Goal: Task Accomplishment & Management: Manage account settings

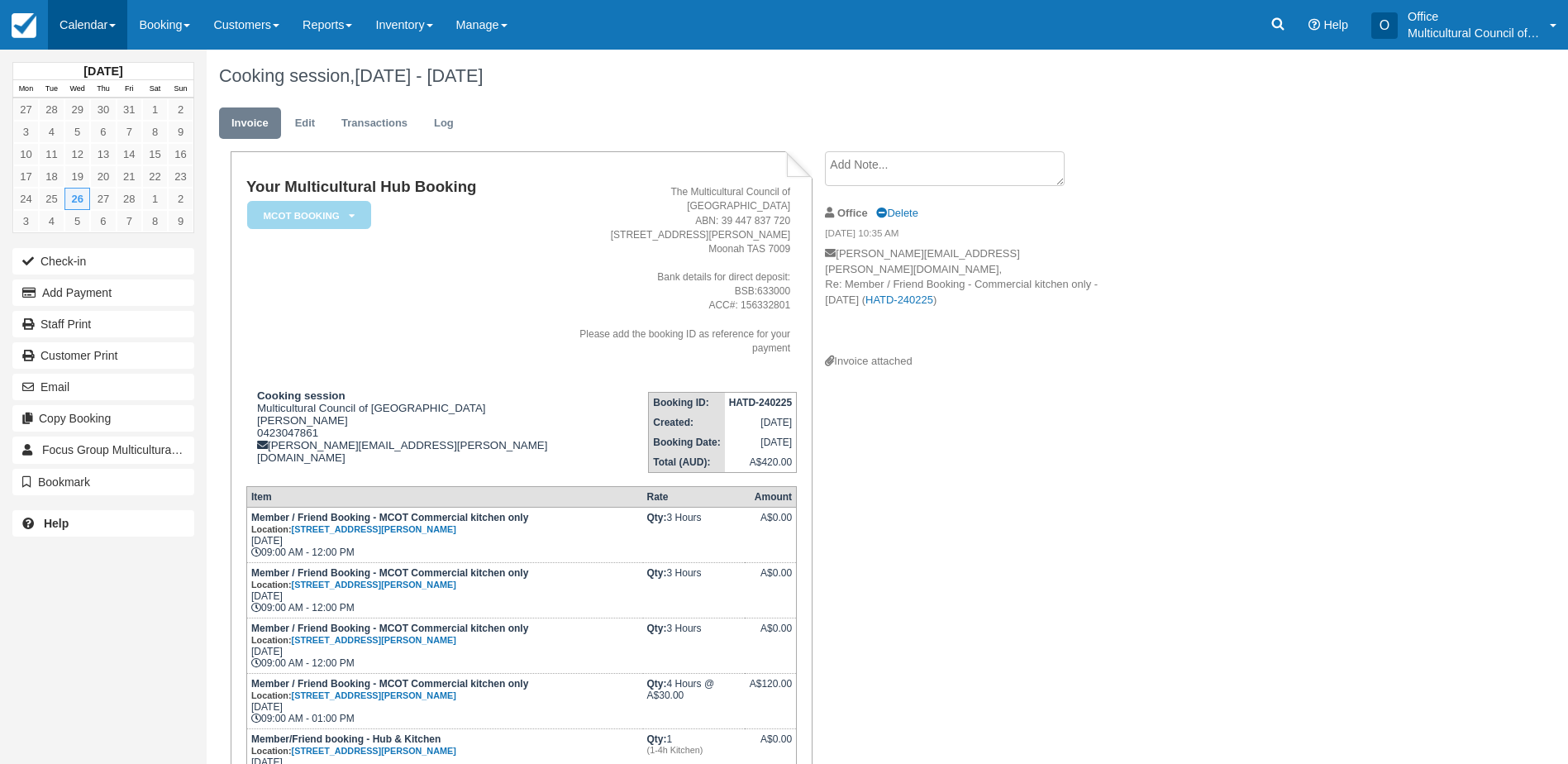
scroll to position [579, 0]
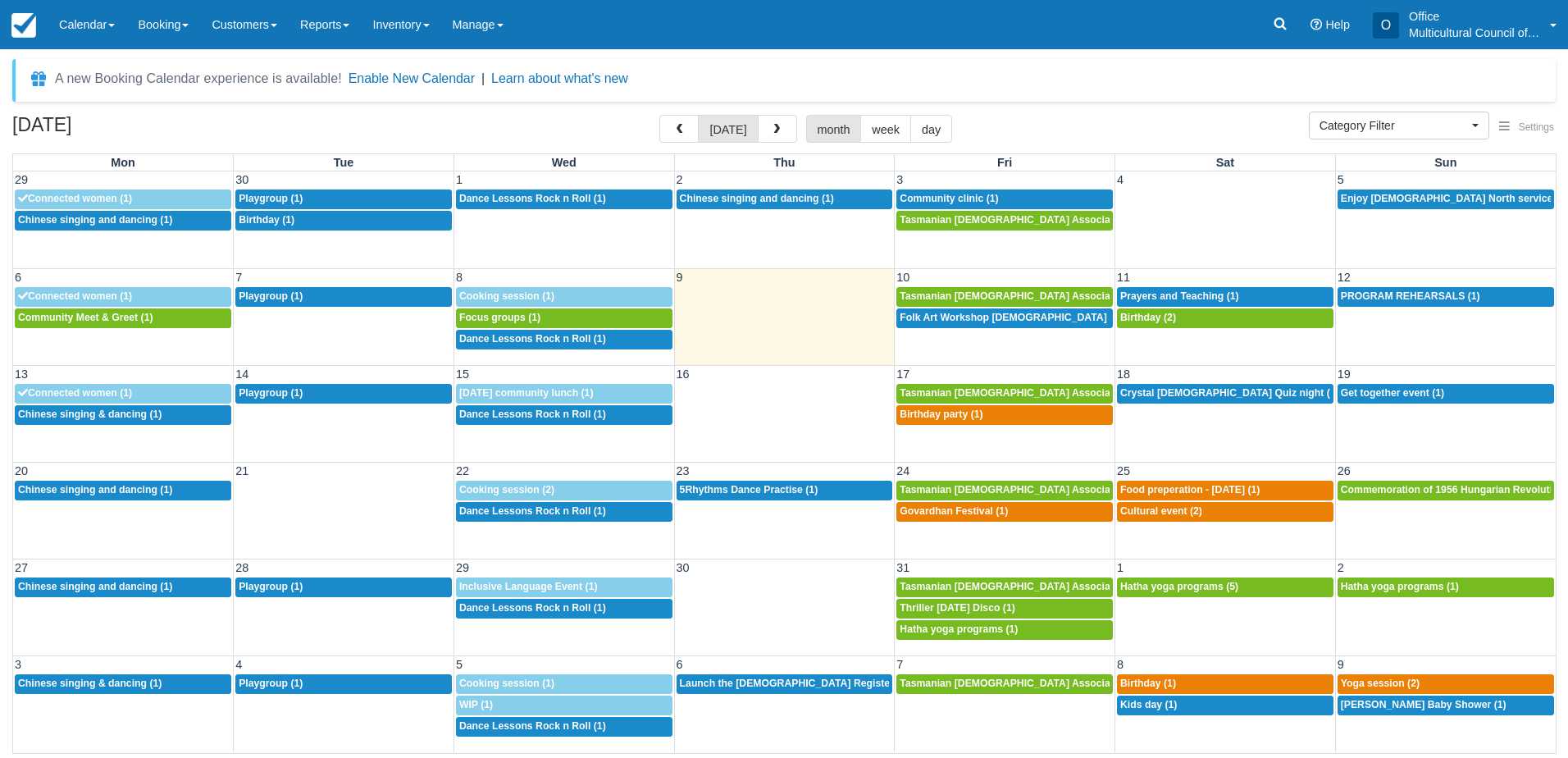
select select
click at [1178, 294] on span "Prayers and Teaching (1)" at bounding box center [1180, 296] width 119 height 11
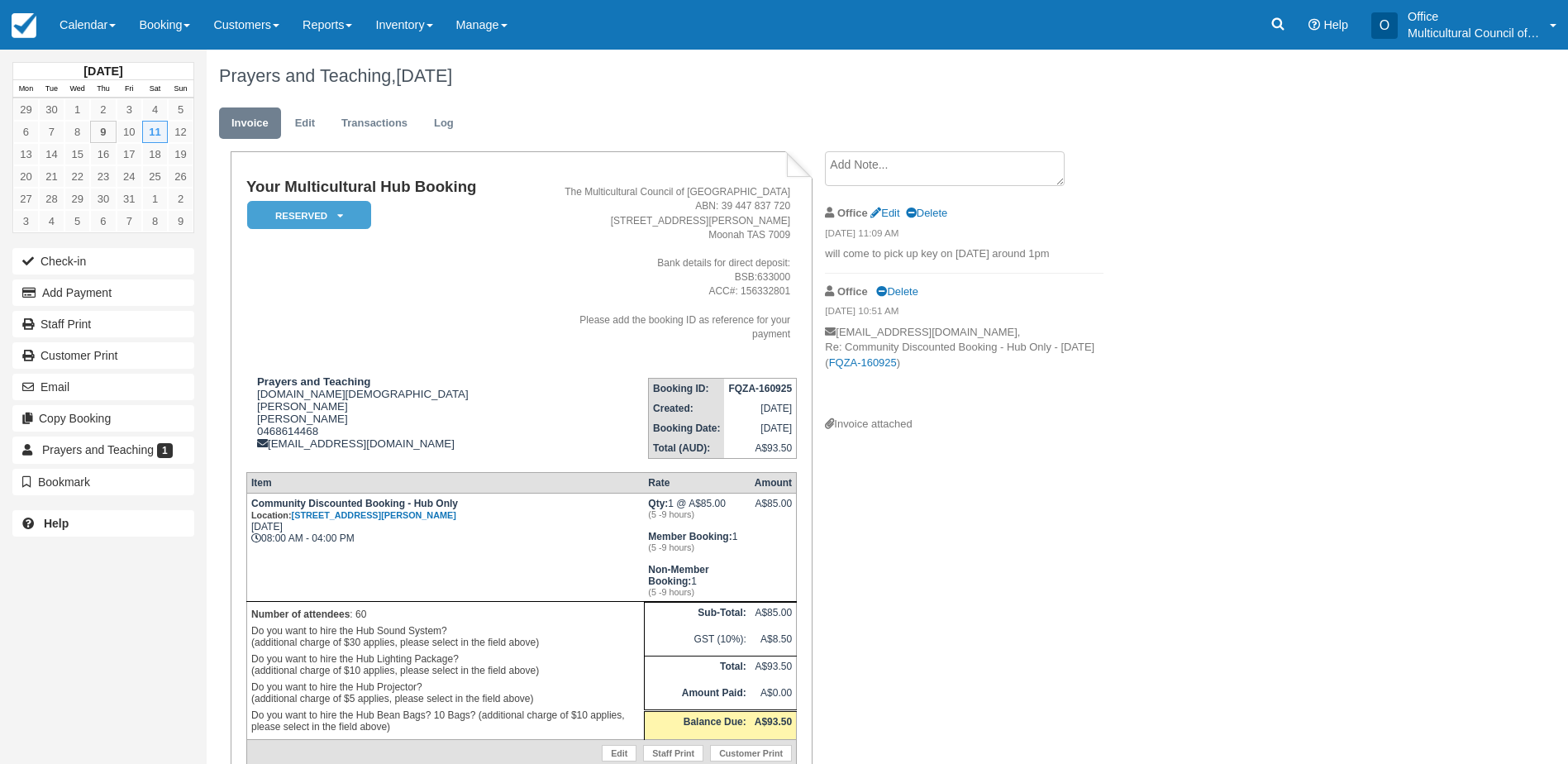
scroll to position [65, 0]
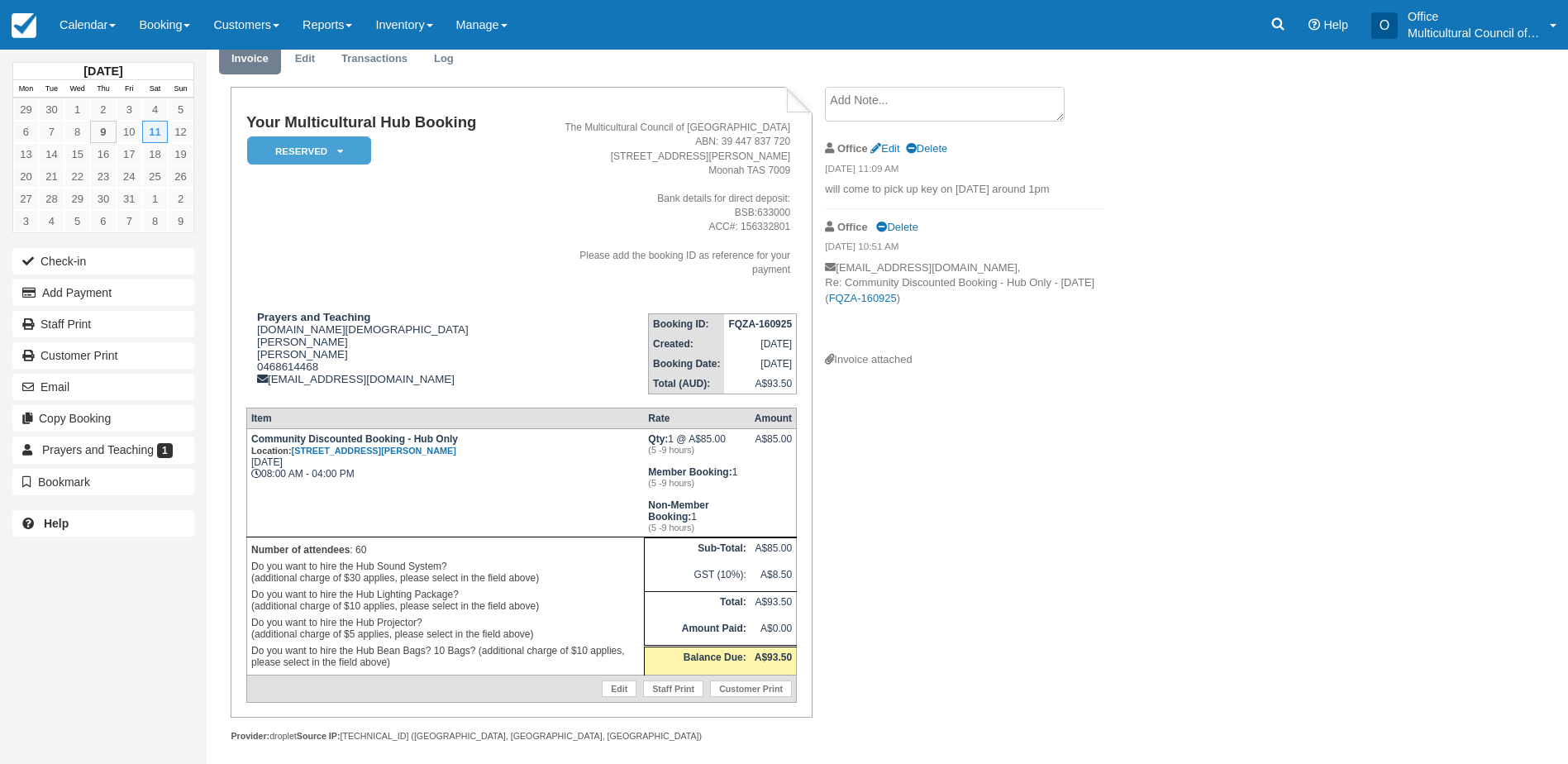
click at [913, 109] on textarea at bounding box center [945, 104] width 240 height 35
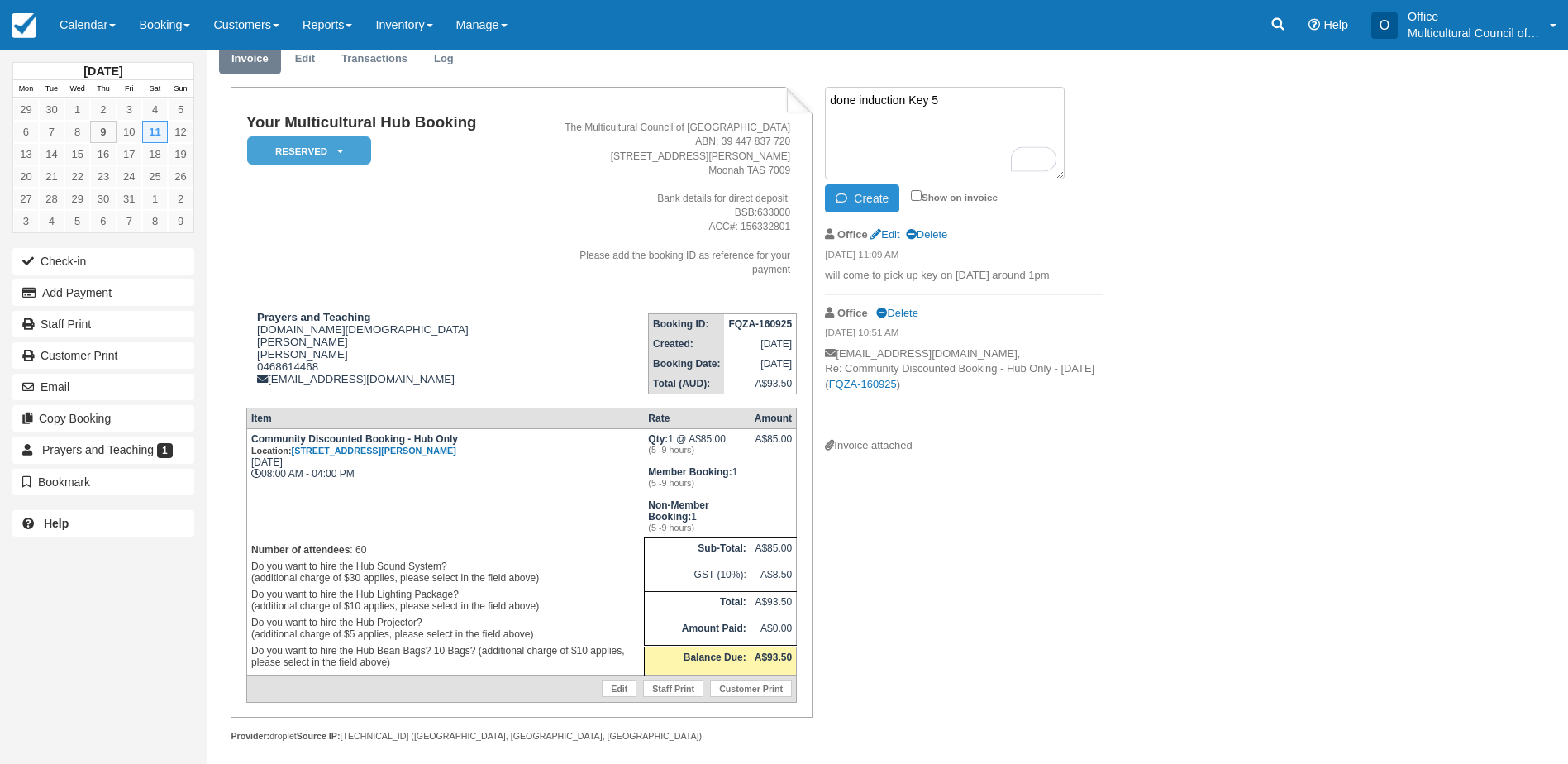
type textarea "done induction Key 5"
click at [867, 199] on button "Create" at bounding box center [862, 199] width 75 height 28
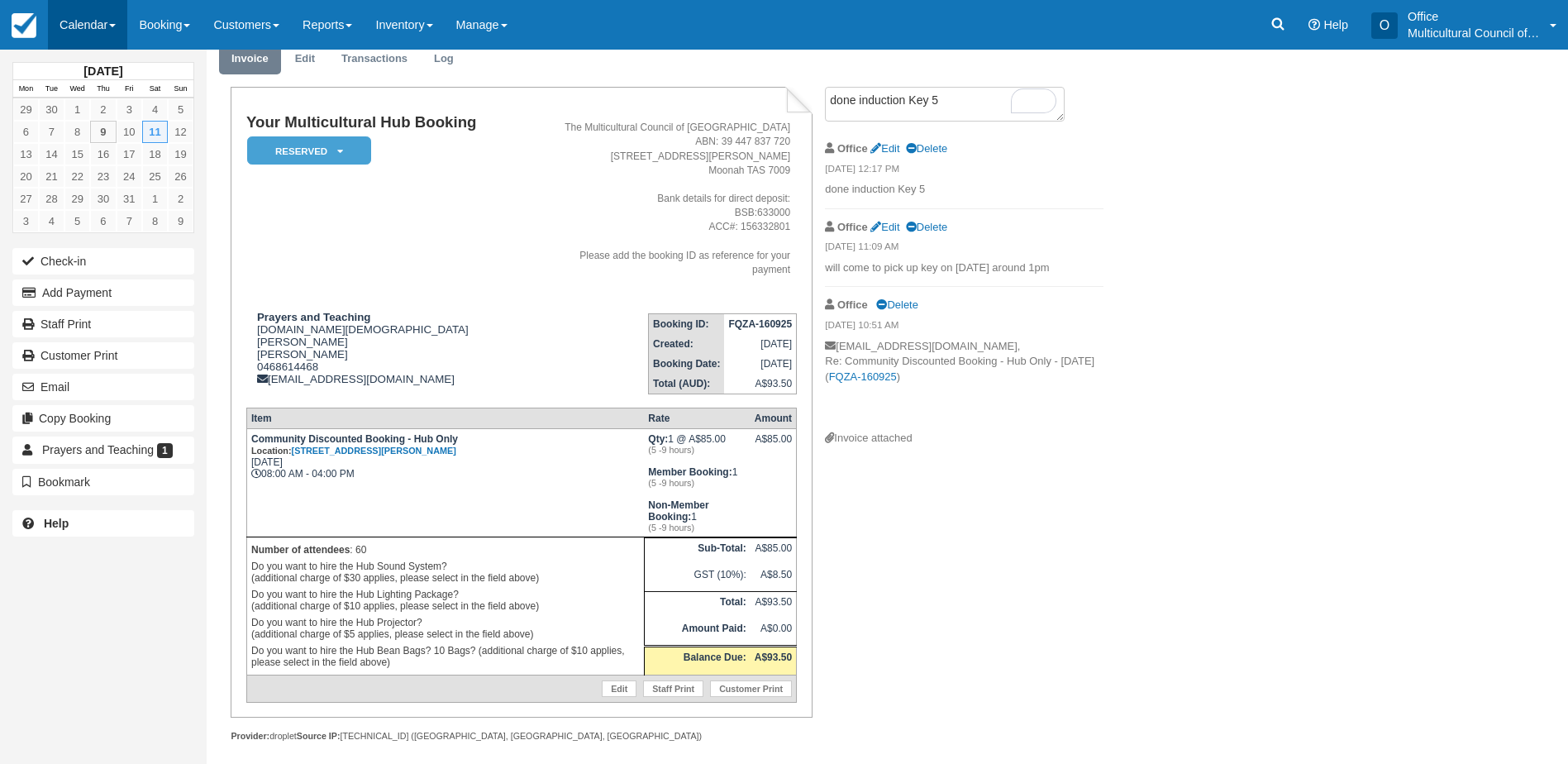
click at [99, 20] on link "Calendar" at bounding box center [87, 25] width 79 height 50
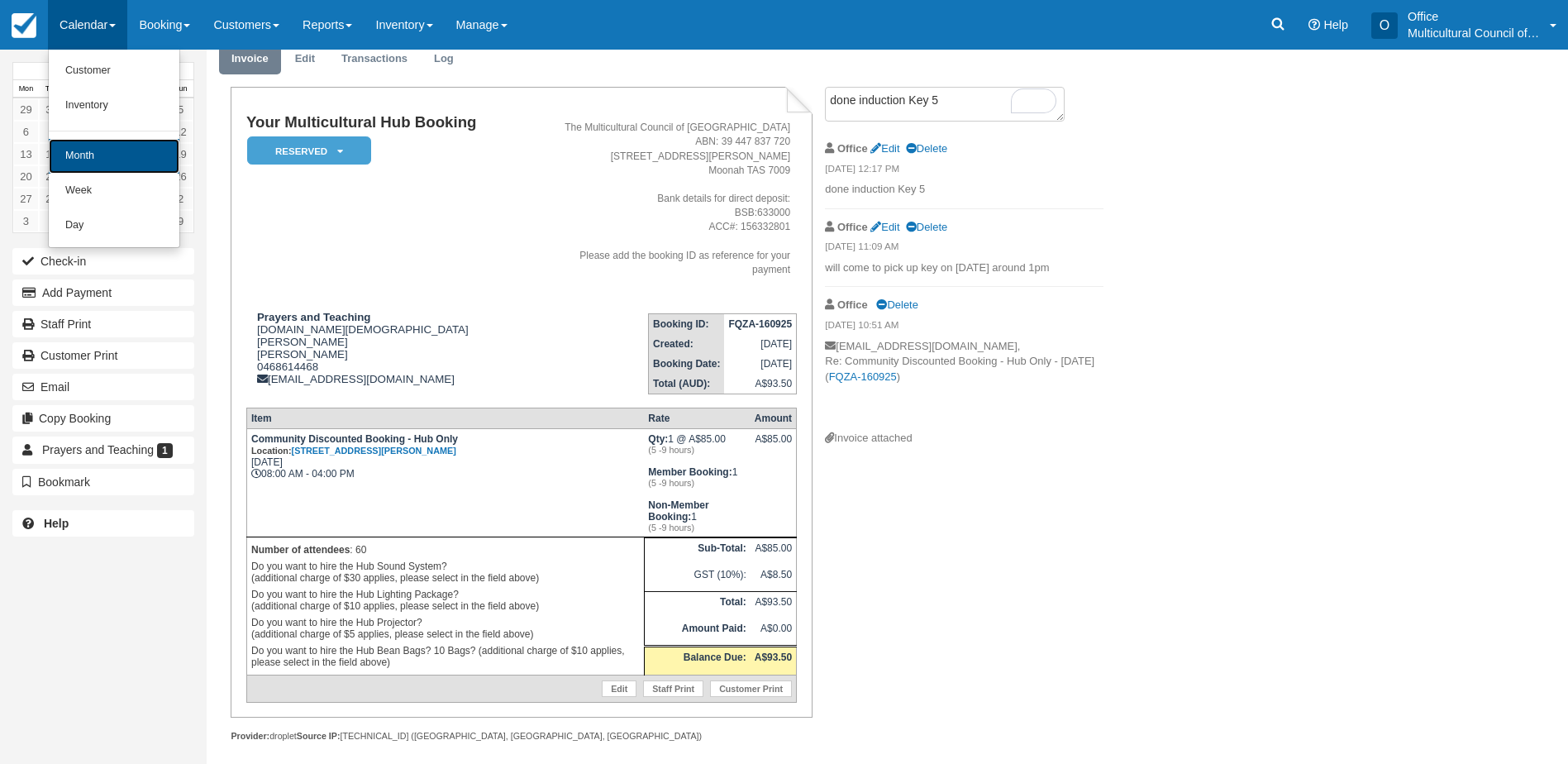
click at [104, 162] on link "Month" at bounding box center [114, 155] width 131 height 35
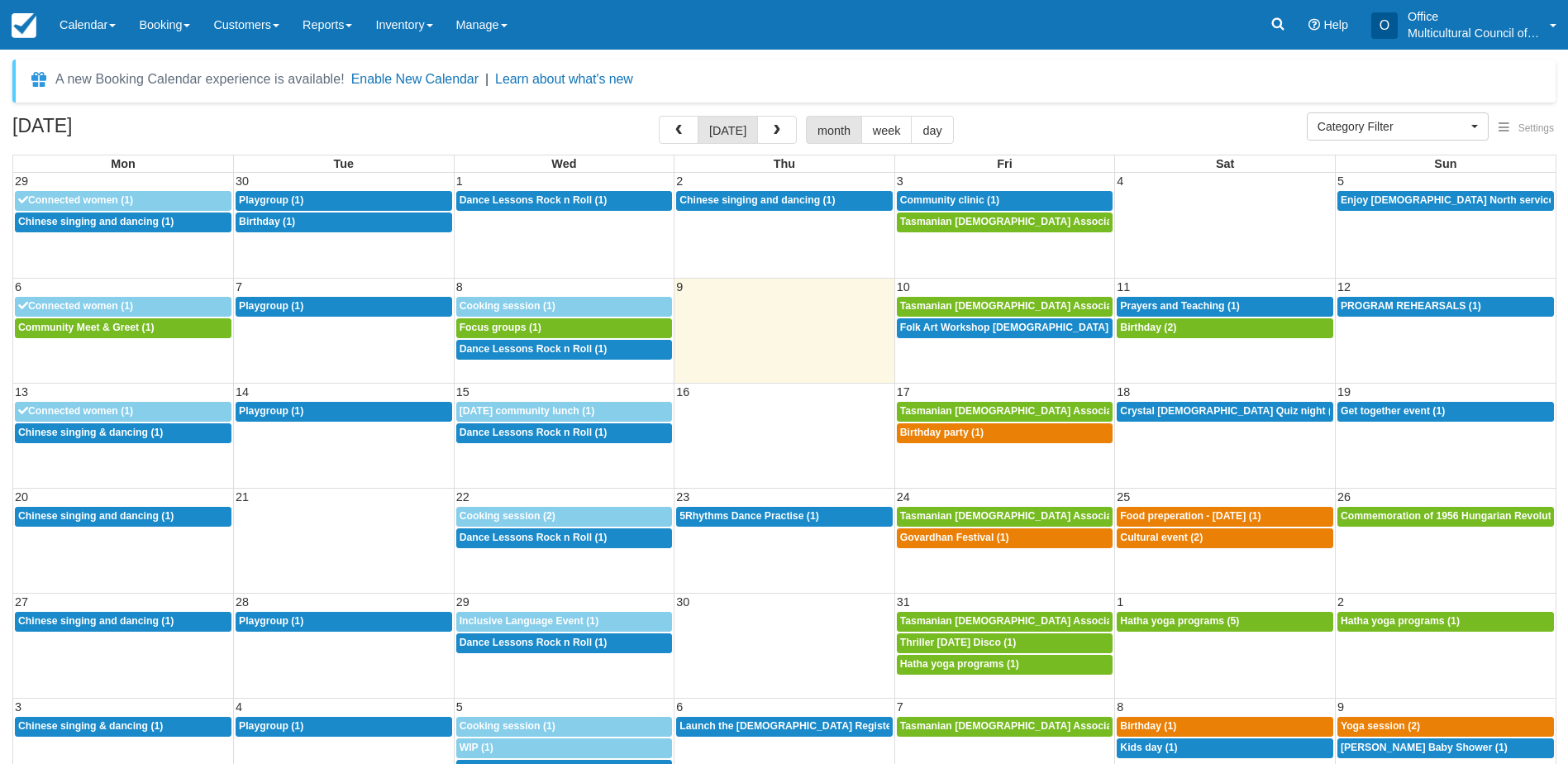
select select
click at [1218, 297] on link "8a Prayers and Teaching (1)" at bounding box center [1225, 306] width 217 height 20
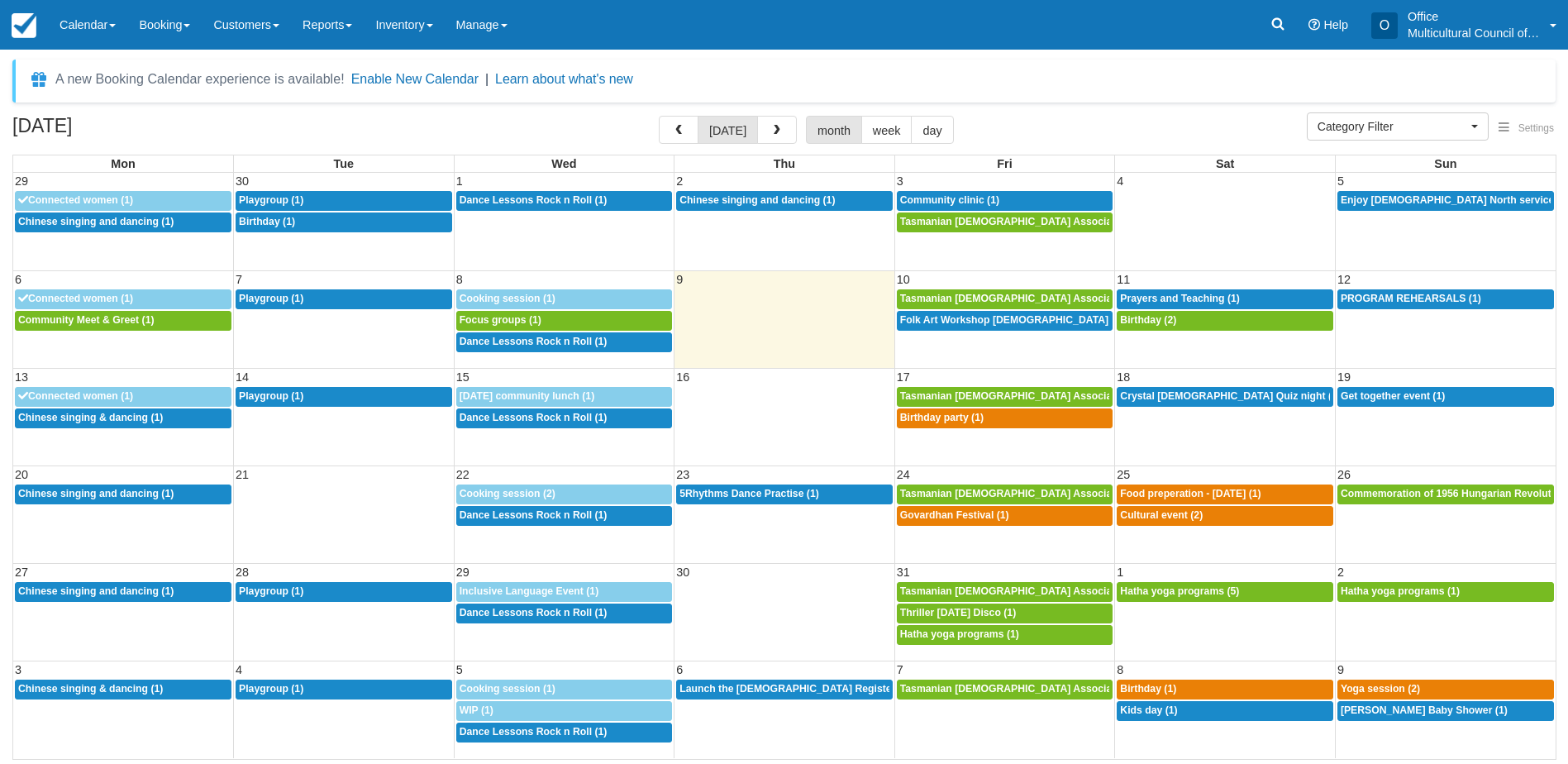
select select
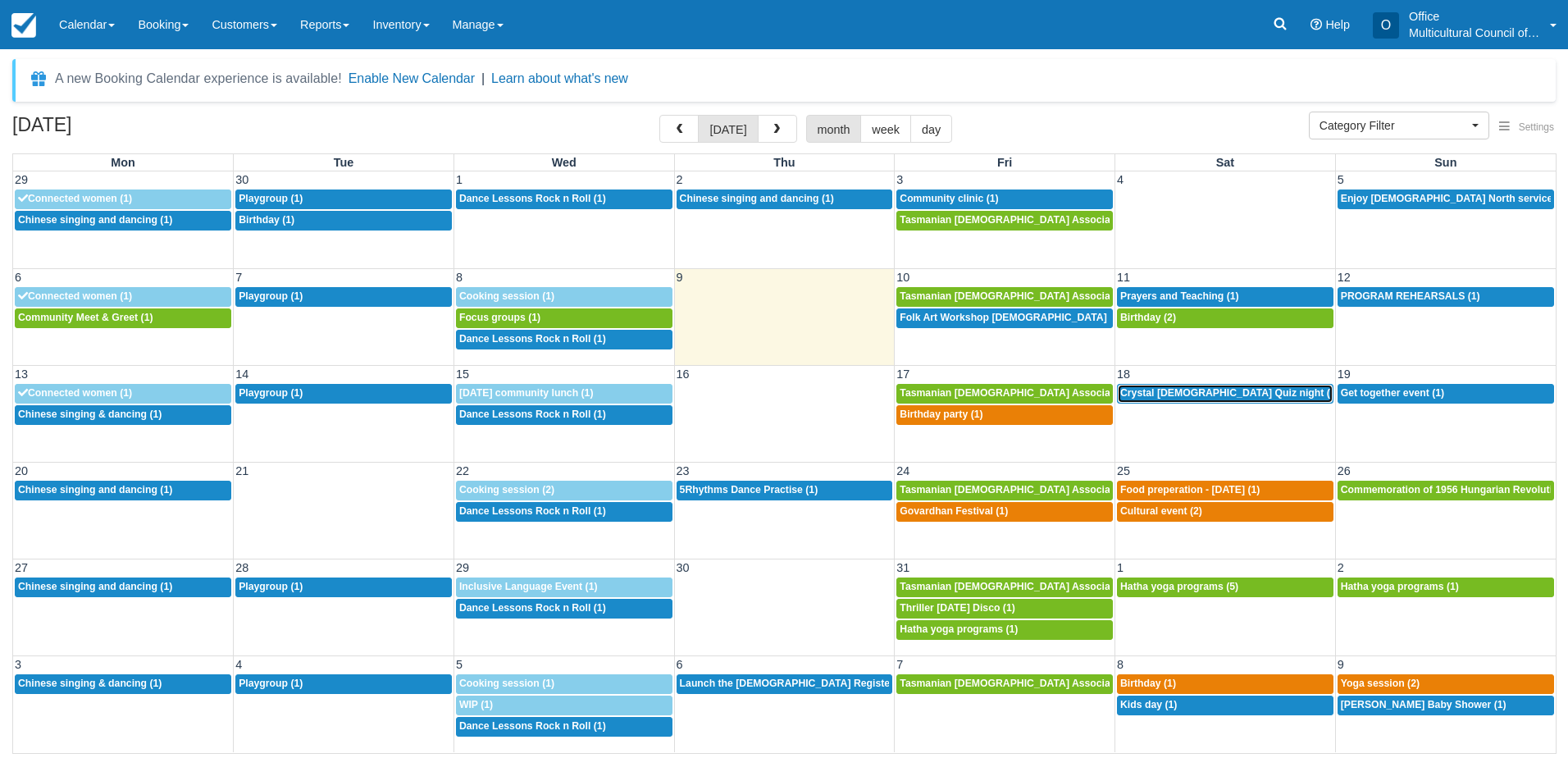
click at [1174, 394] on span "Crystal [DEMOGRAPHIC_DATA] Quiz night (2)" at bounding box center [1230, 392] width 219 height 11
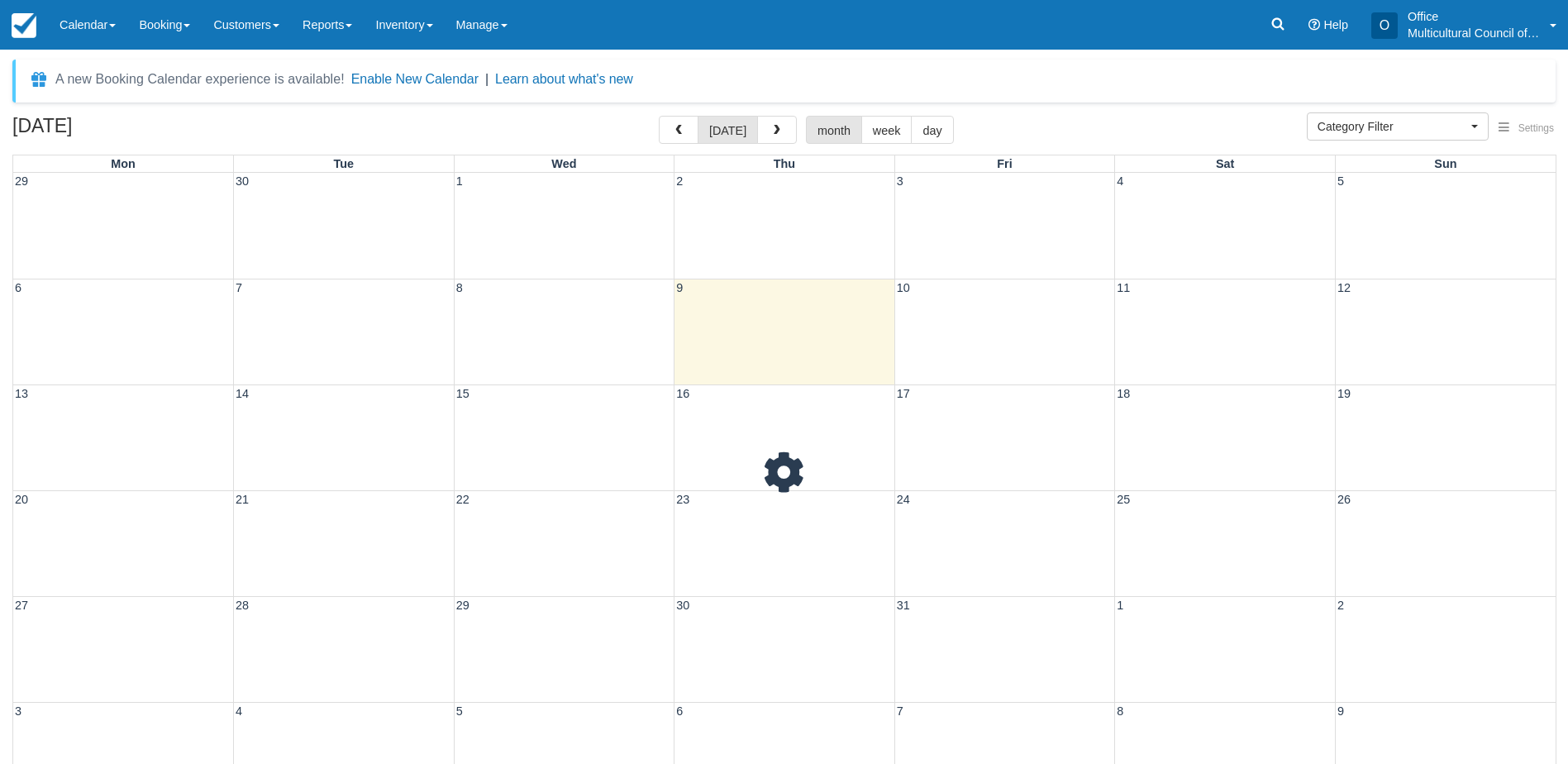
select select
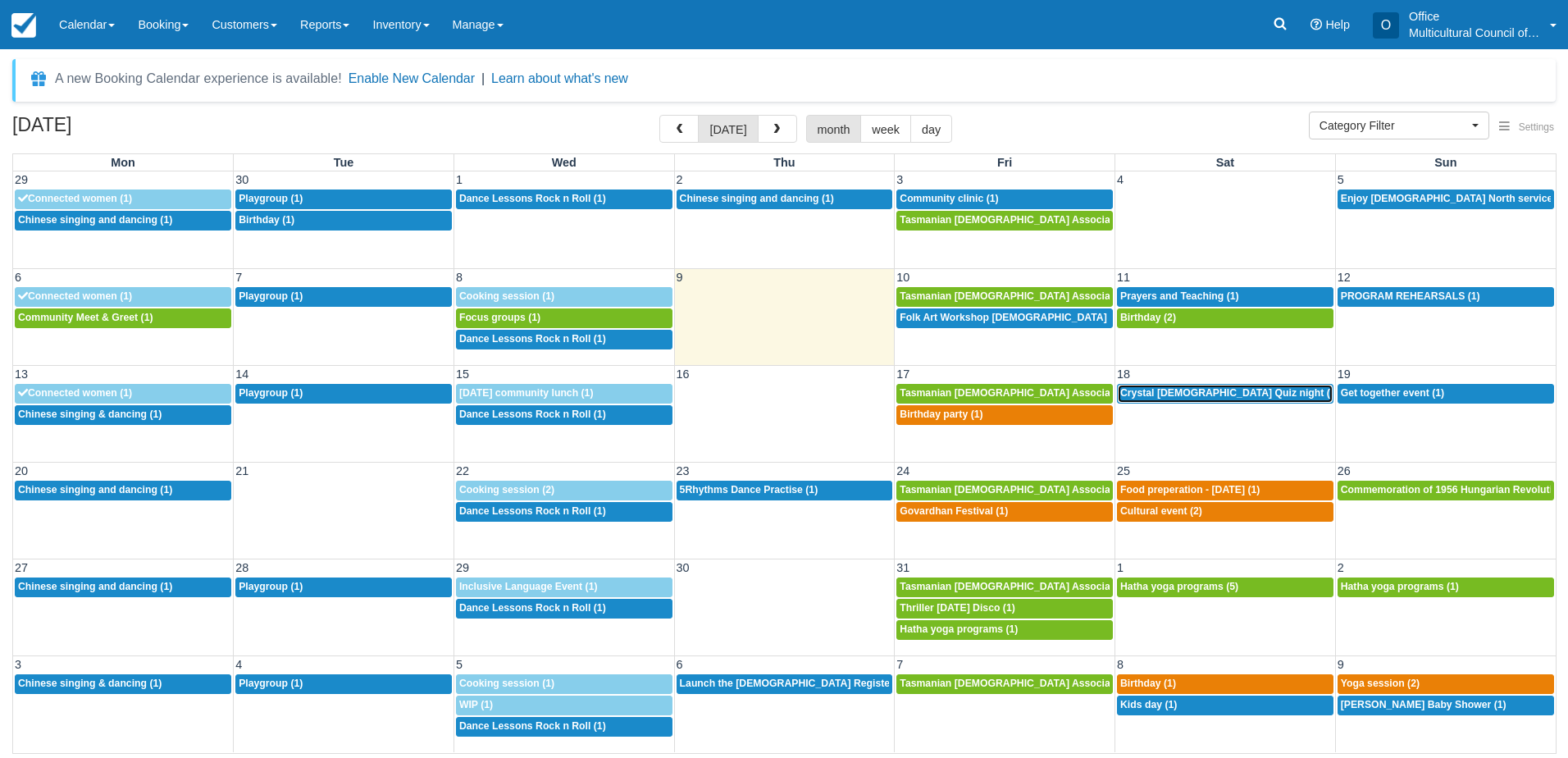
click at [1151, 398] on span "Crystal [DEMOGRAPHIC_DATA] Quiz night (2)" at bounding box center [1230, 392] width 219 height 11
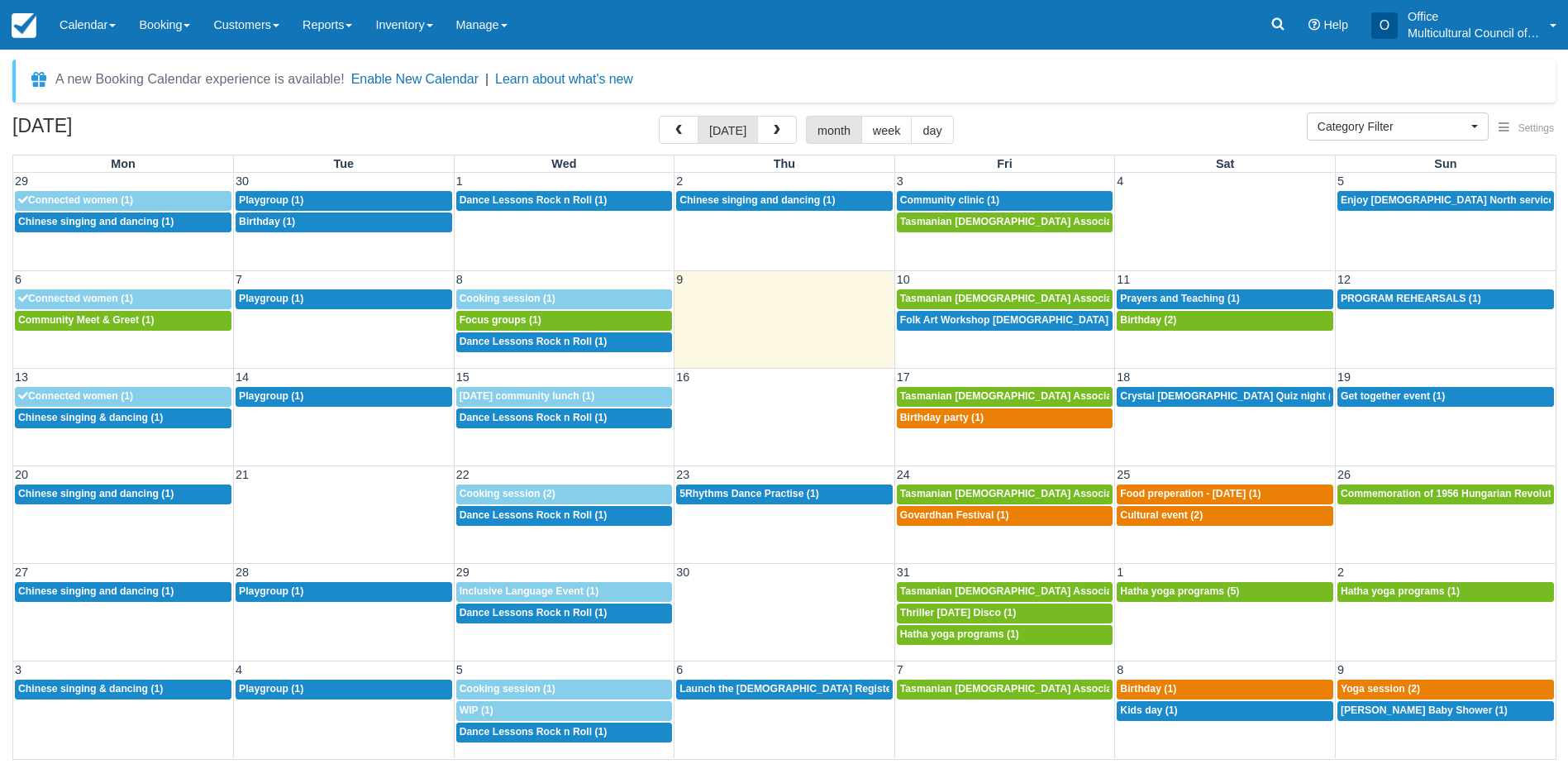
select select
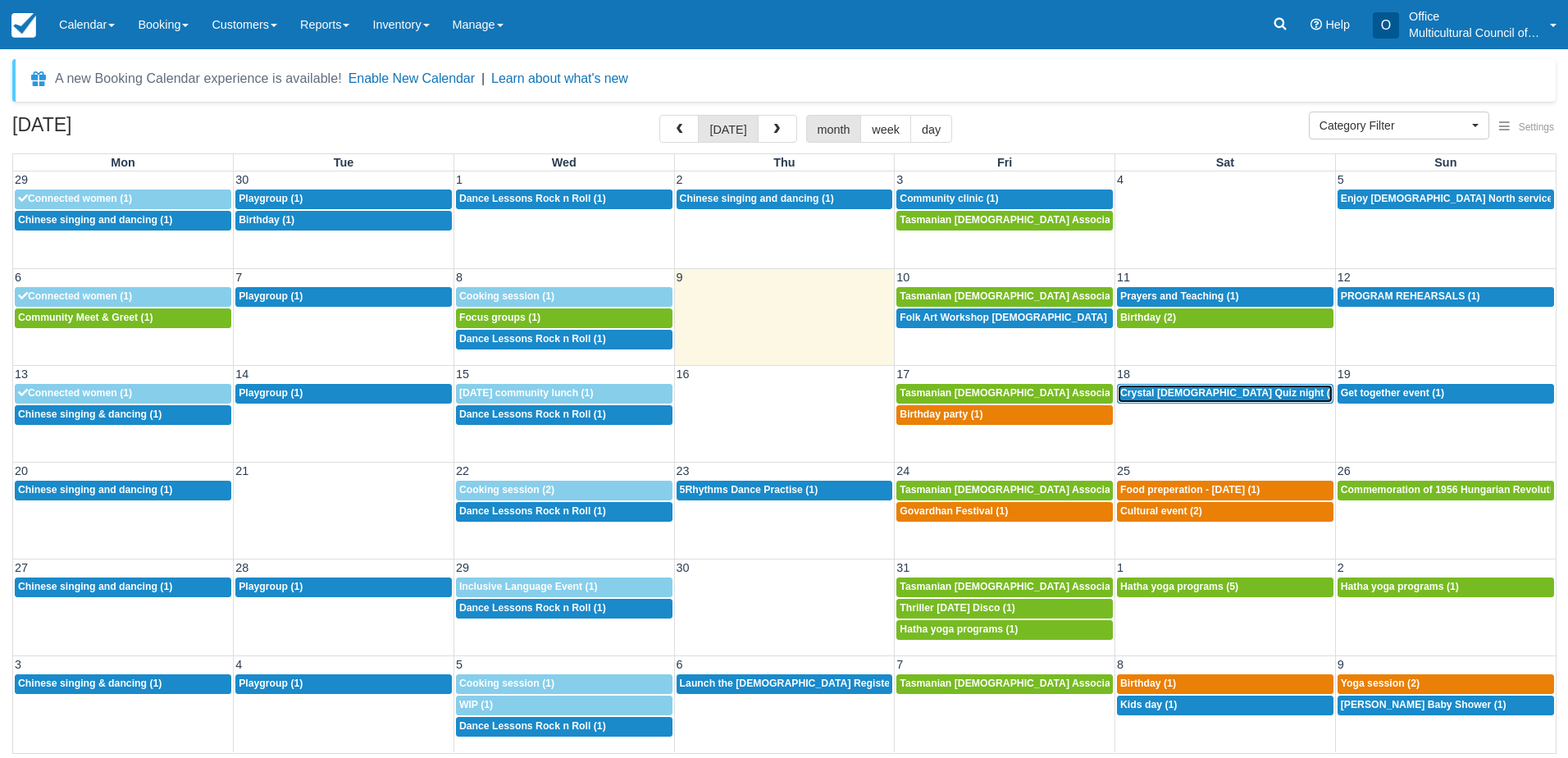
click at [1168, 396] on span "Crystal Queer Quiz night (2)" at bounding box center [1230, 392] width 219 height 11
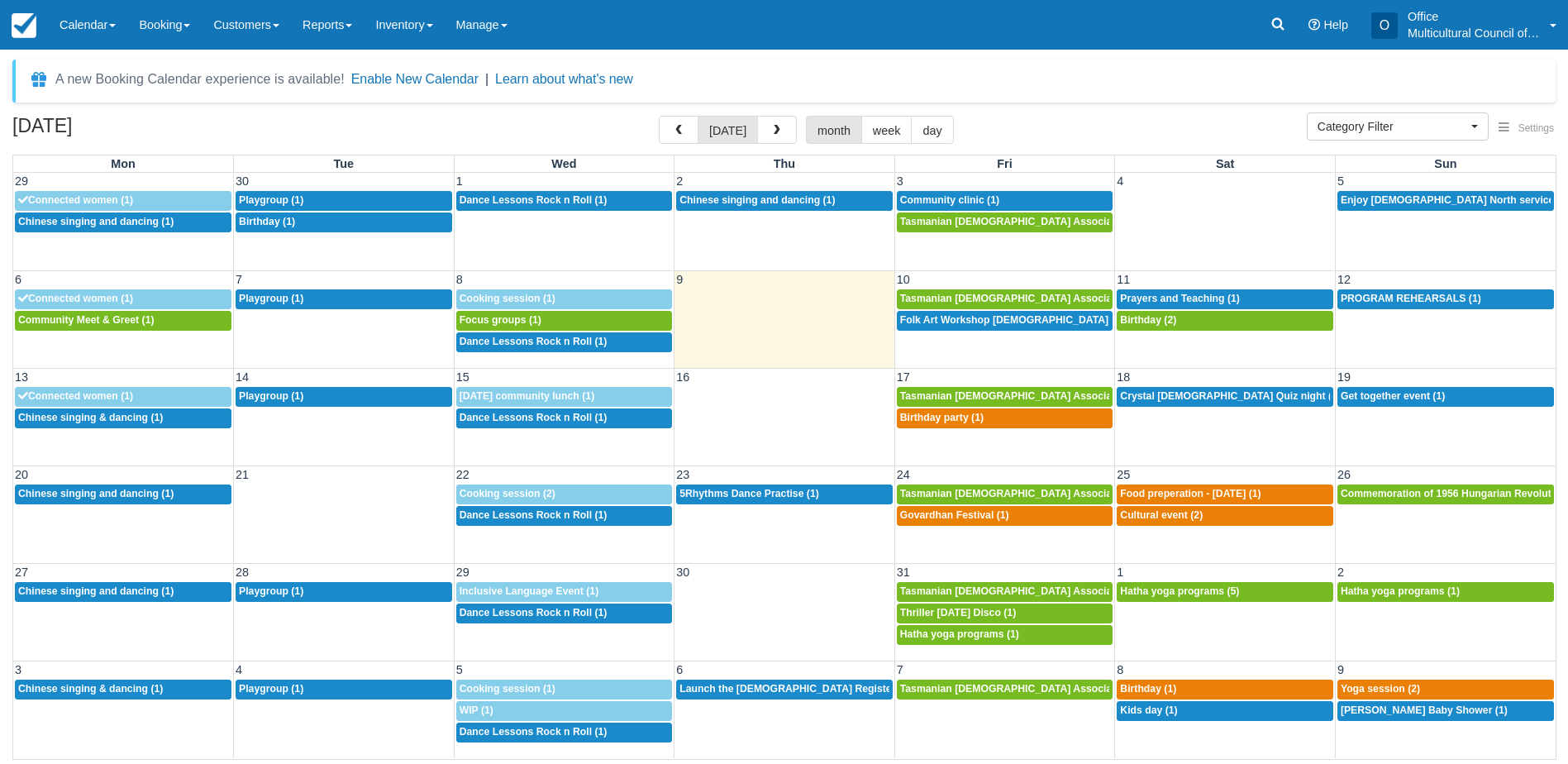
select select
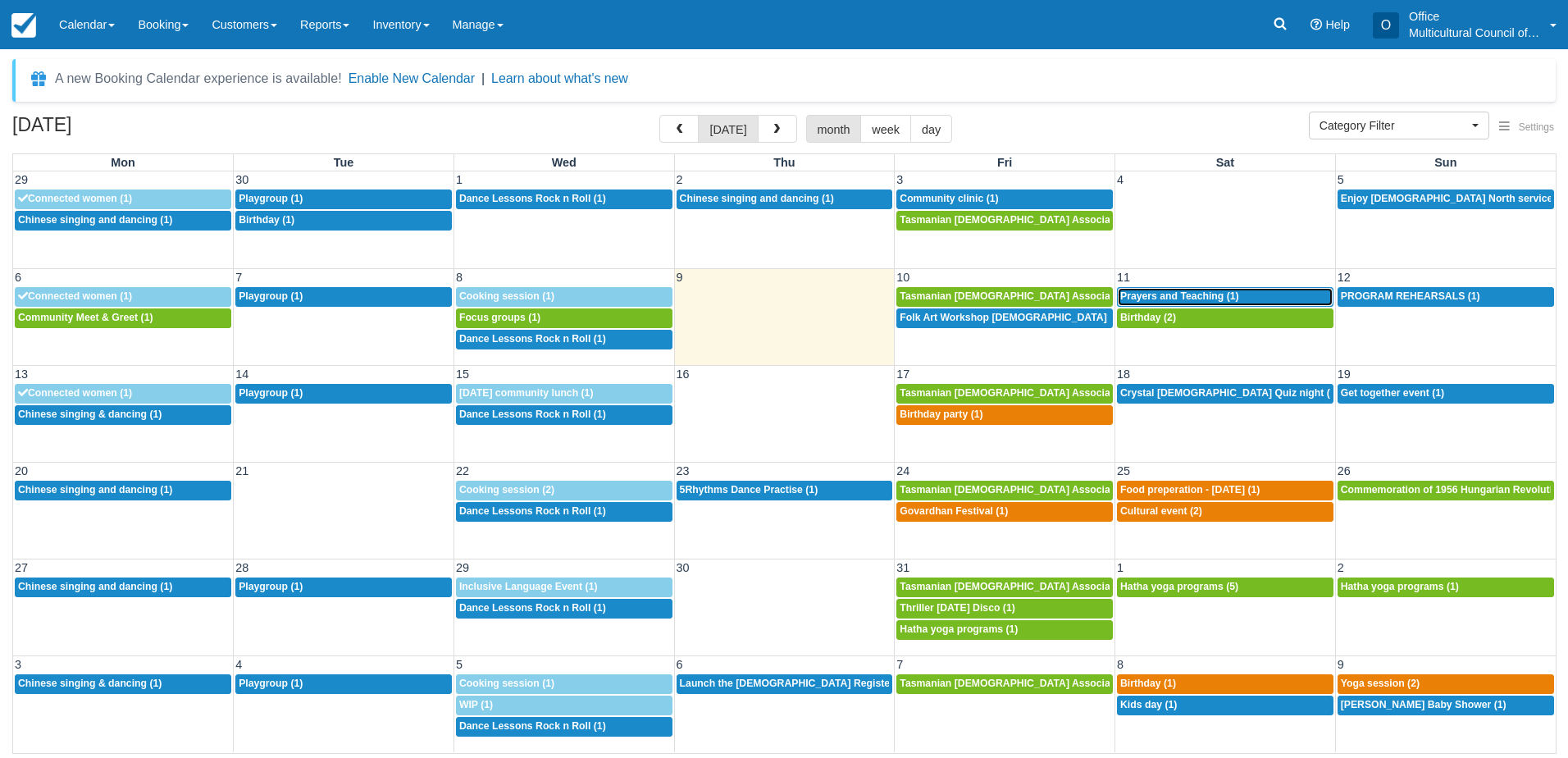
click at [1167, 301] on span "Prayers and Teaching (1)" at bounding box center [1180, 296] width 119 height 11
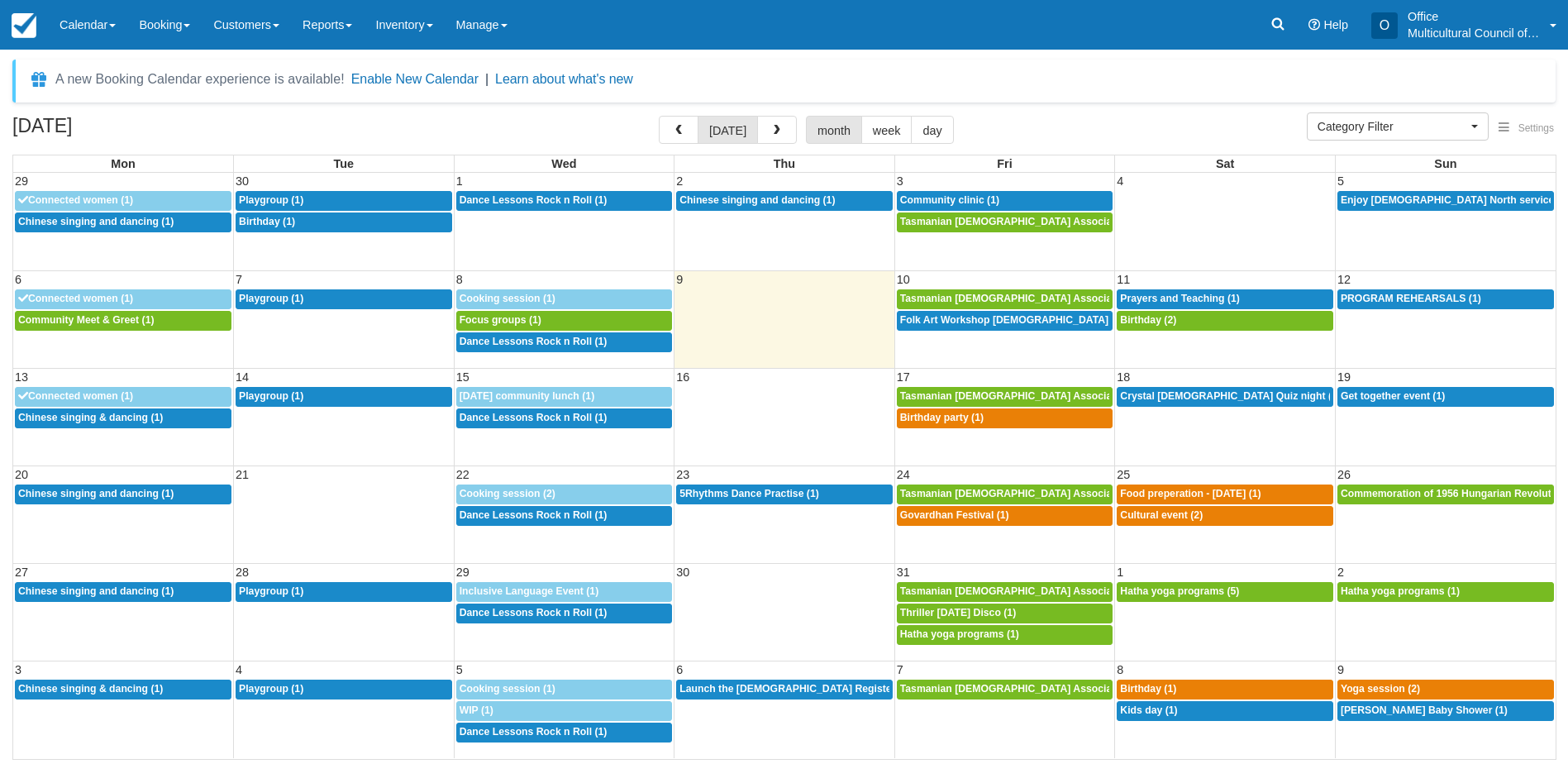
select select
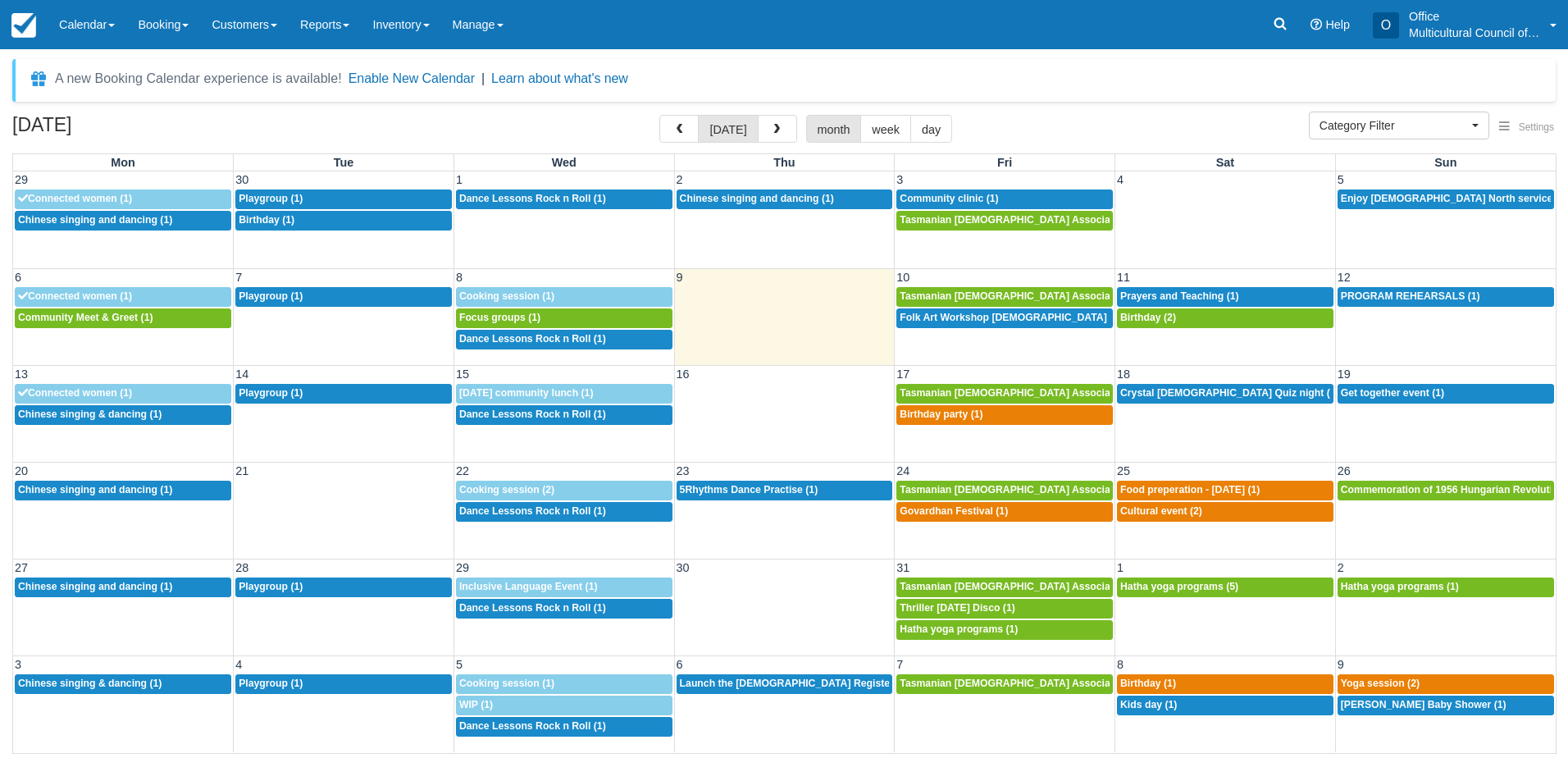
click at [1144, 110] on div "A new Booking Calendar experience is available! Enable New Calendar | Learn abo…" at bounding box center [784, 408] width 1543 height 699
click at [1055, 317] on span "Folk Art Workshop [DEMOGRAPHIC_DATA] Community (1)" at bounding box center [1039, 317] width 279 height 11
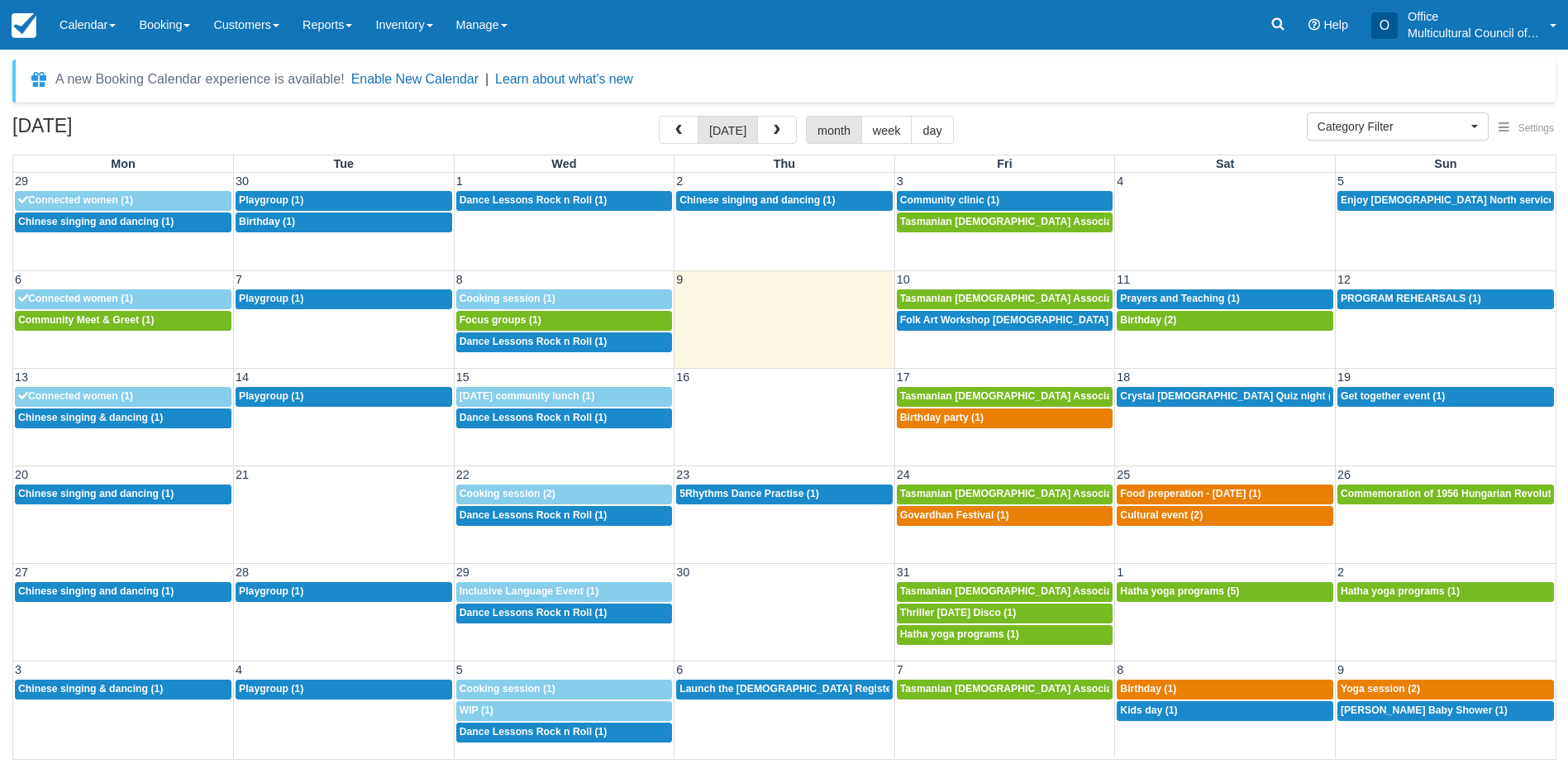
select select
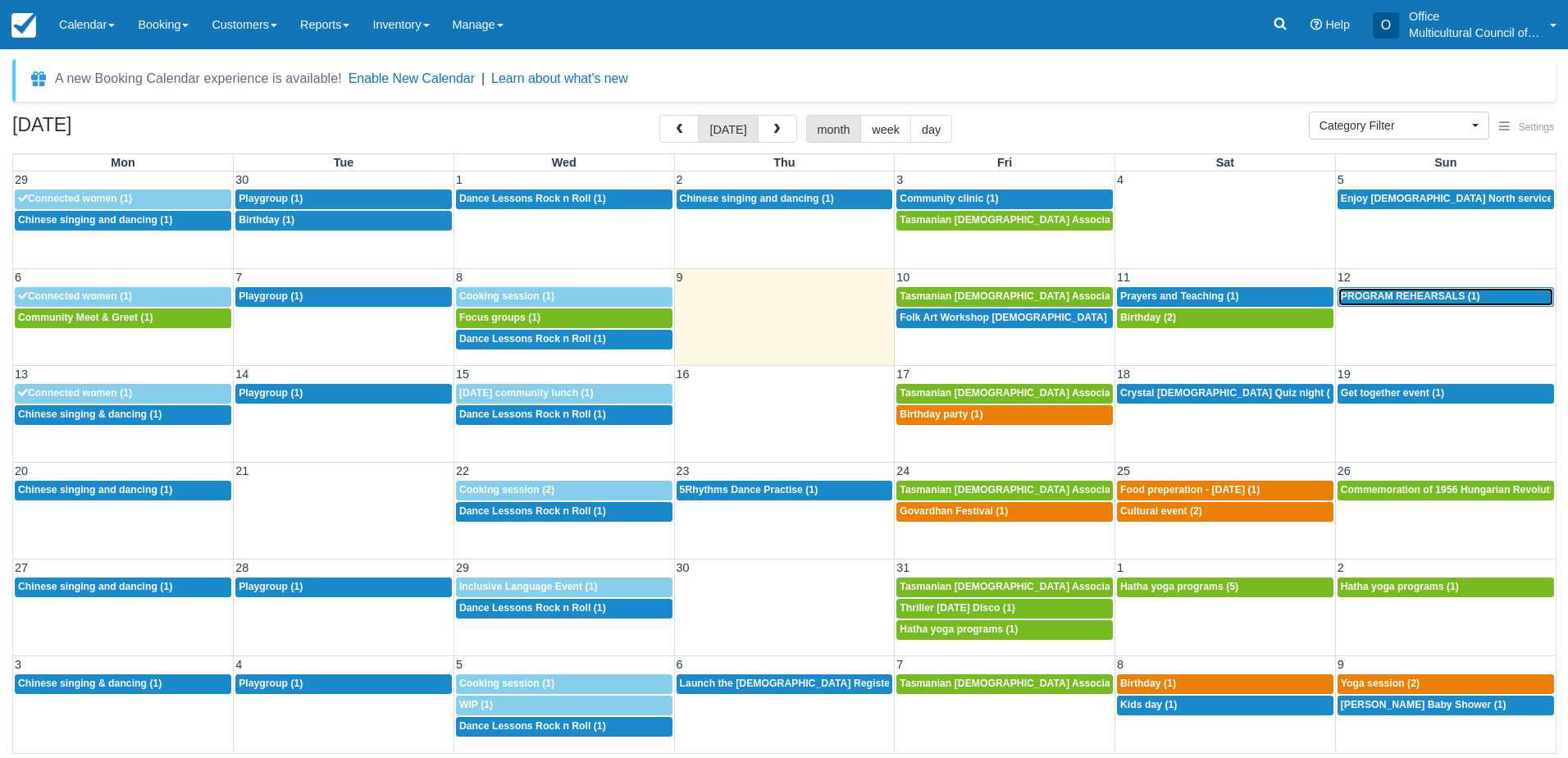
click at [1395, 301] on span "PROGRAM REHEARSALS (1)" at bounding box center [1410, 296] width 139 height 11
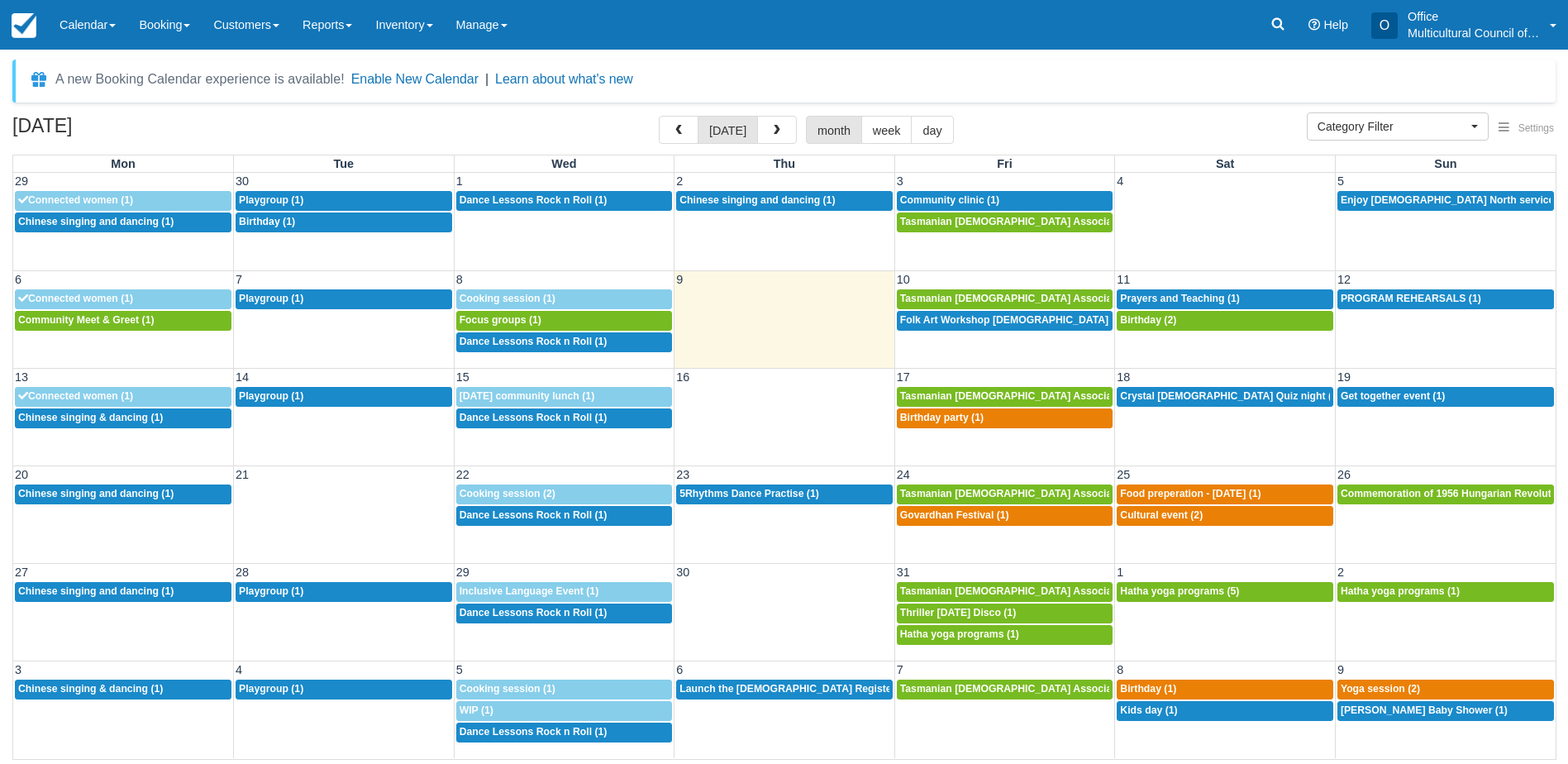
select select
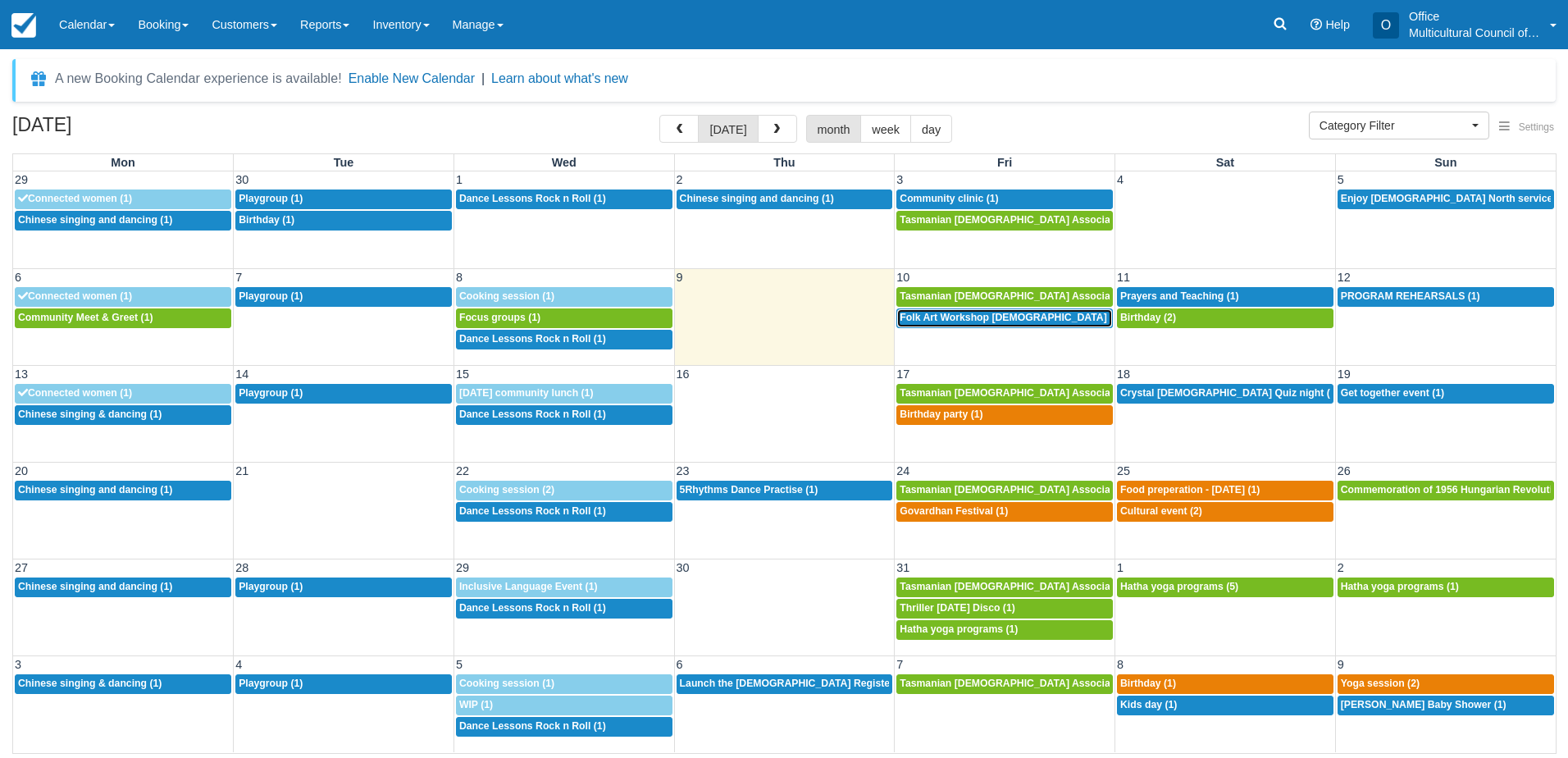
click at [1013, 325] on link "6p Folk Art Workshop Punjabi Community (1)" at bounding box center [1004, 318] width 217 height 19
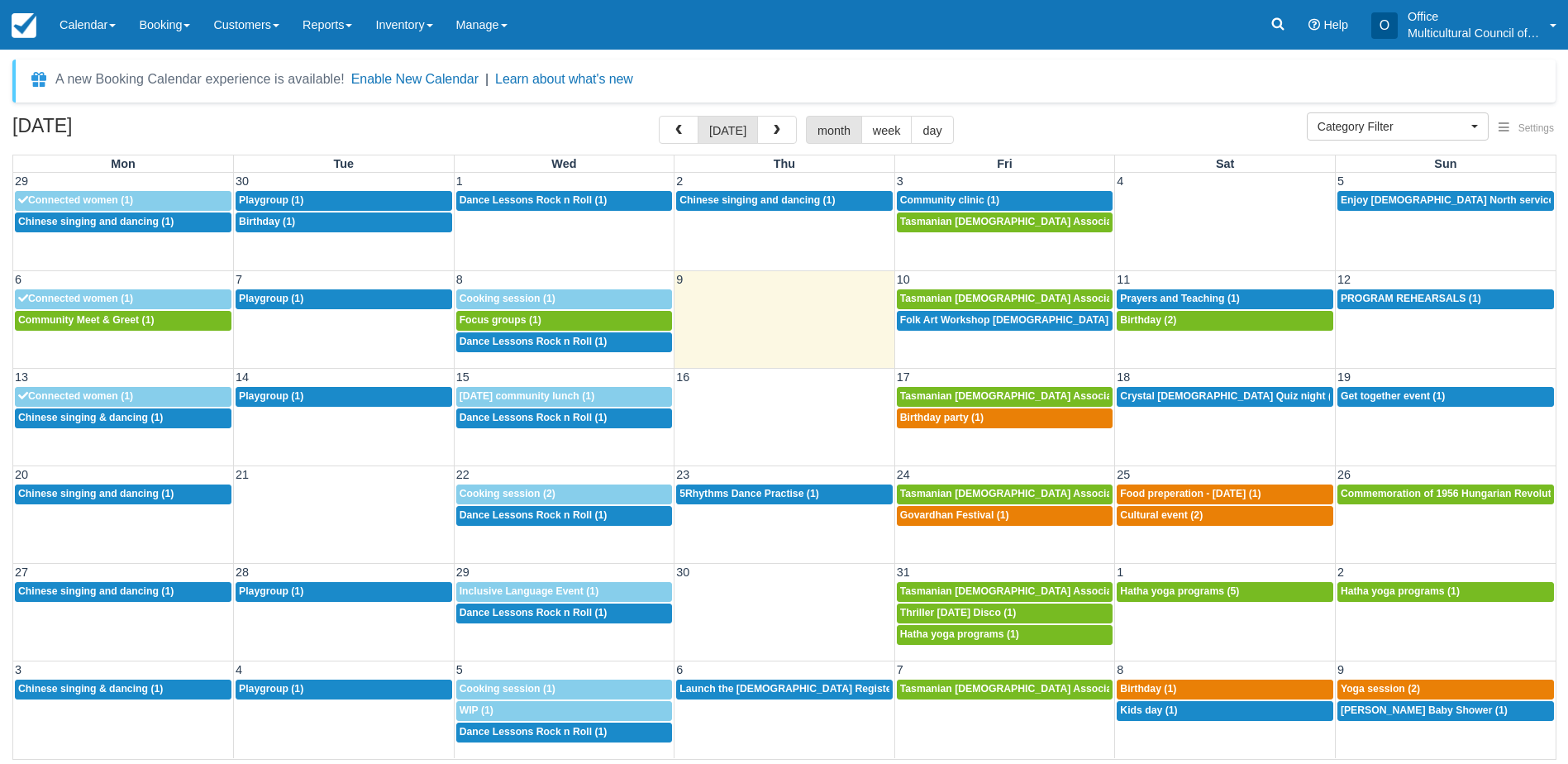
select select
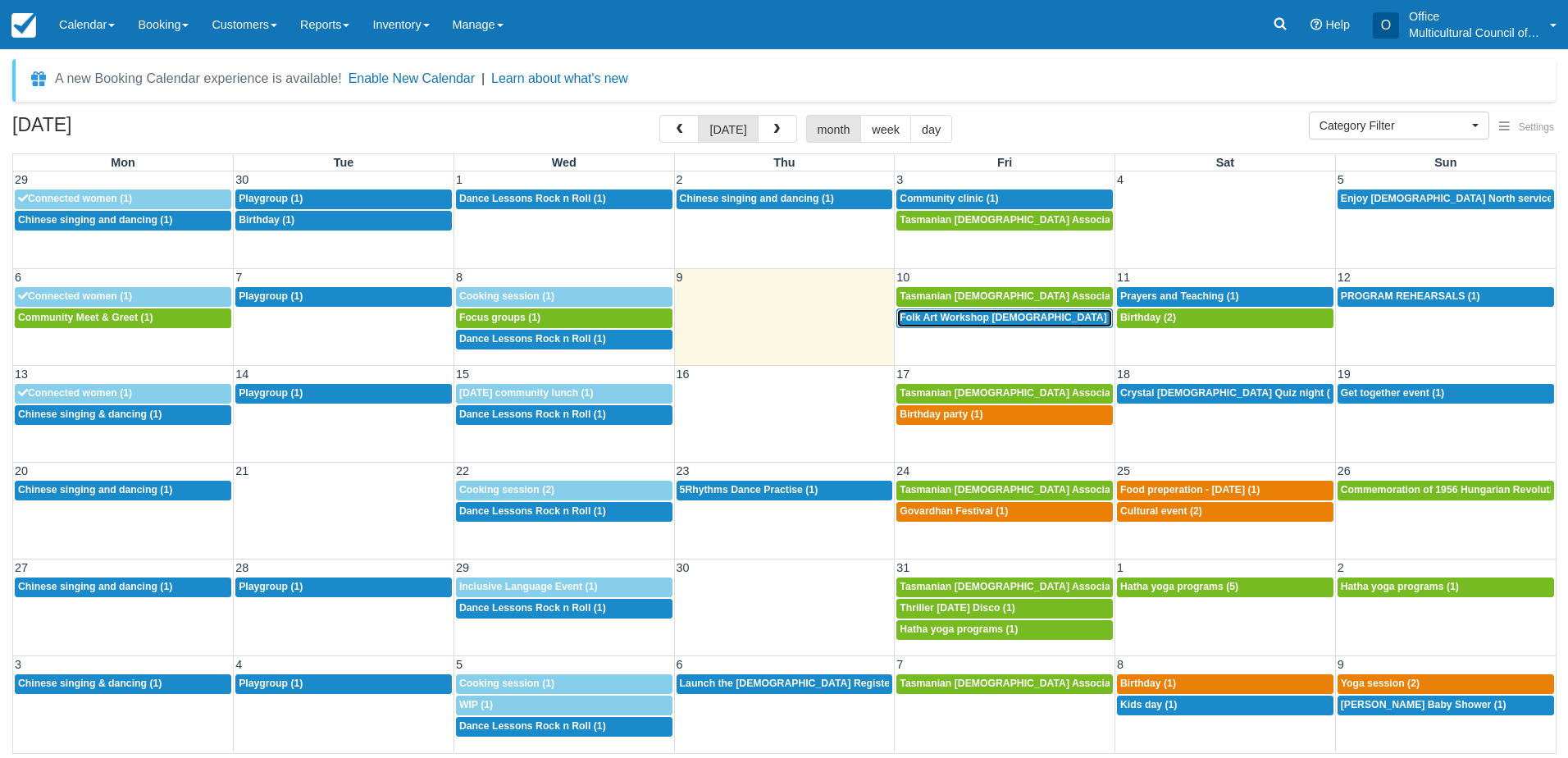
click at [1032, 321] on span "Folk Art Workshop Punjabi Community (1)" at bounding box center [1039, 317] width 279 height 11
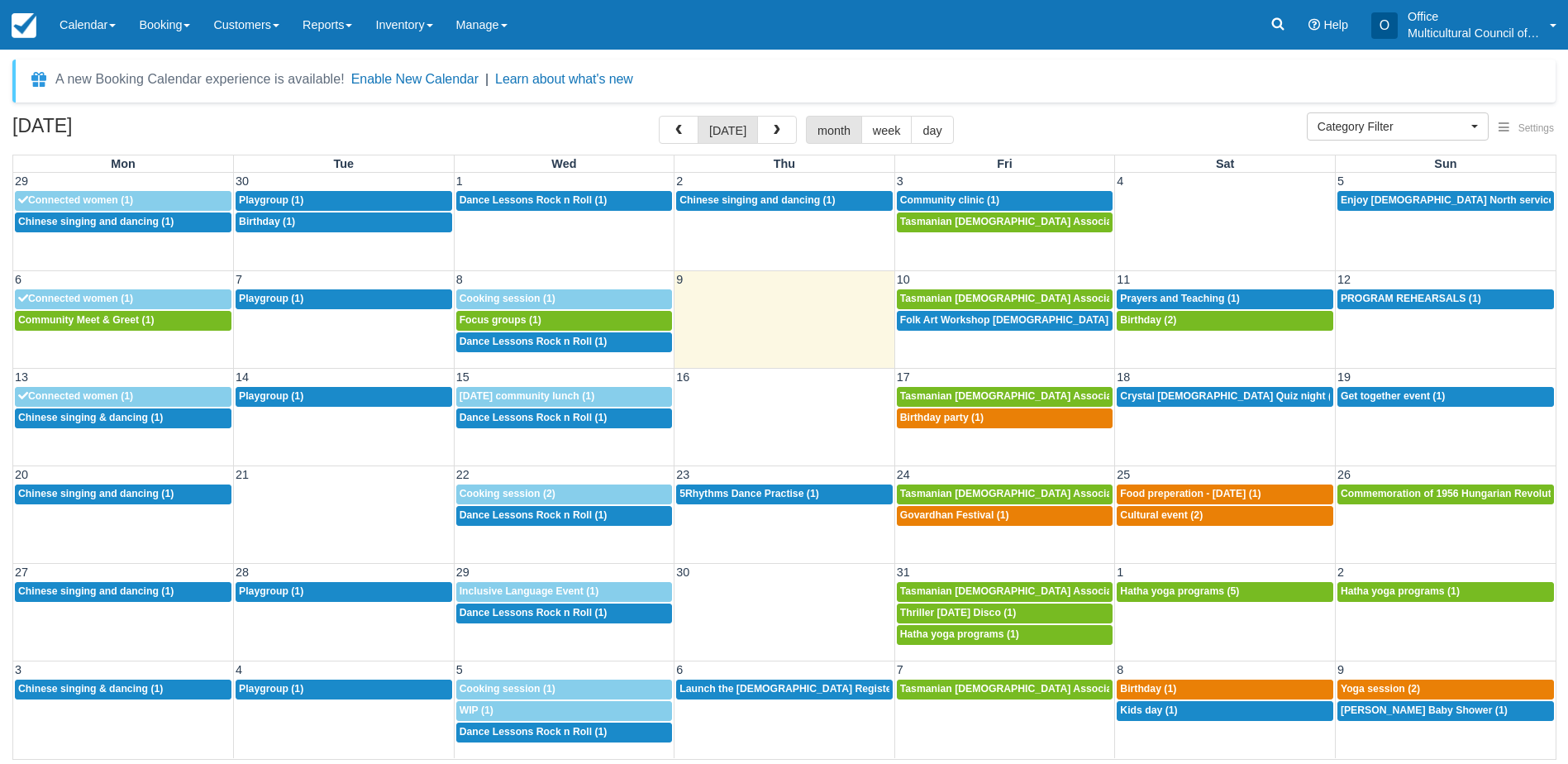
select select
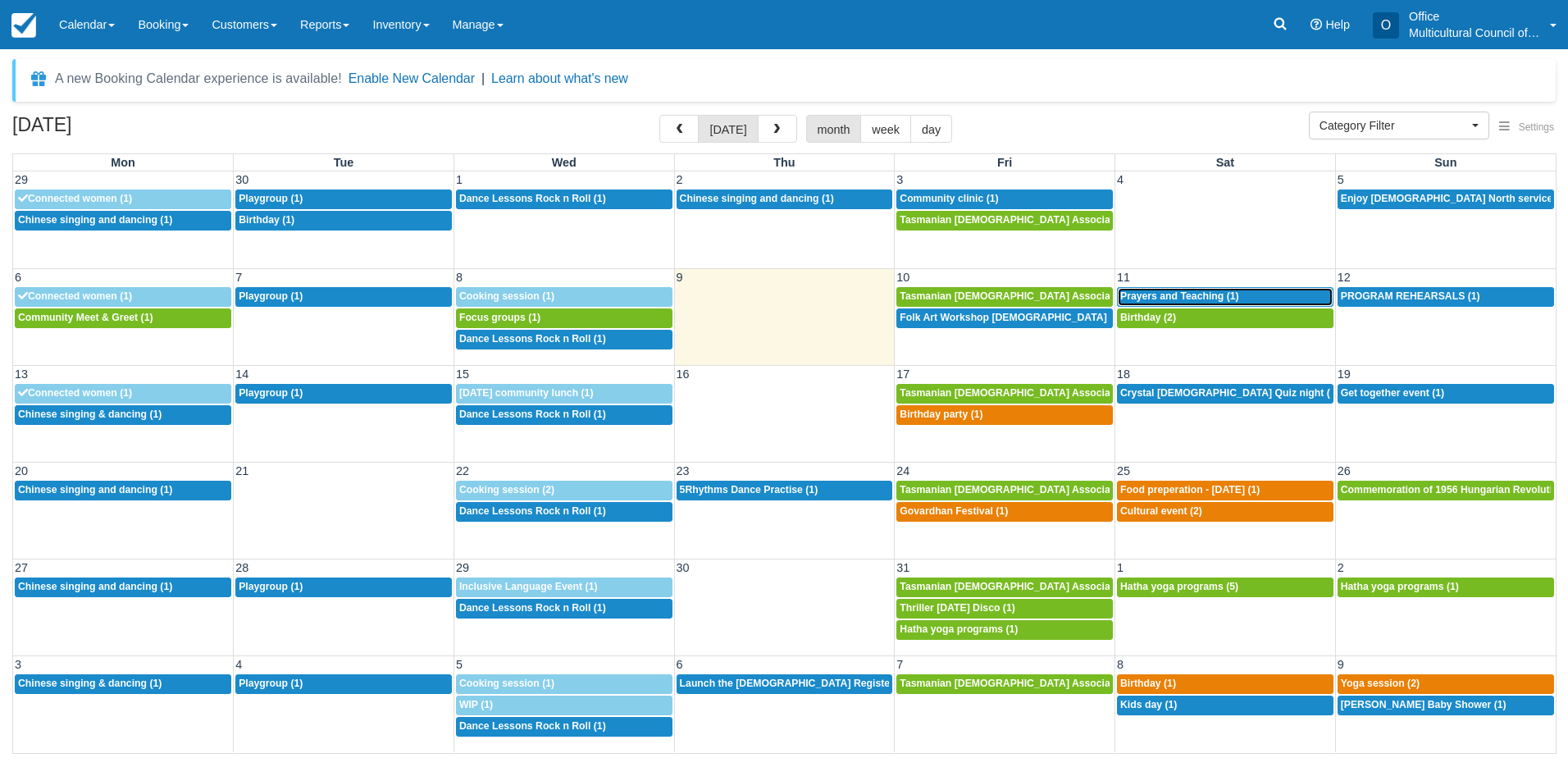
click at [1156, 291] on span "Prayers and Teaching (1)" at bounding box center [1180, 296] width 119 height 11
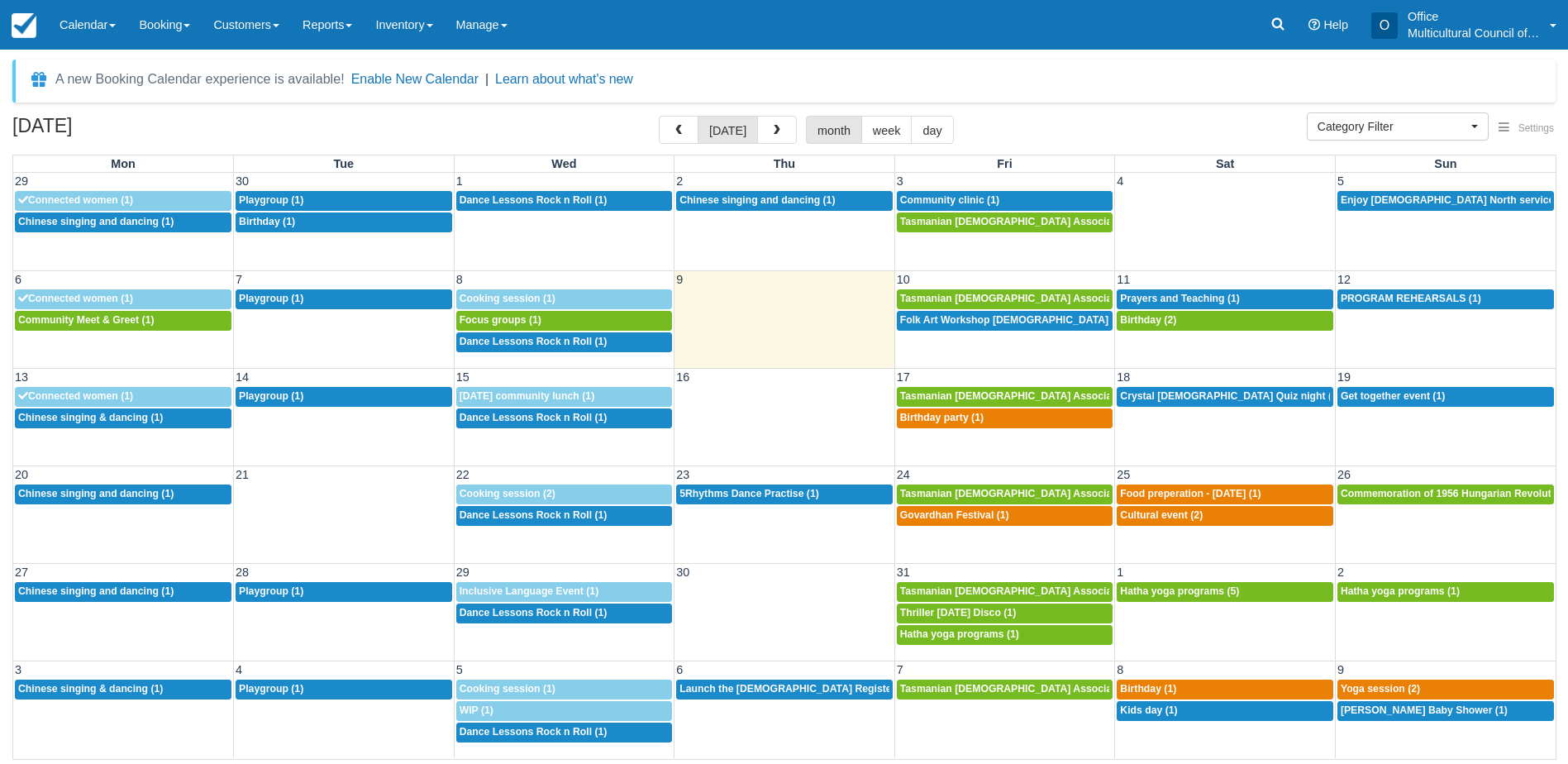
select select
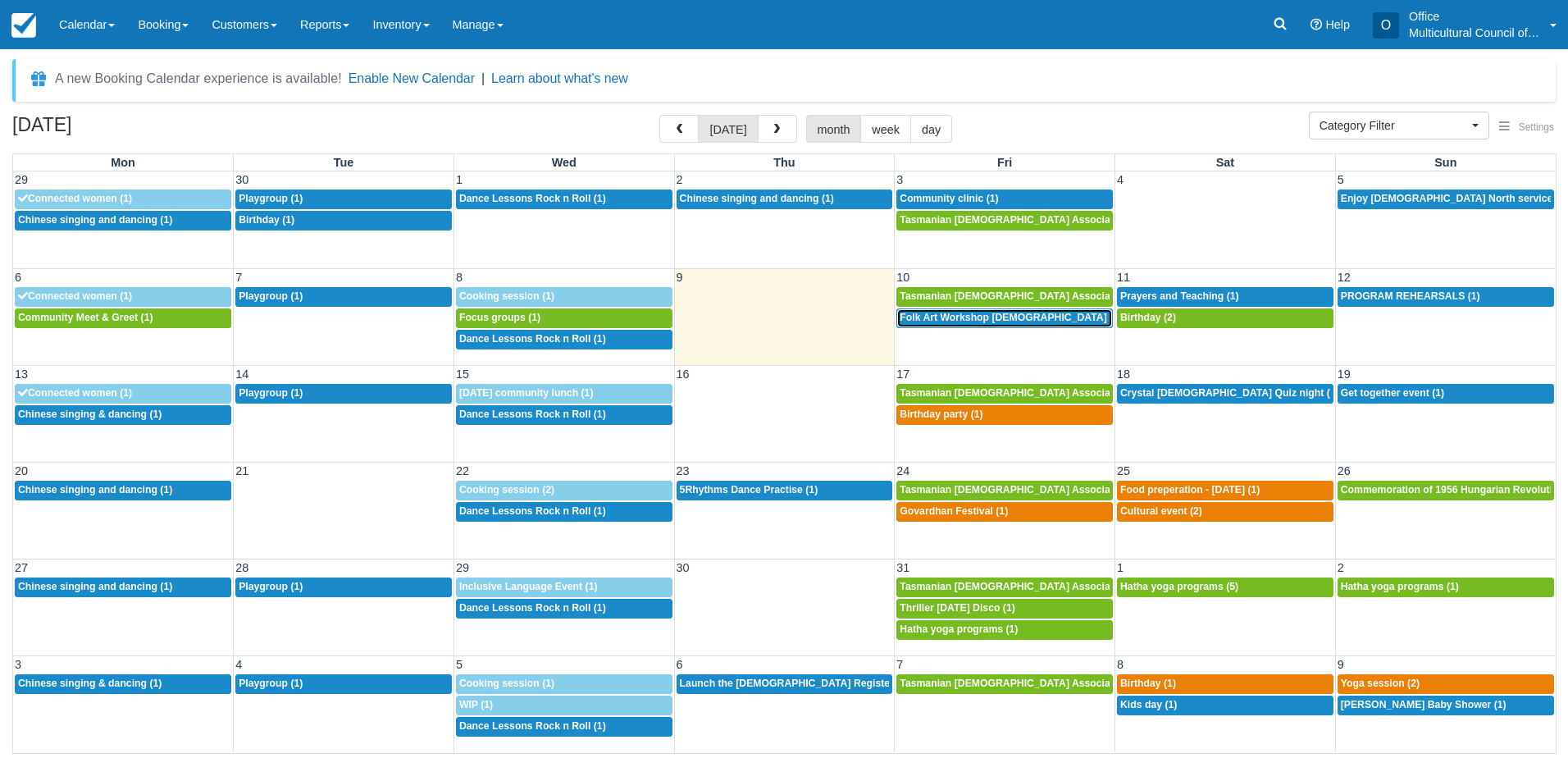
click at [943, 316] on span "Folk Art Workshop Punjabi Community (1)" at bounding box center [1039, 317] width 279 height 11
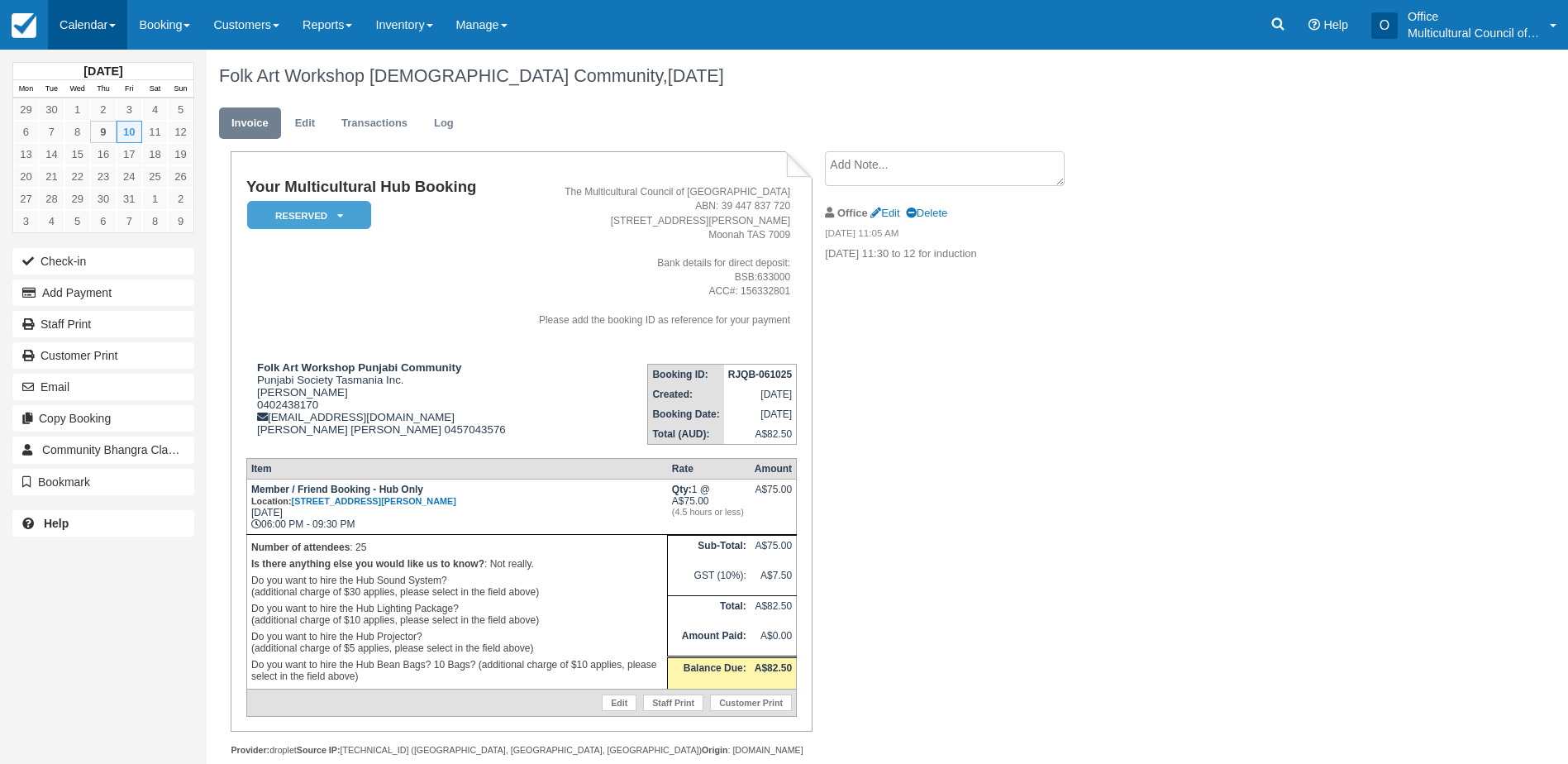
click at [87, 30] on link "Calendar" at bounding box center [87, 25] width 79 height 50
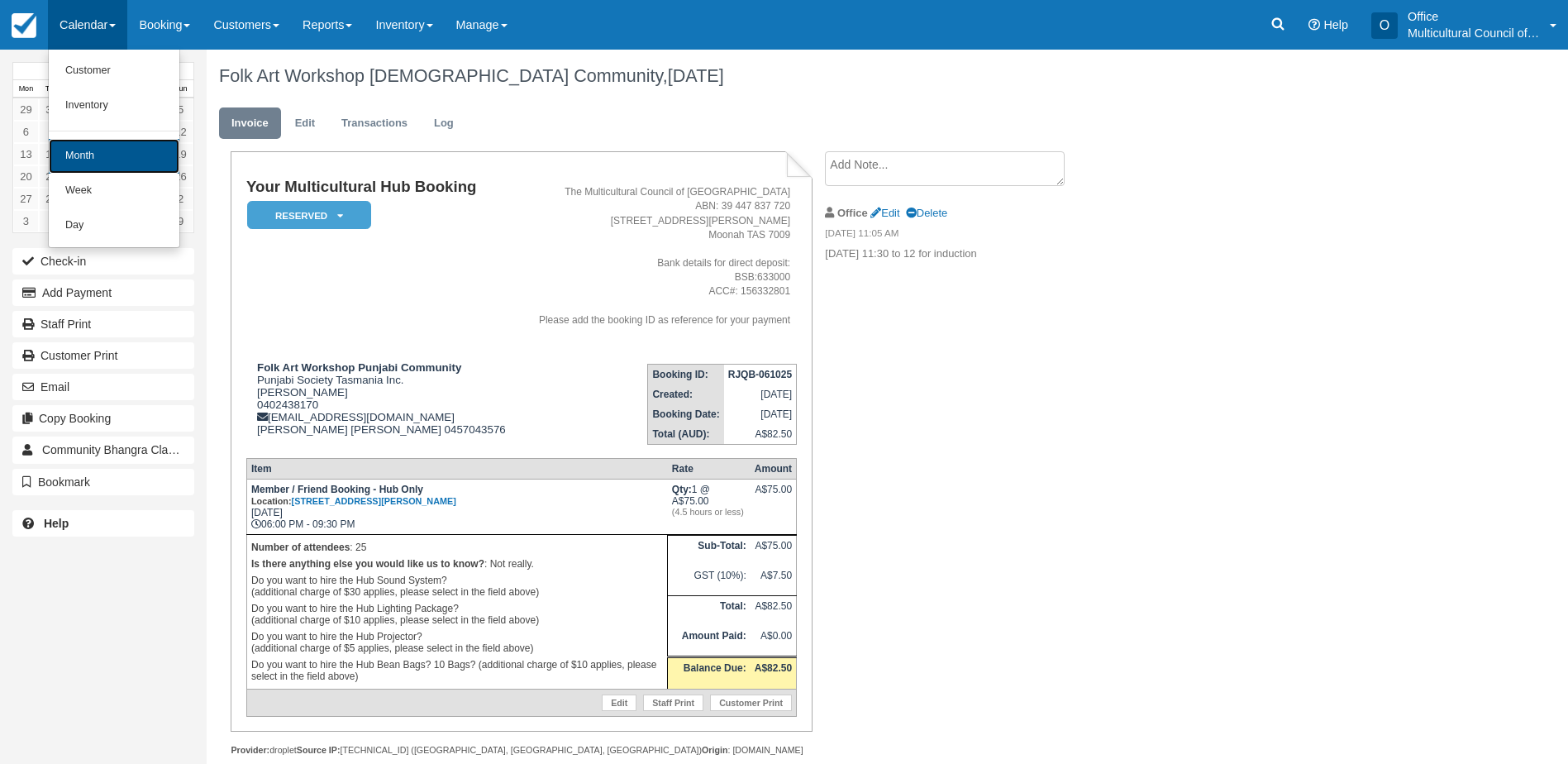
click at [105, 149] on link "Month" at bounding box center [114, 155] width 131 height 35
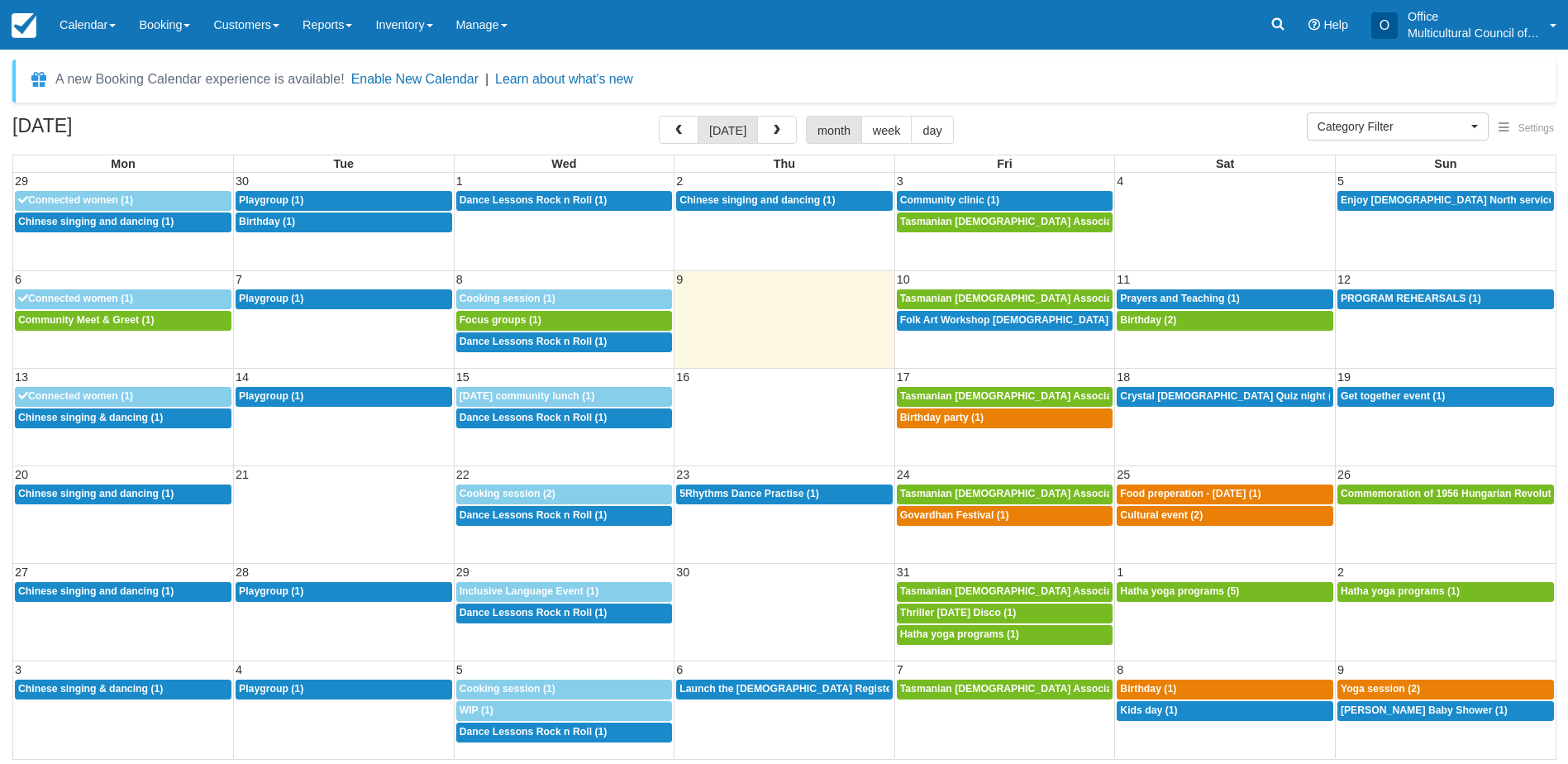
select select
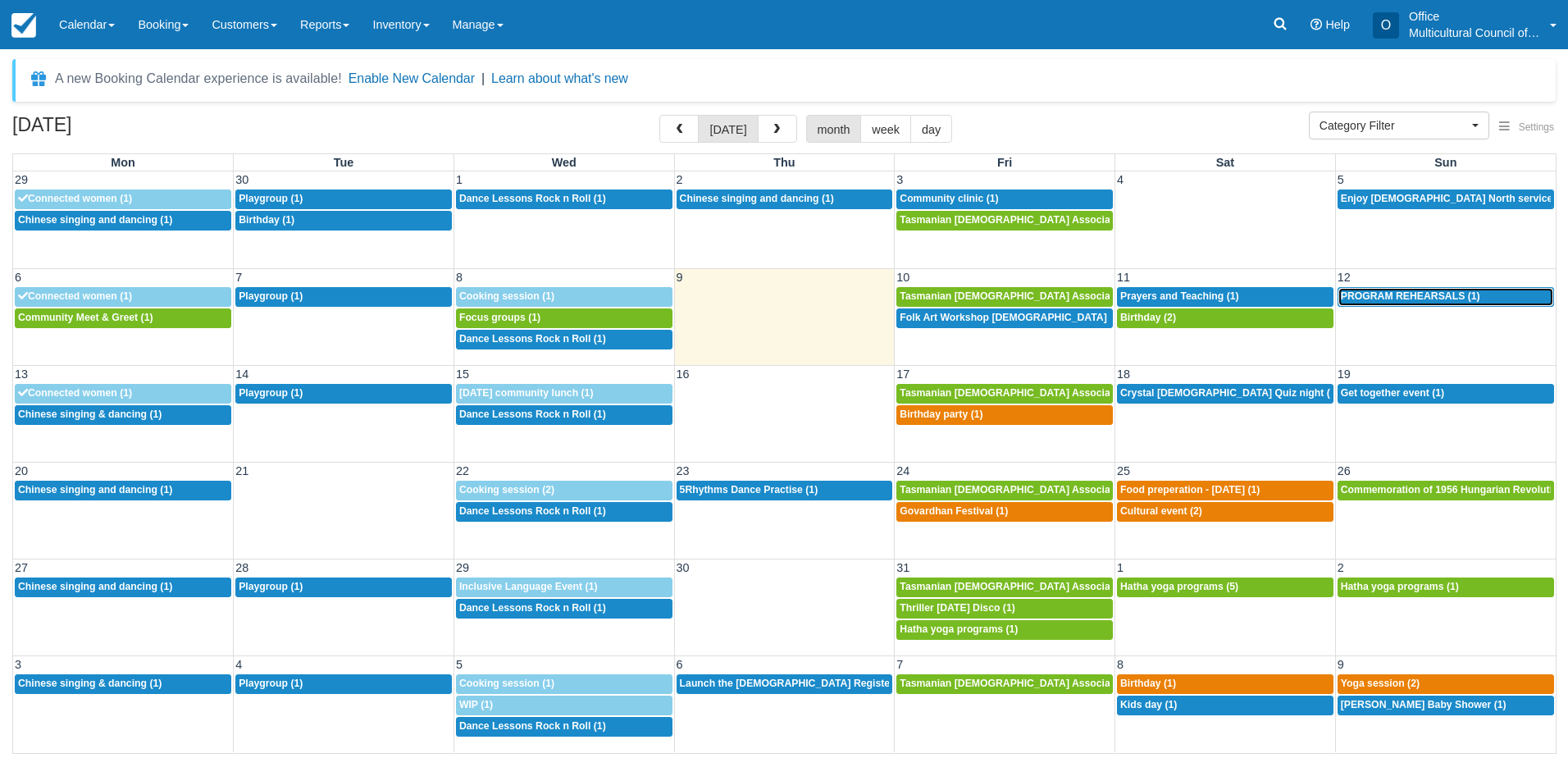
click at [1383, 296] on span "PROGRAM REHEARSALS (1)" at bounding box center [1410, 296] width 139 height 11
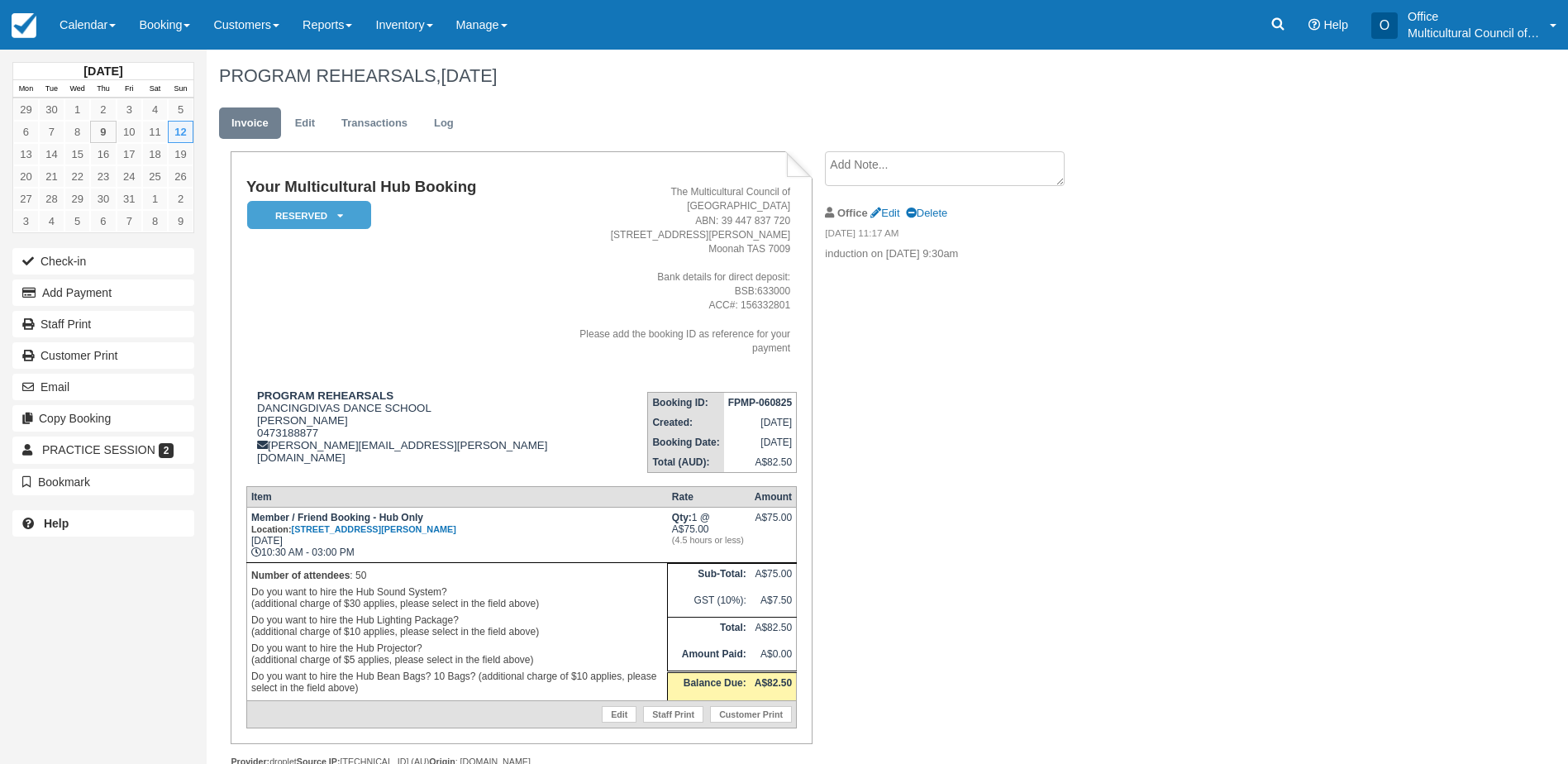
click at [895, 165] on textarea at bounding box center [945, 168] width 240 height 35
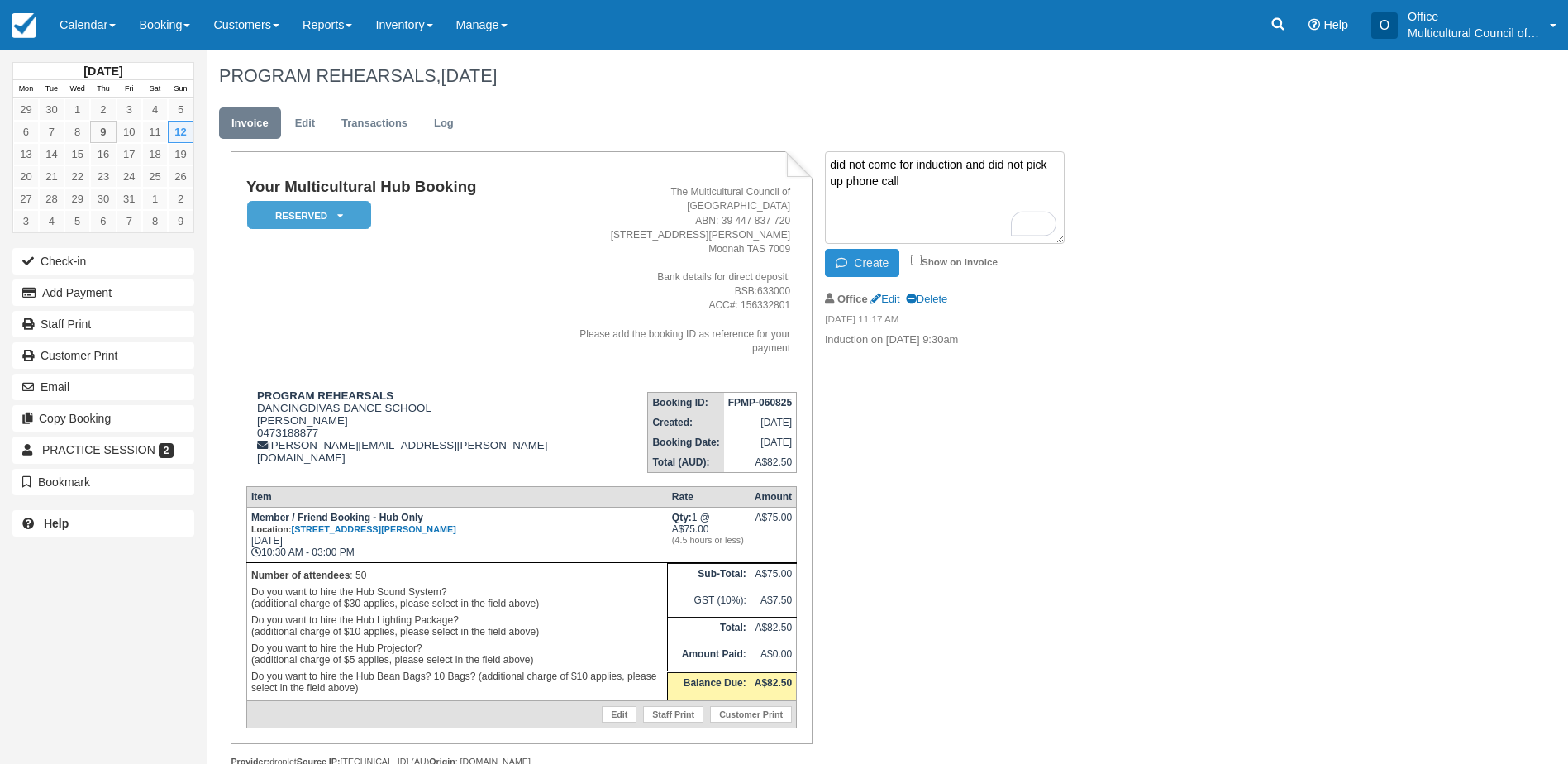
type textarea "did not come for induction and did not pick up phone call"
click at [875, 251] on button "Create" at bounding box center [862, 263] width 75 height 28
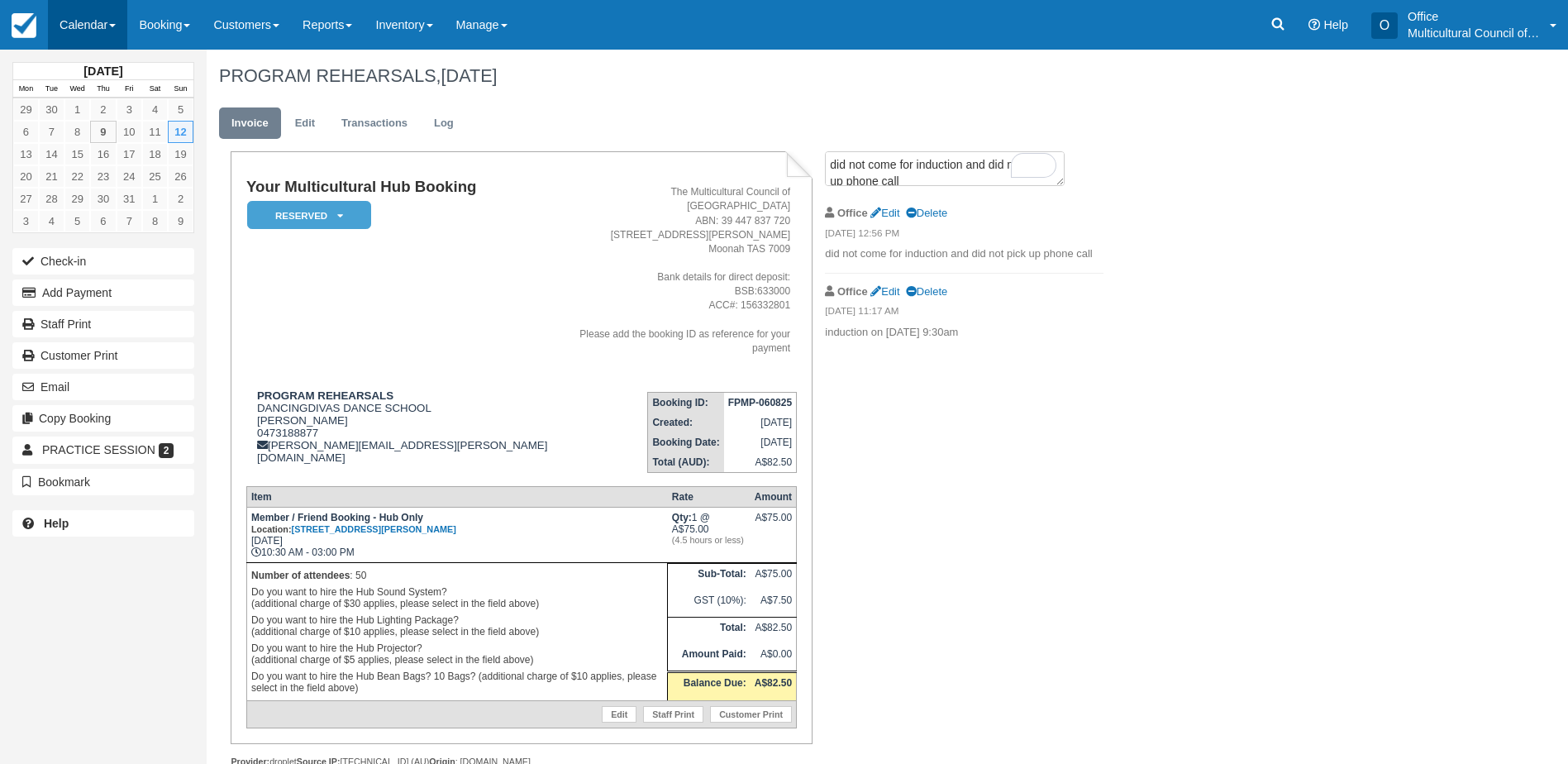
click at [74, 16] on link "Calendar" at bounding box center [87, 25] width 79 height 50
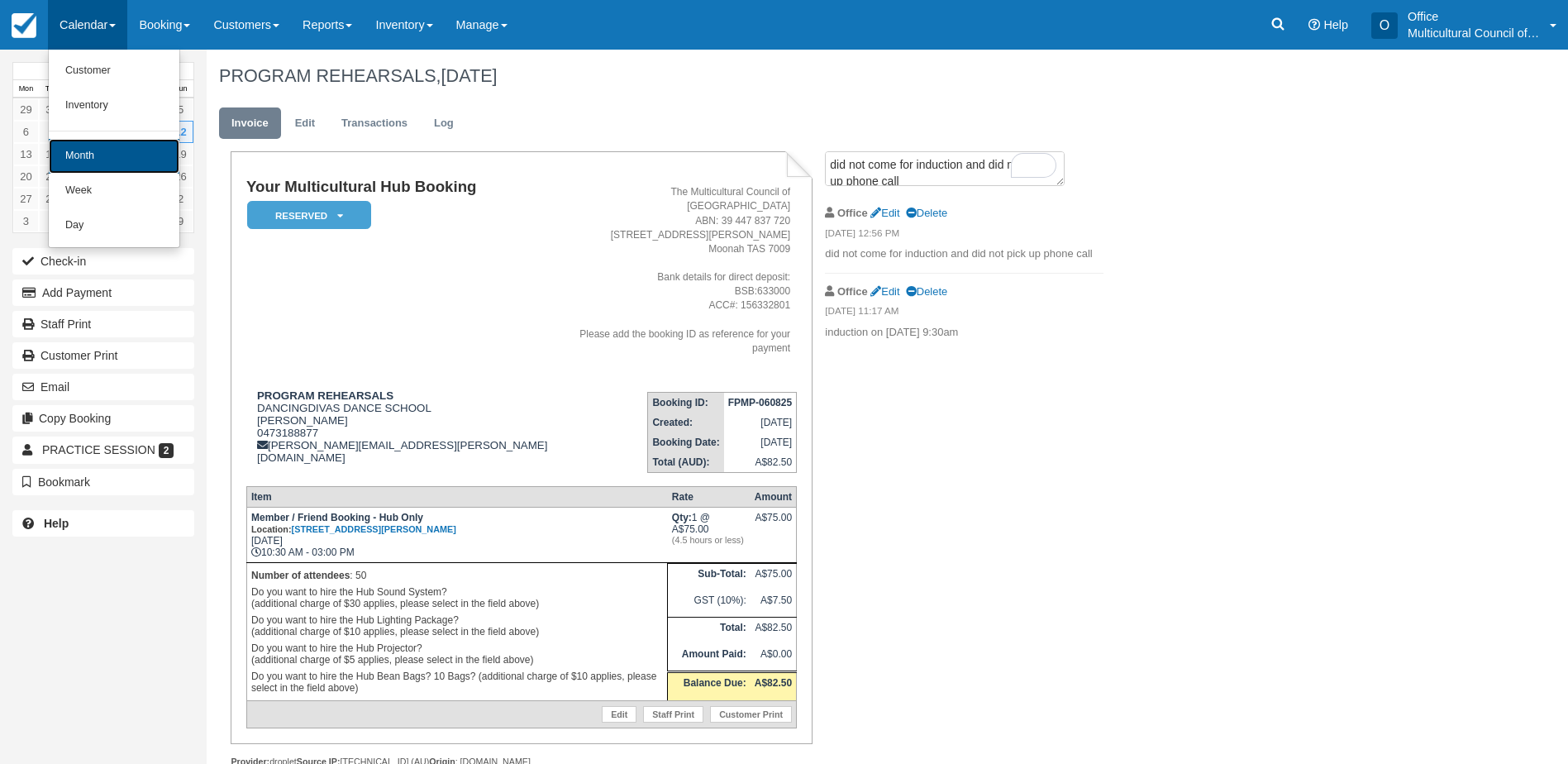
click at [125, 155] on link "Month" at bounding box center [114, 155] width 131 height 35
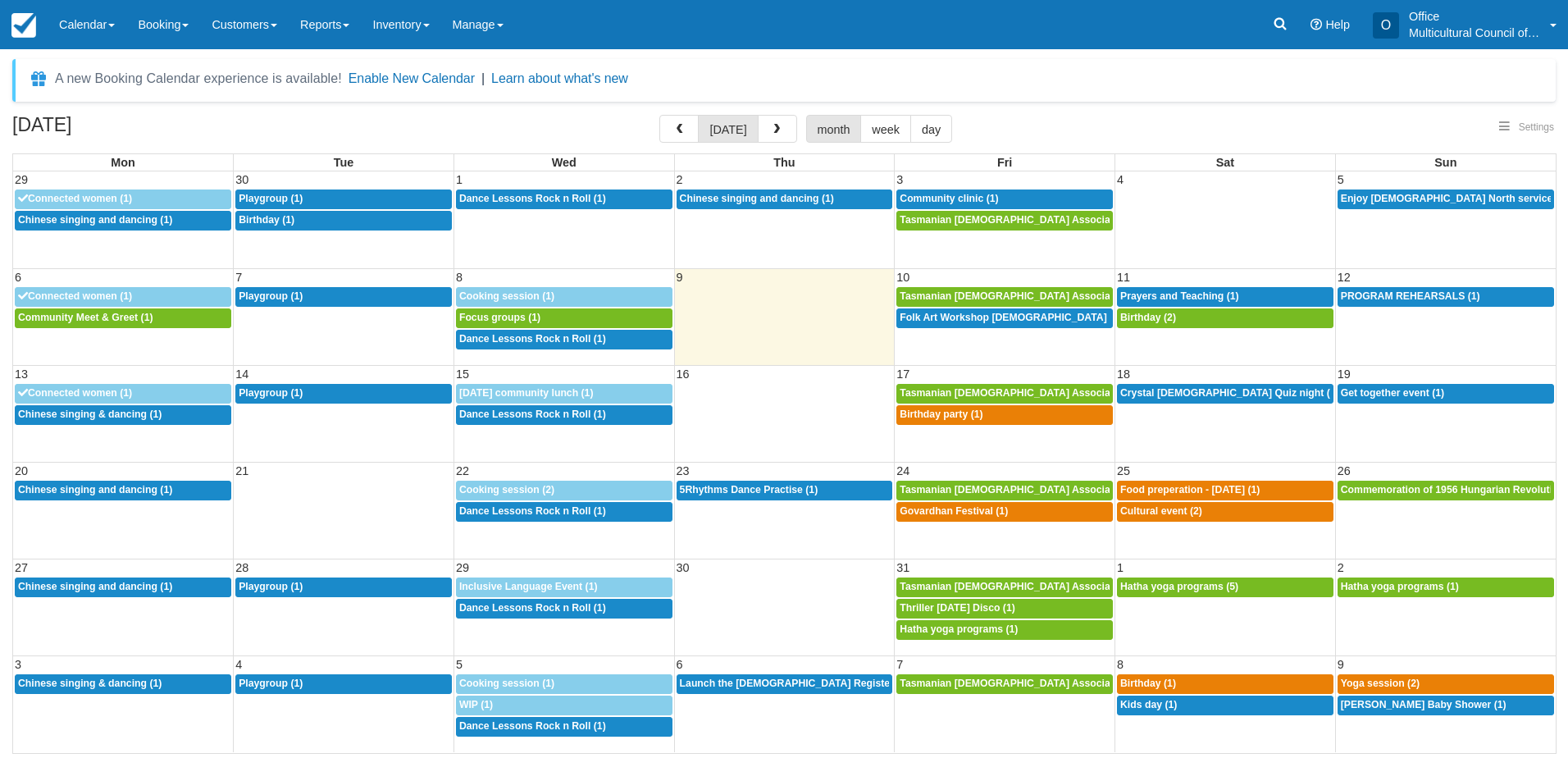
select select
click at [1002, 321] on span "Folk Art Workshop Punjabi Community (1)" at bounding box center [1039, 317] width 279 height 11
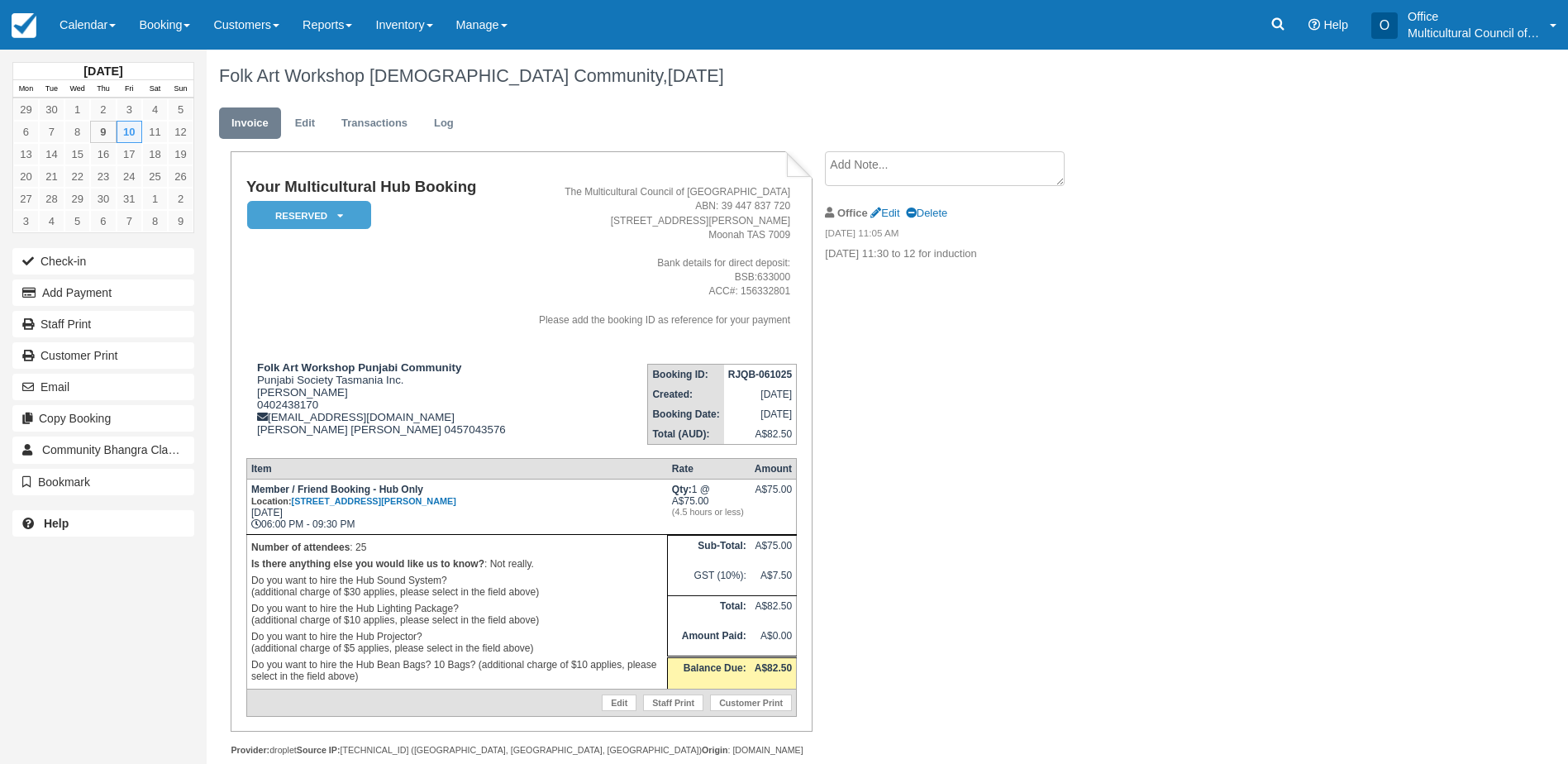
click at [855, 168] on textarea at bounding box center [945, 168] width 240 height 35
type textarea "key No 7"
drag, startPoint x: 867, startPoint y: 267, endPoint x: 1158, endPoint y: 481, distance: 361.2
click at [867, 267] on button "Create" at bounding box center [862, 263] width 75 height 28
click at [305, 128] on link "Edit" at bounding box center [305, 123] width 44 height 32
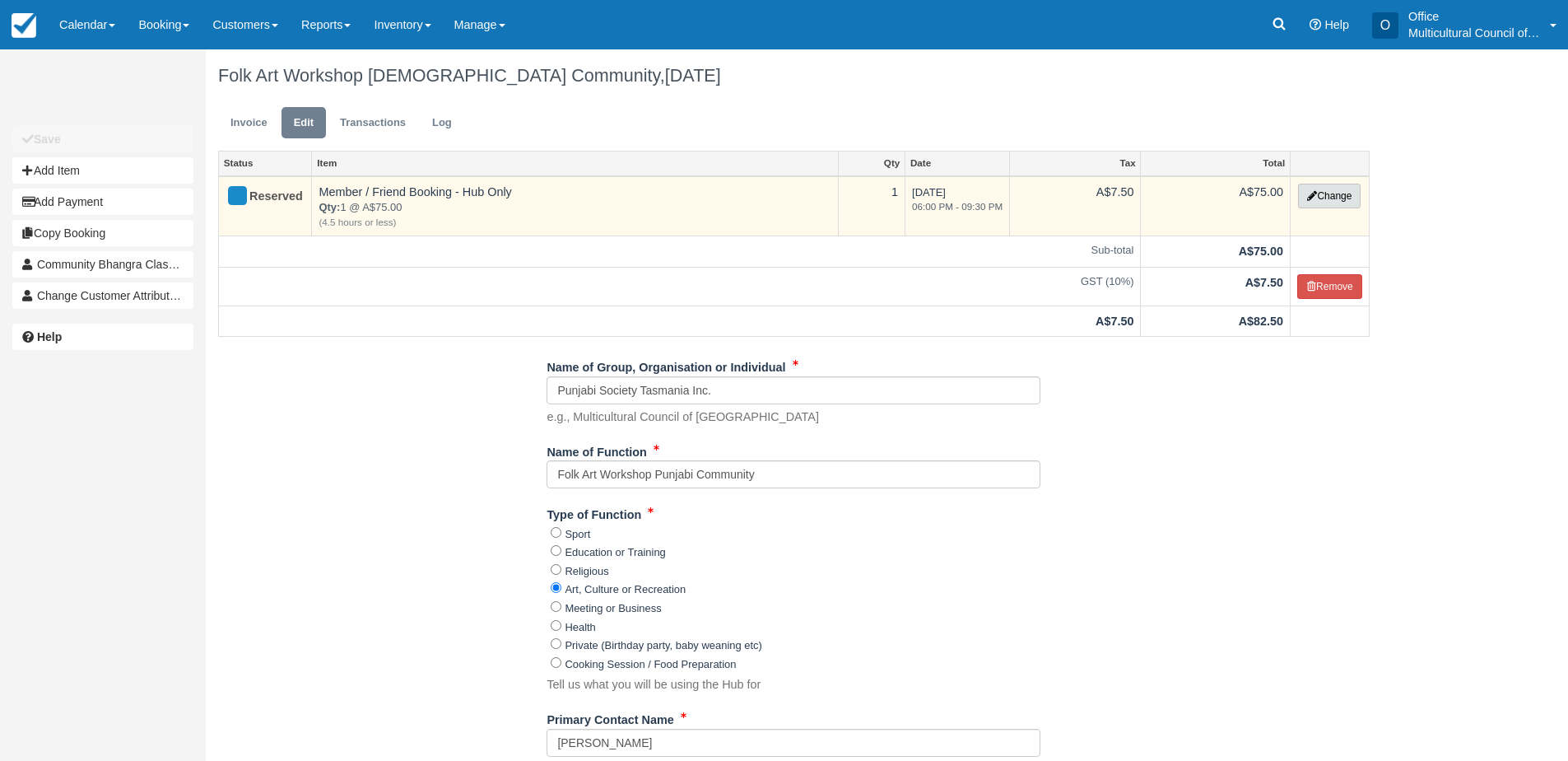
click at [1302, 199] on button "Change" at bounding box center [1329, 196] width 63 height 25
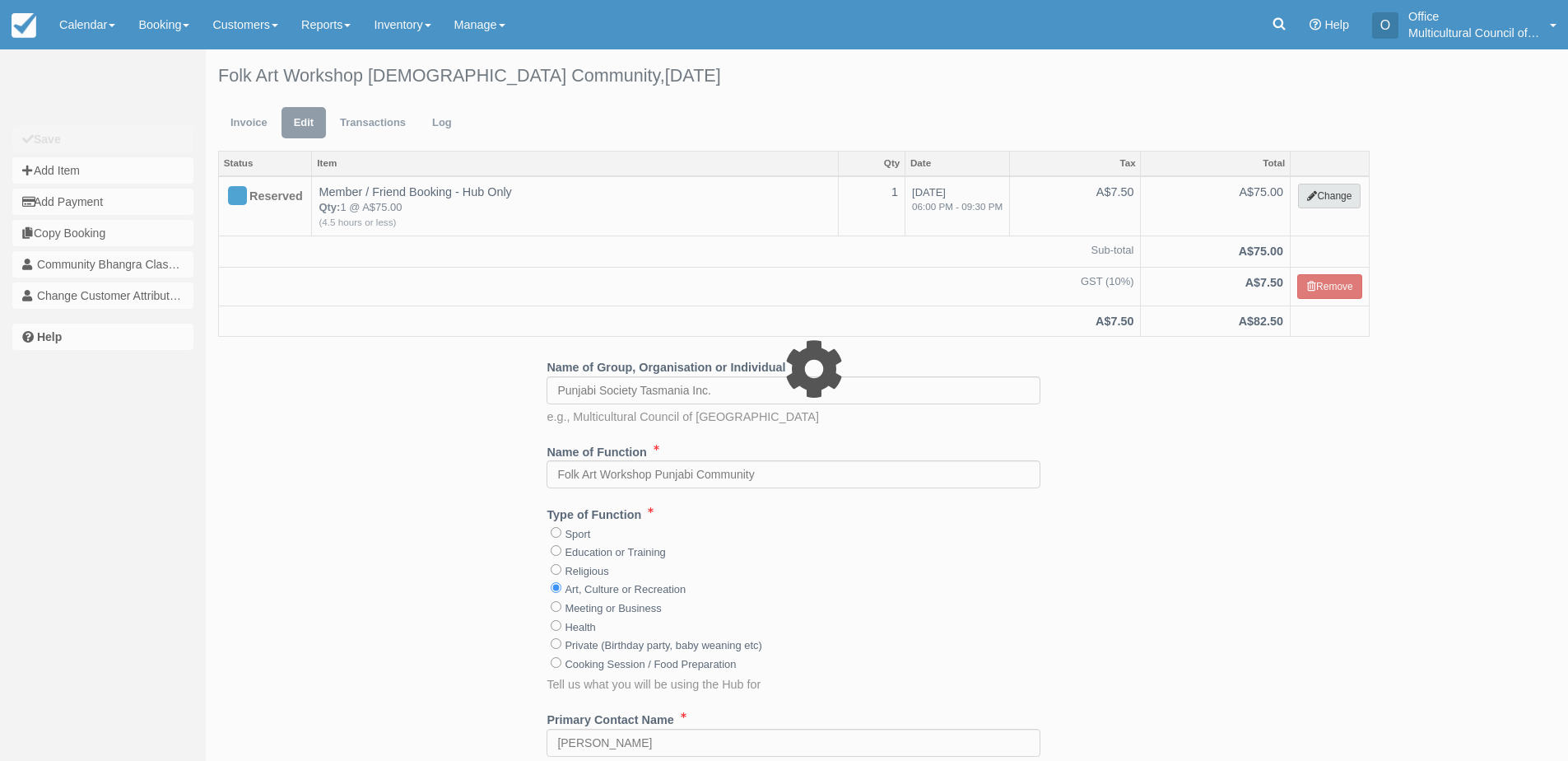
select select "2"
type input "75.00"
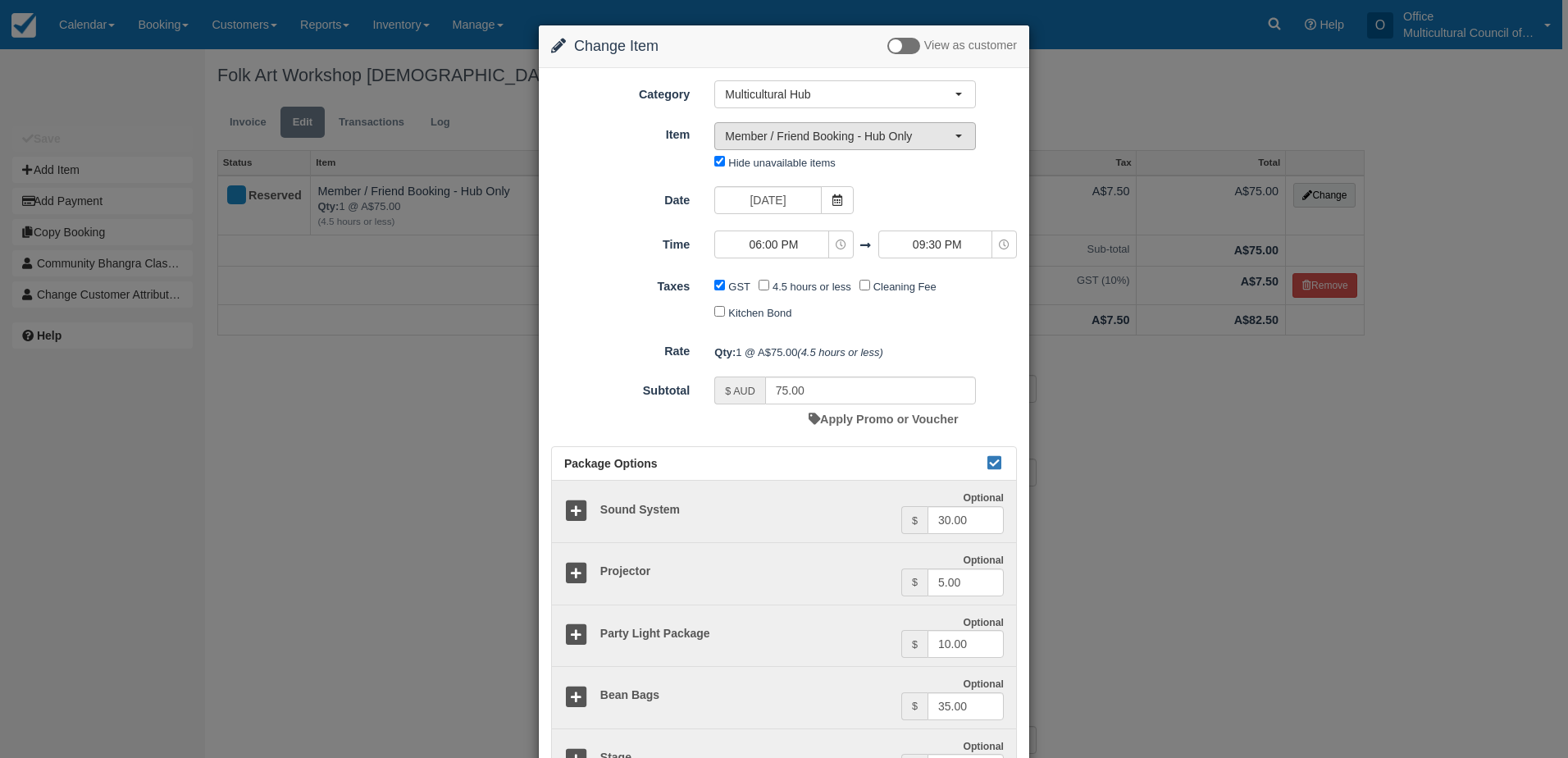
click at [920, 136] on span "Member / Friend Booking - Hub Only" at bounding box center [839, 136] width 230 height 17
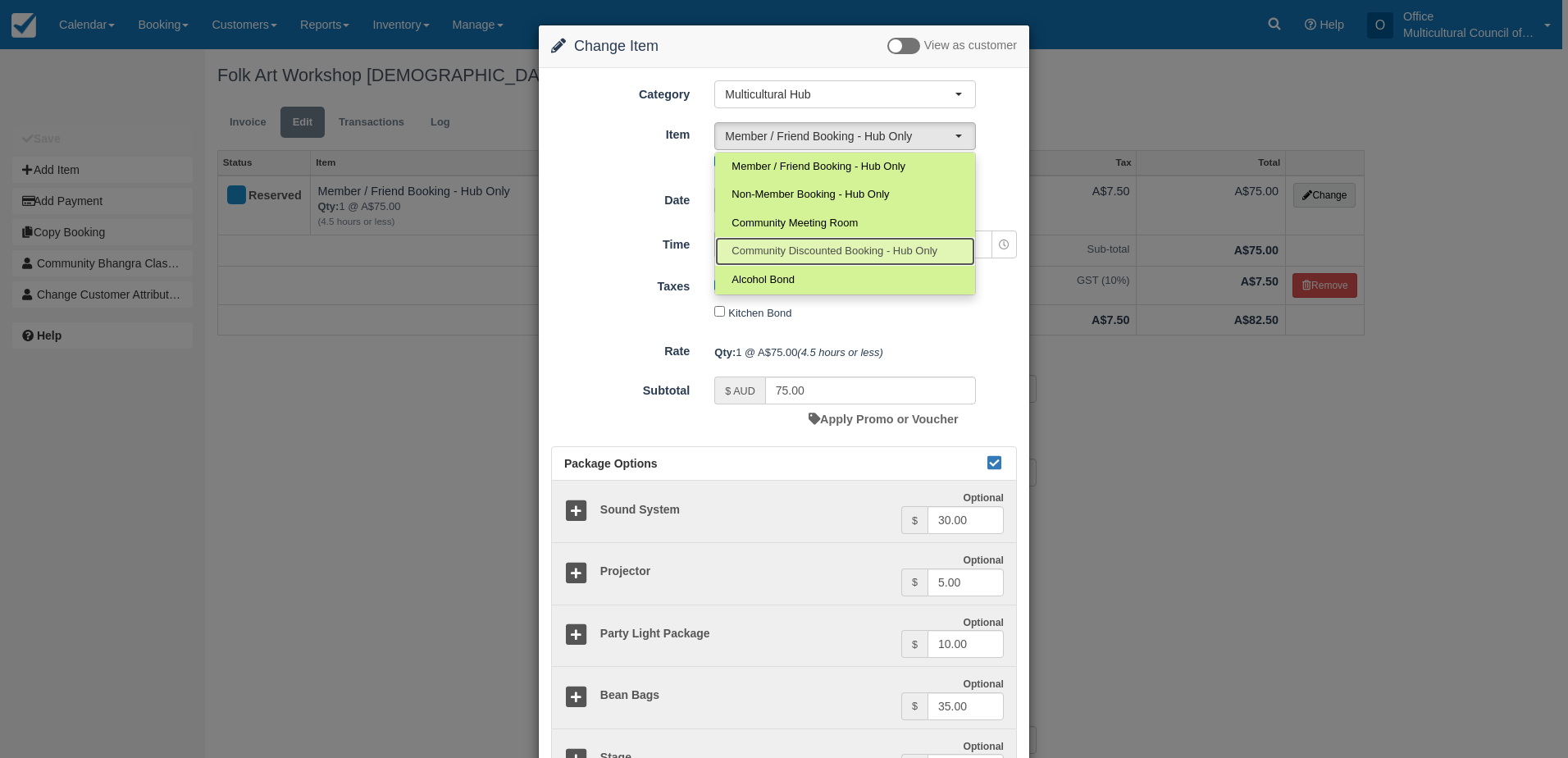
click at [817, 259] on span "Community Discounted Booking - Hub Only" at bounding box center [834, 251] width 206 height 16
select select "4"
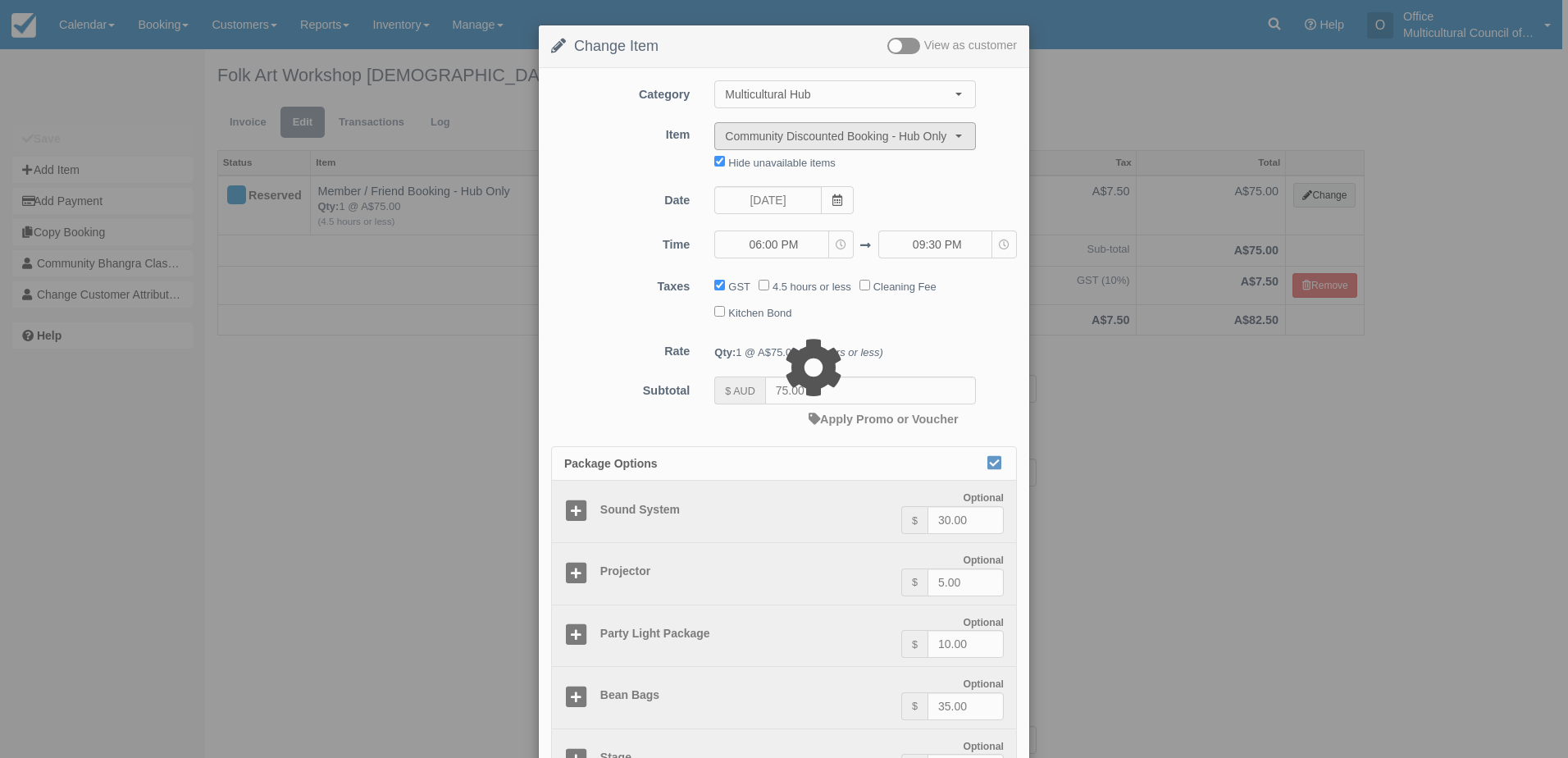
type input "40.00"
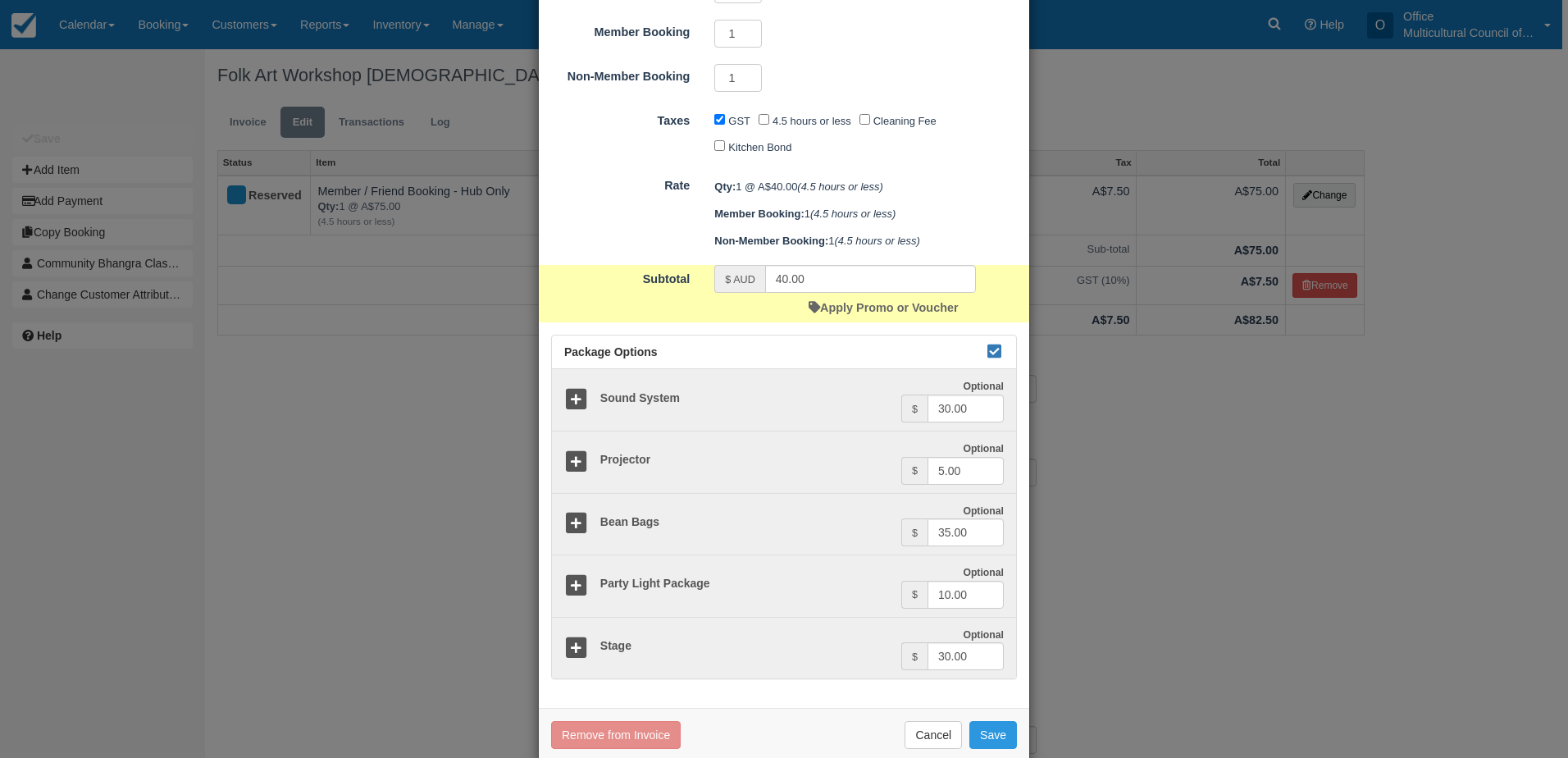
scroll to position [327, 0]
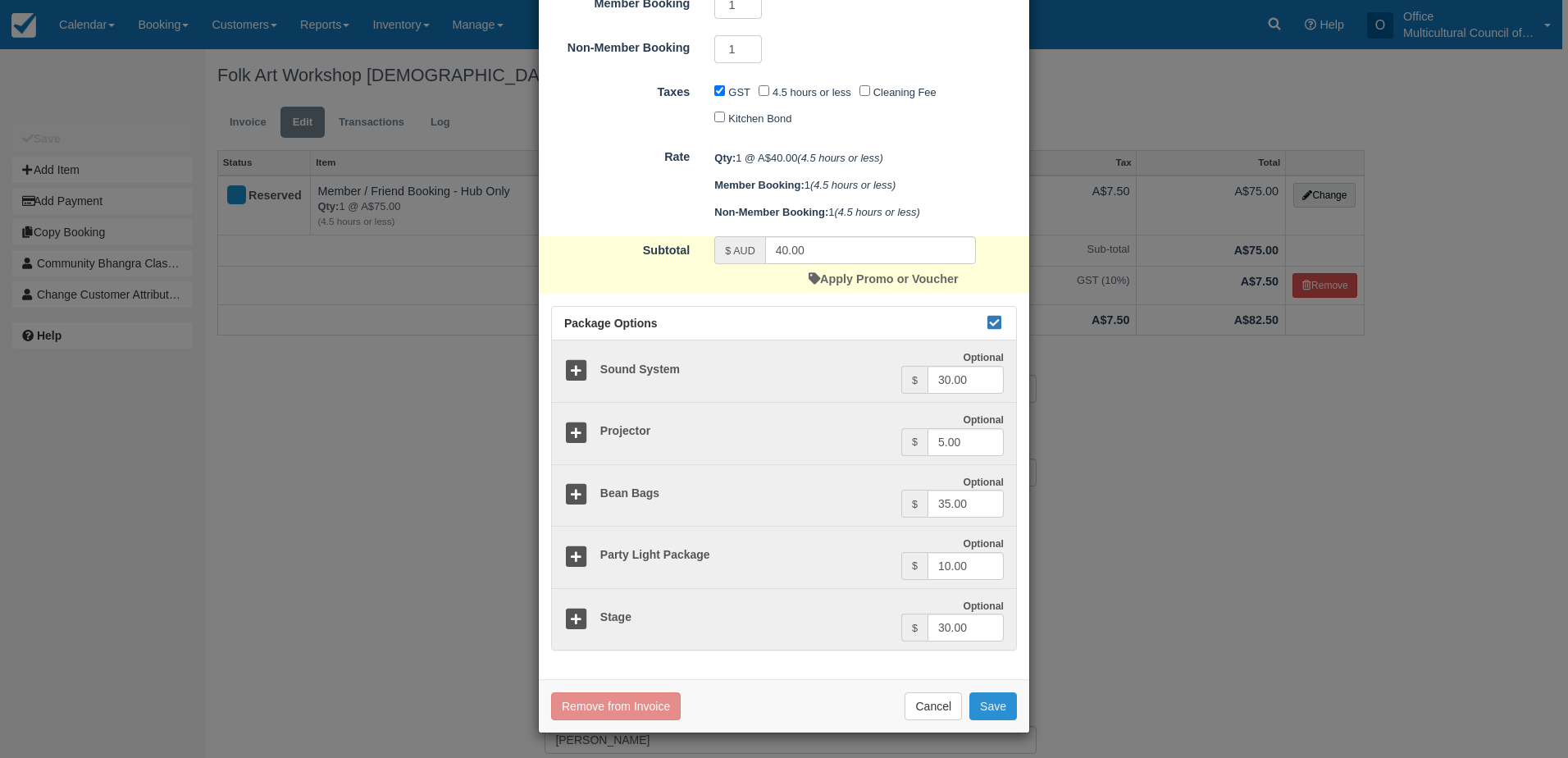
click at [981, 705] on button "Save" at bounding box center [993, 707] width 48 height 28
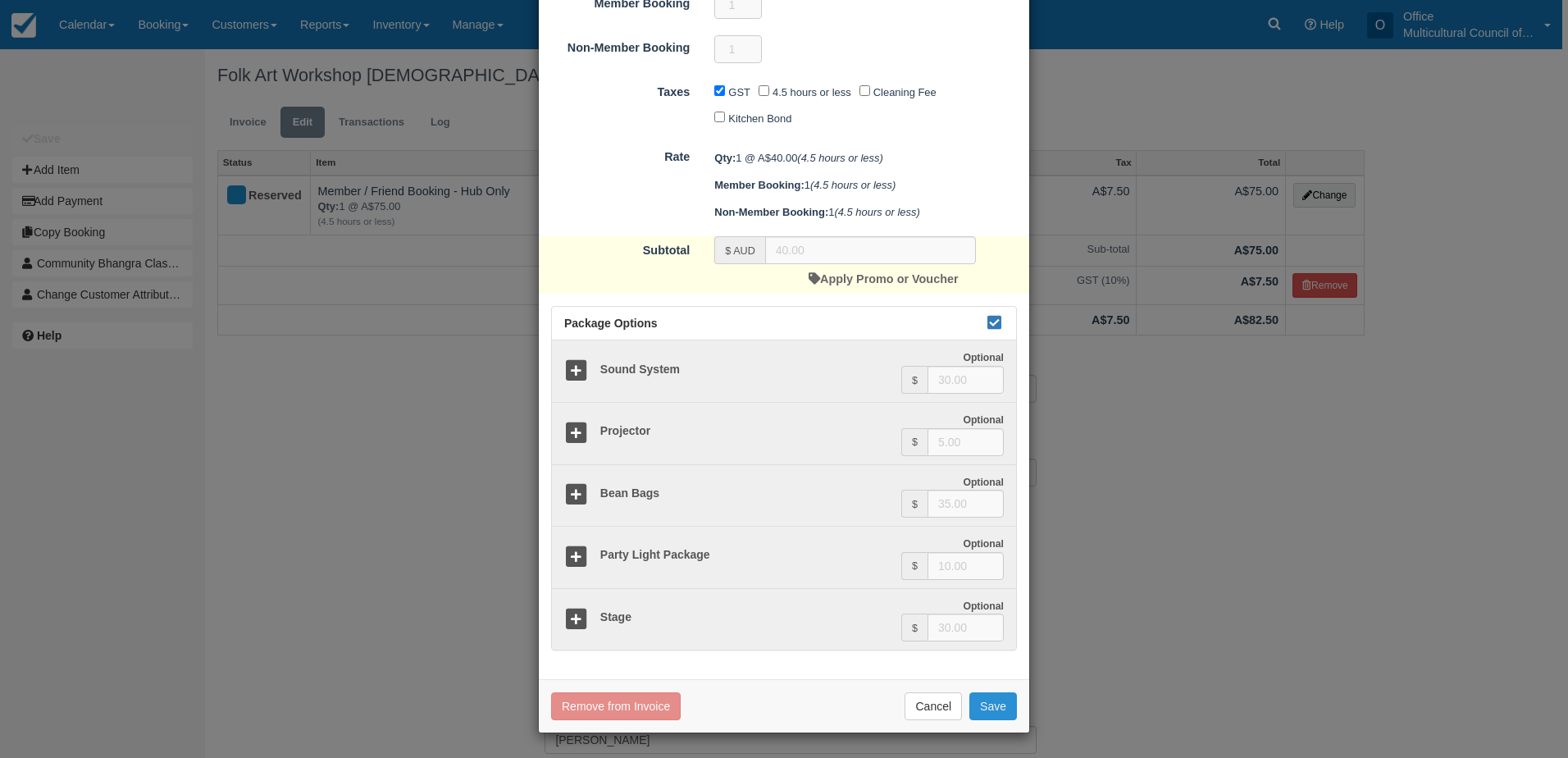
checkbox input "false"
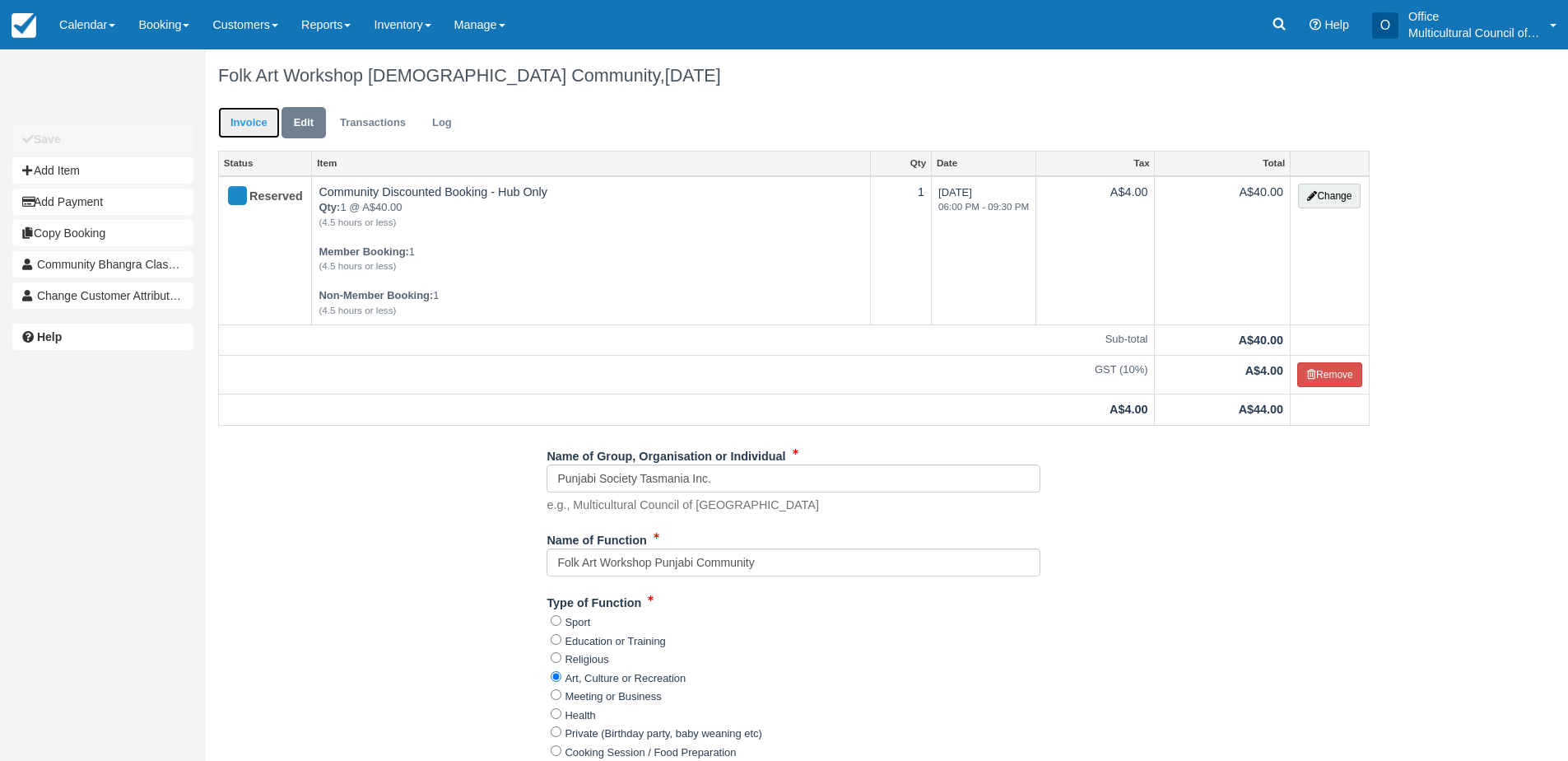
click at [244, 131] on link "Invoice" at bounding box center [249, 123] width 62 height 32
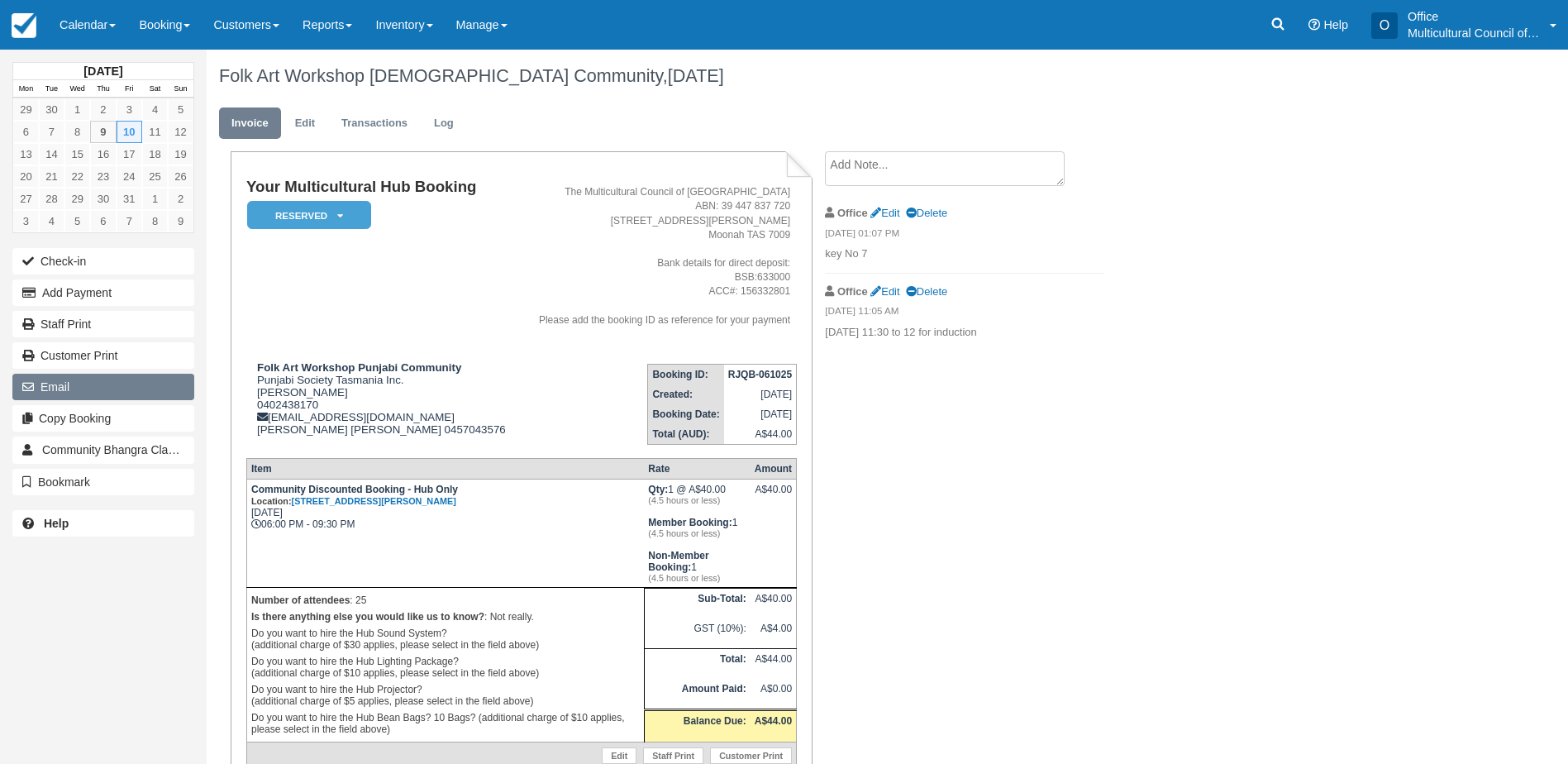
click at [88, 384] on button "Email" at bounding box center [103, 387] width 182 height 27
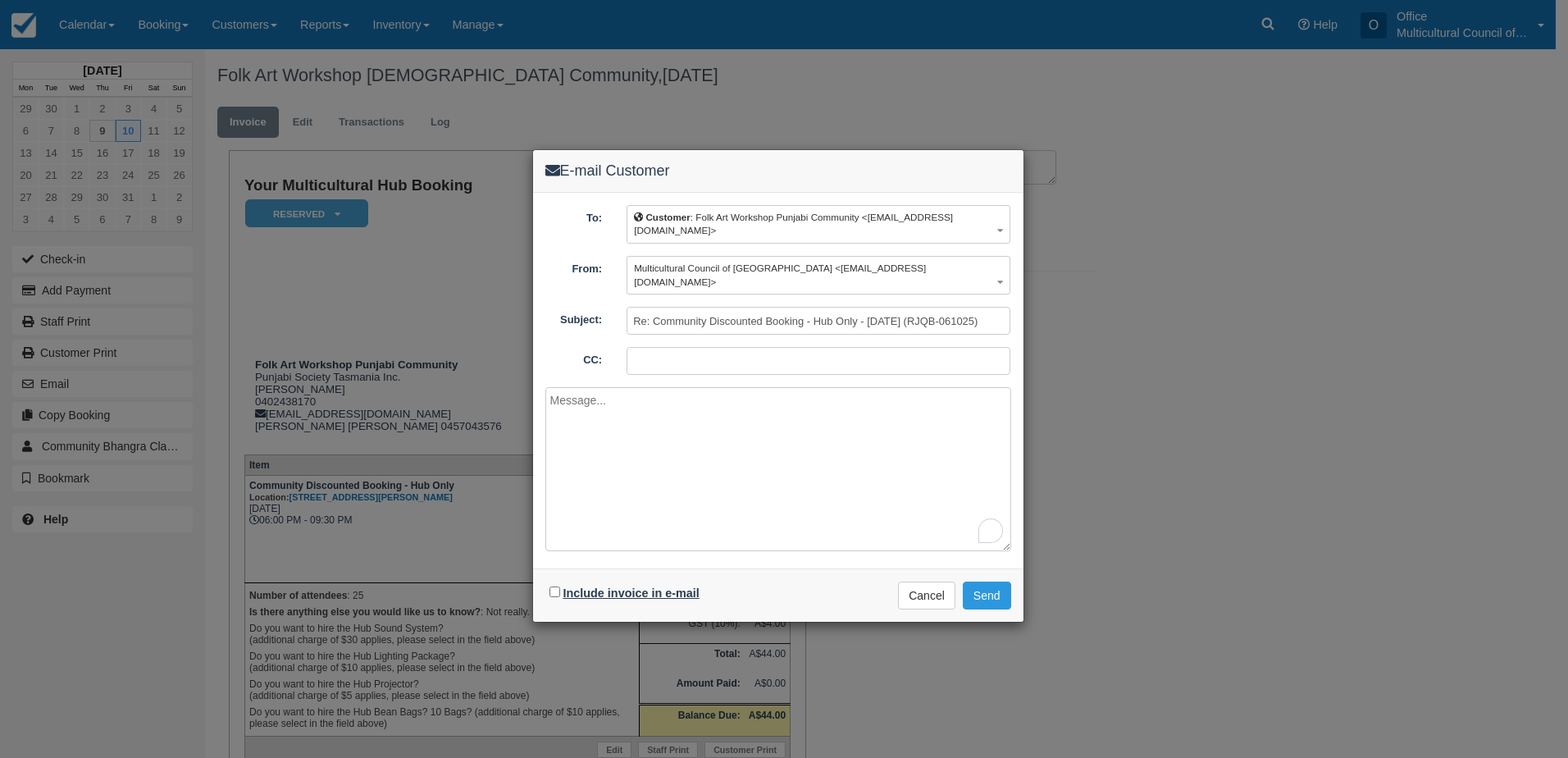
click at [616, 587] on label "Include invoice in e-mail" at bounding box center [632, 593] width 137 height 13
click at [560, 587] on input "Include invoice in e-mail" at bounding box center [555, 592] width 11 height 11
checkbox input "true"
click at [990, 583] on button "Send" at bounding box center [987, 596] width 48 height 28
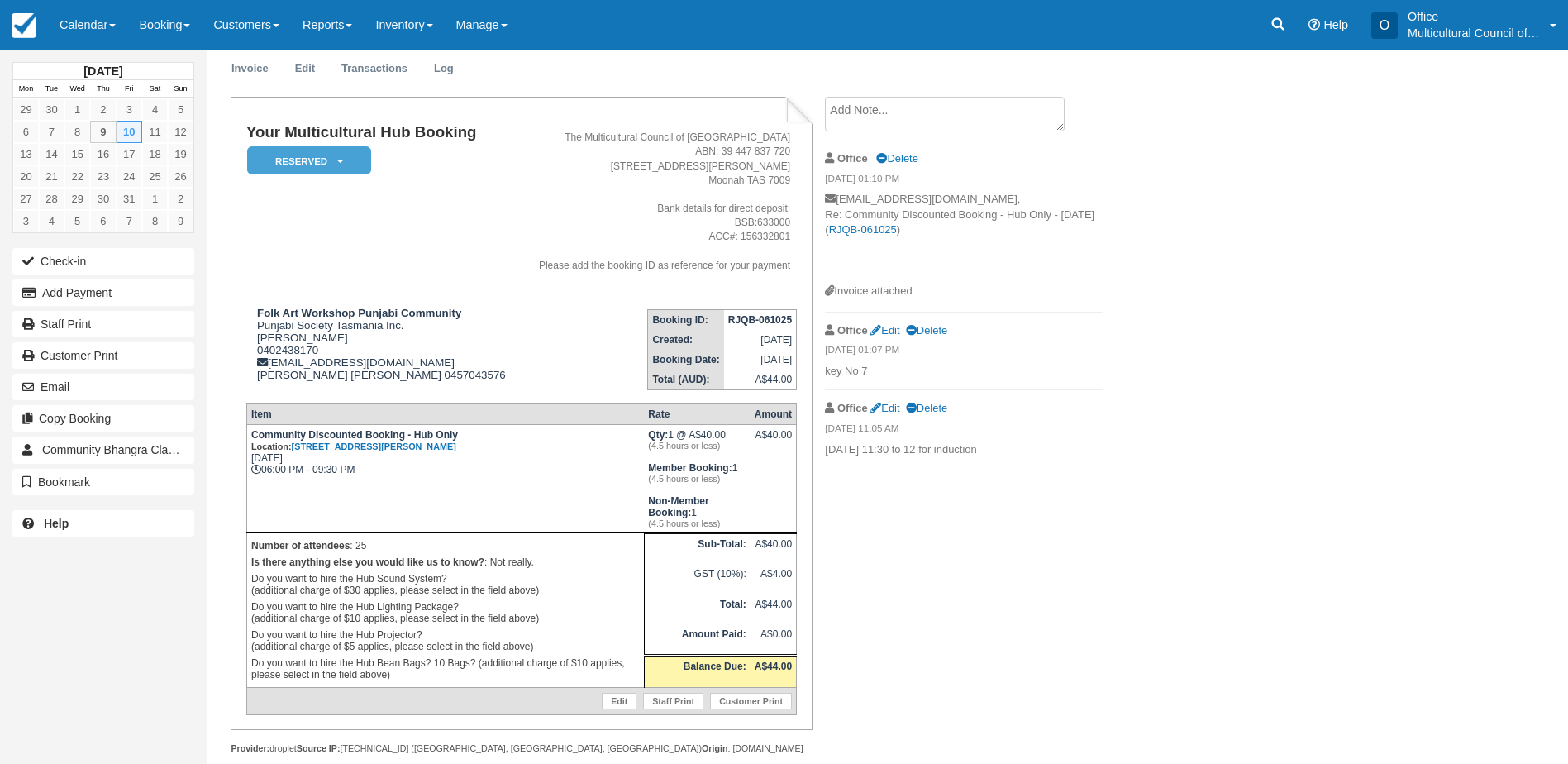
scroll to position [81, 0]
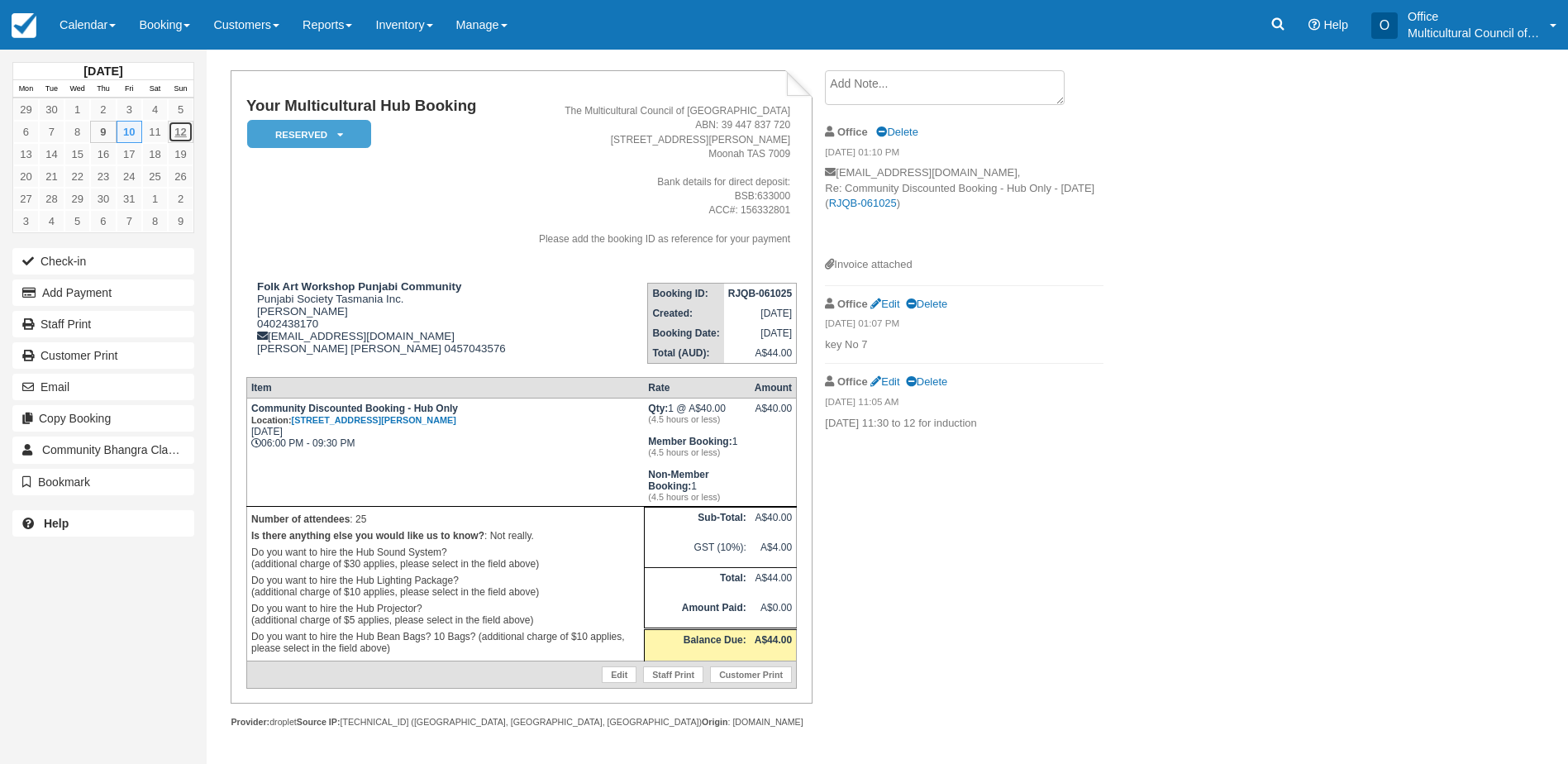
click at [185, 135] on link "12" at bounding box center [180, 131] width 26 height 22
click at [75, 29] on link "Calendar" at bounding box center [87, 25] width 79 height 50
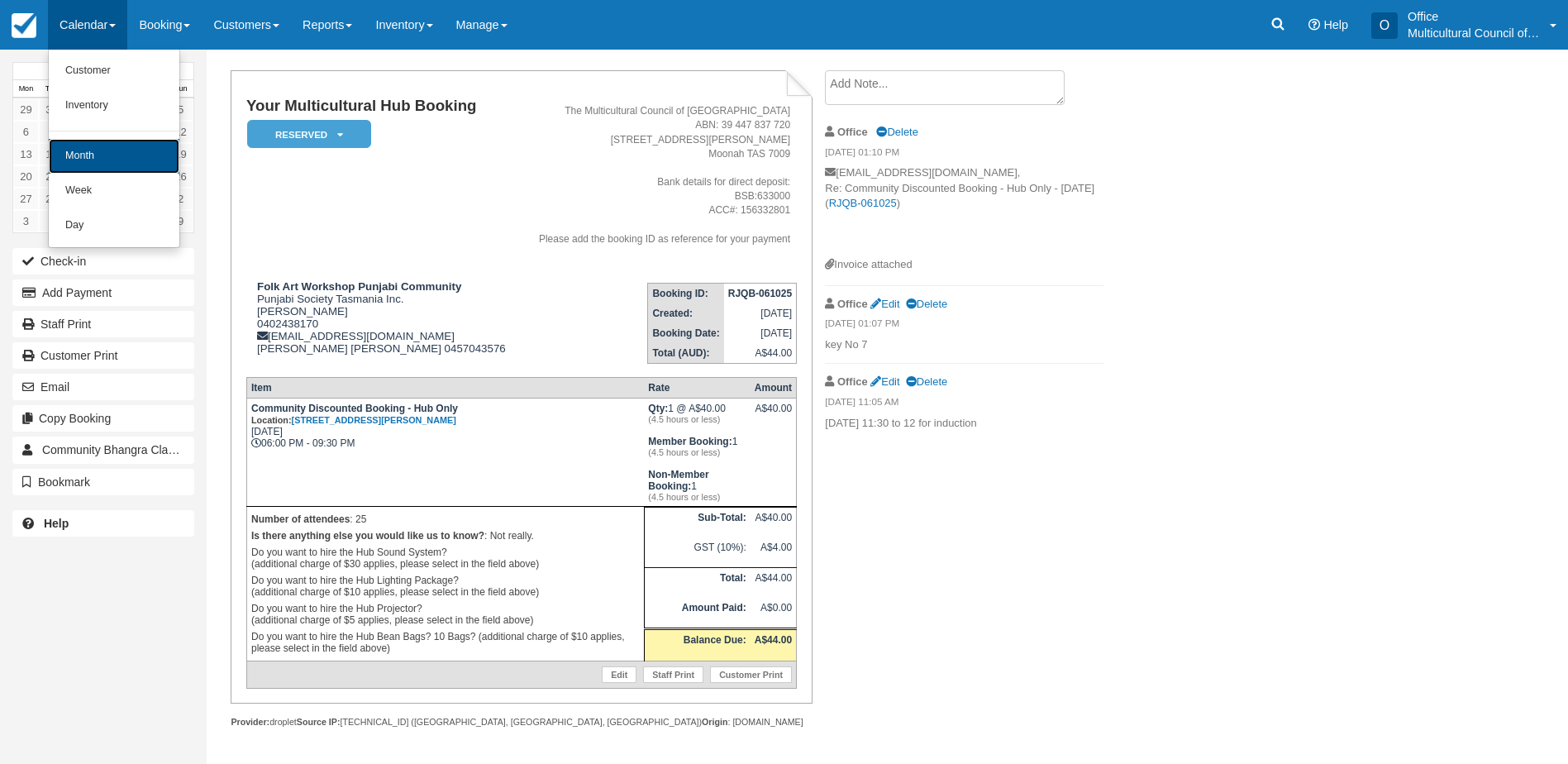
click at [131, 155] on link "Month" at bounding box center [114, 155] width 131 height 35
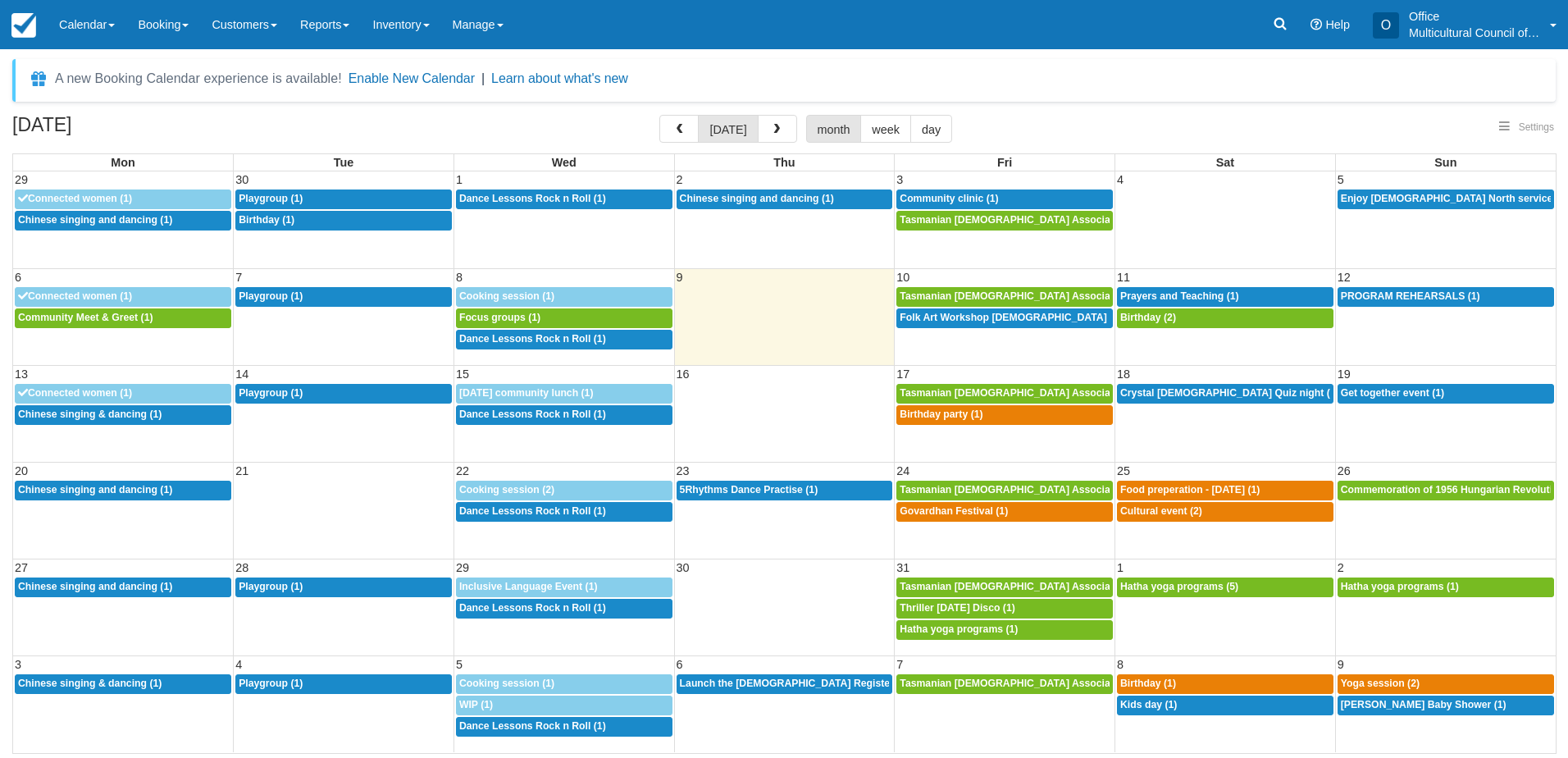
select select
click at [1351, 299] on span "PROGRAM REHEARSALS (1)" at bounding box center [1410, 296] width 139 height 11
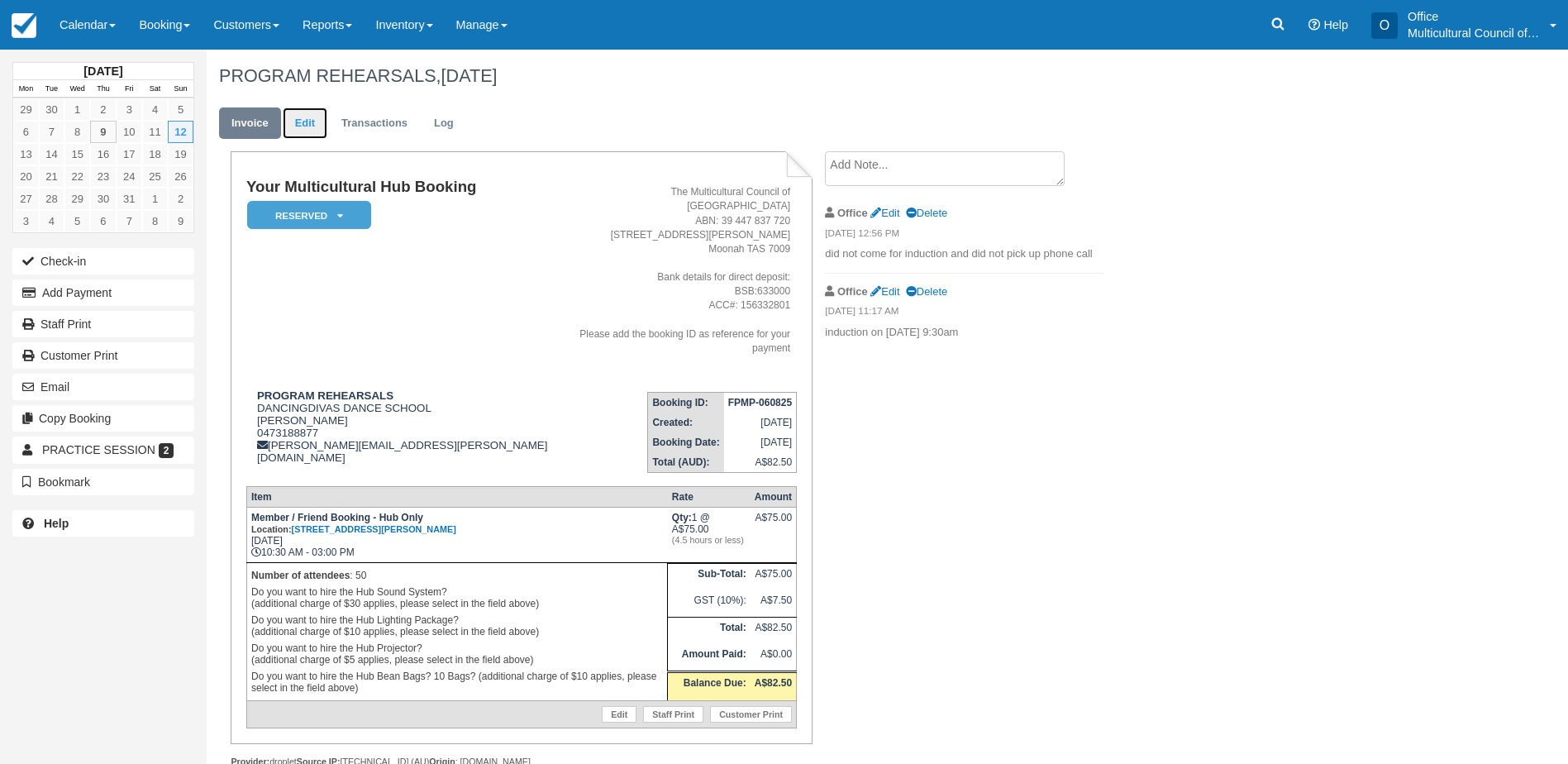
click at [293, 124] on link "Edit" at bounding box center [305, 123] width 44 height 32
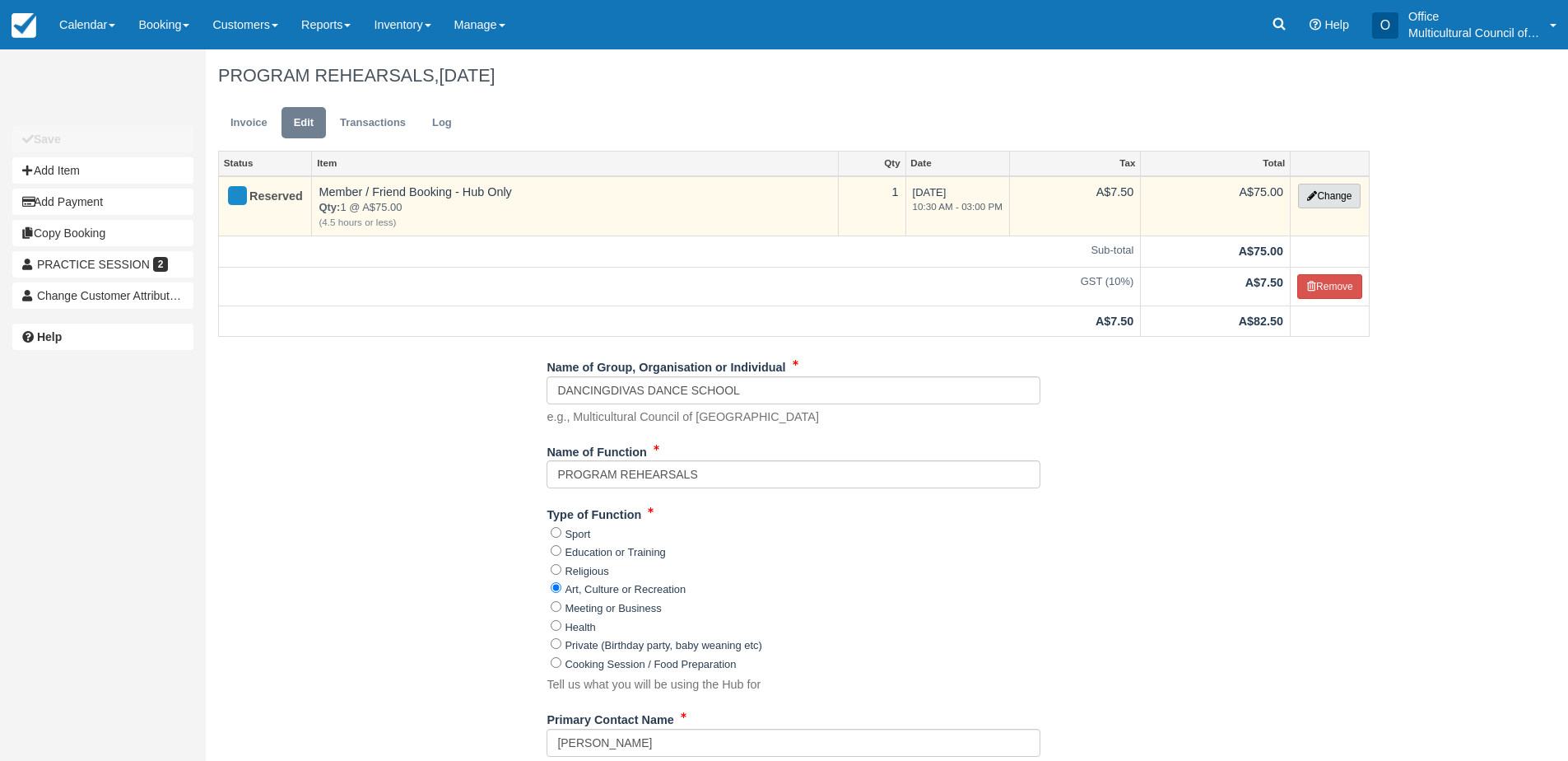
click at [1324, 202] on button "Change" at bounding box center [1329, 196] width 63 height 25
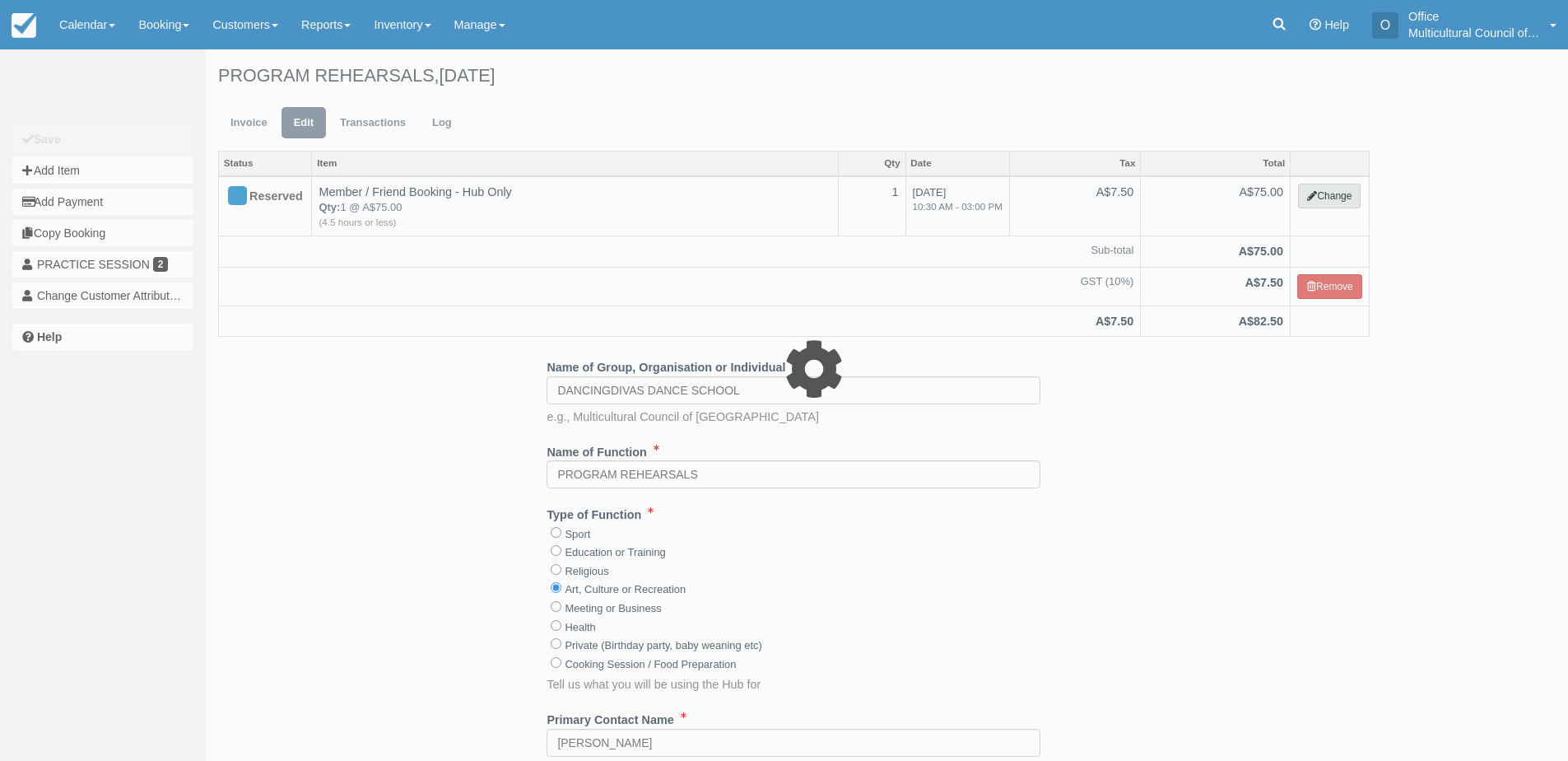
select select "2"
type input "75.00"
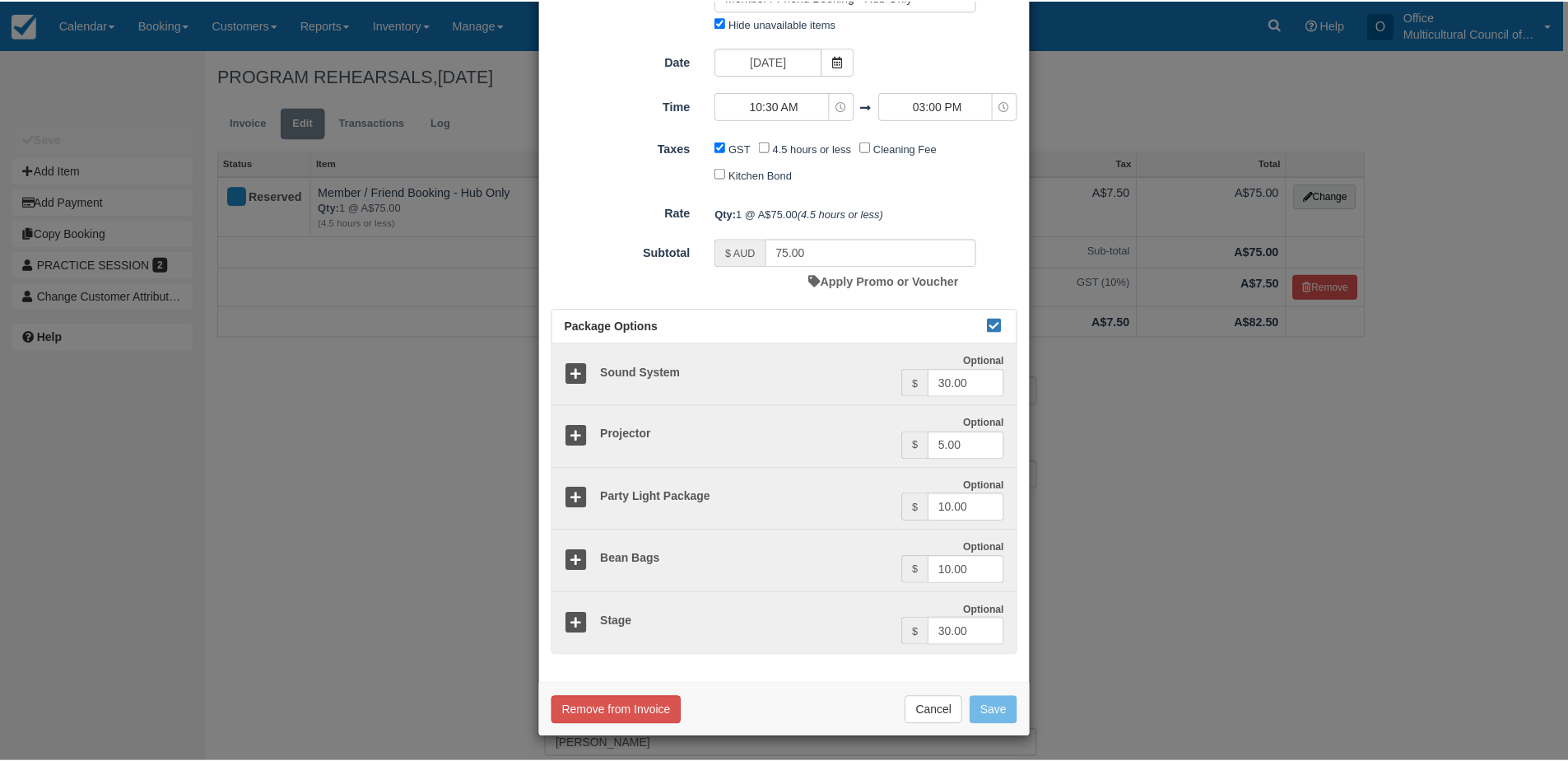
scroll to position [141, 0]
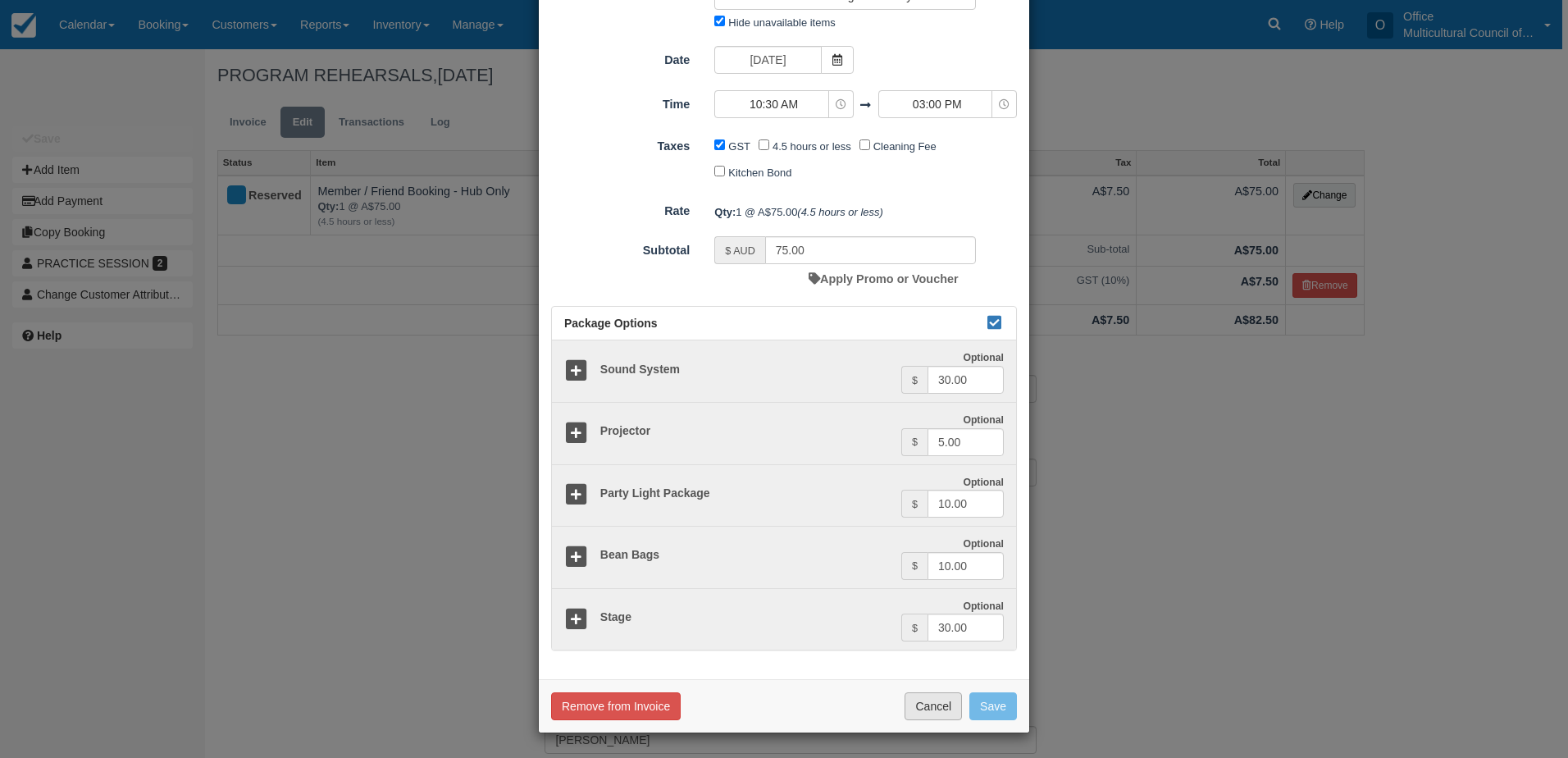
click at [920, 699] on button "Cancel" at bounding box center [933, 707] width 57 height 28
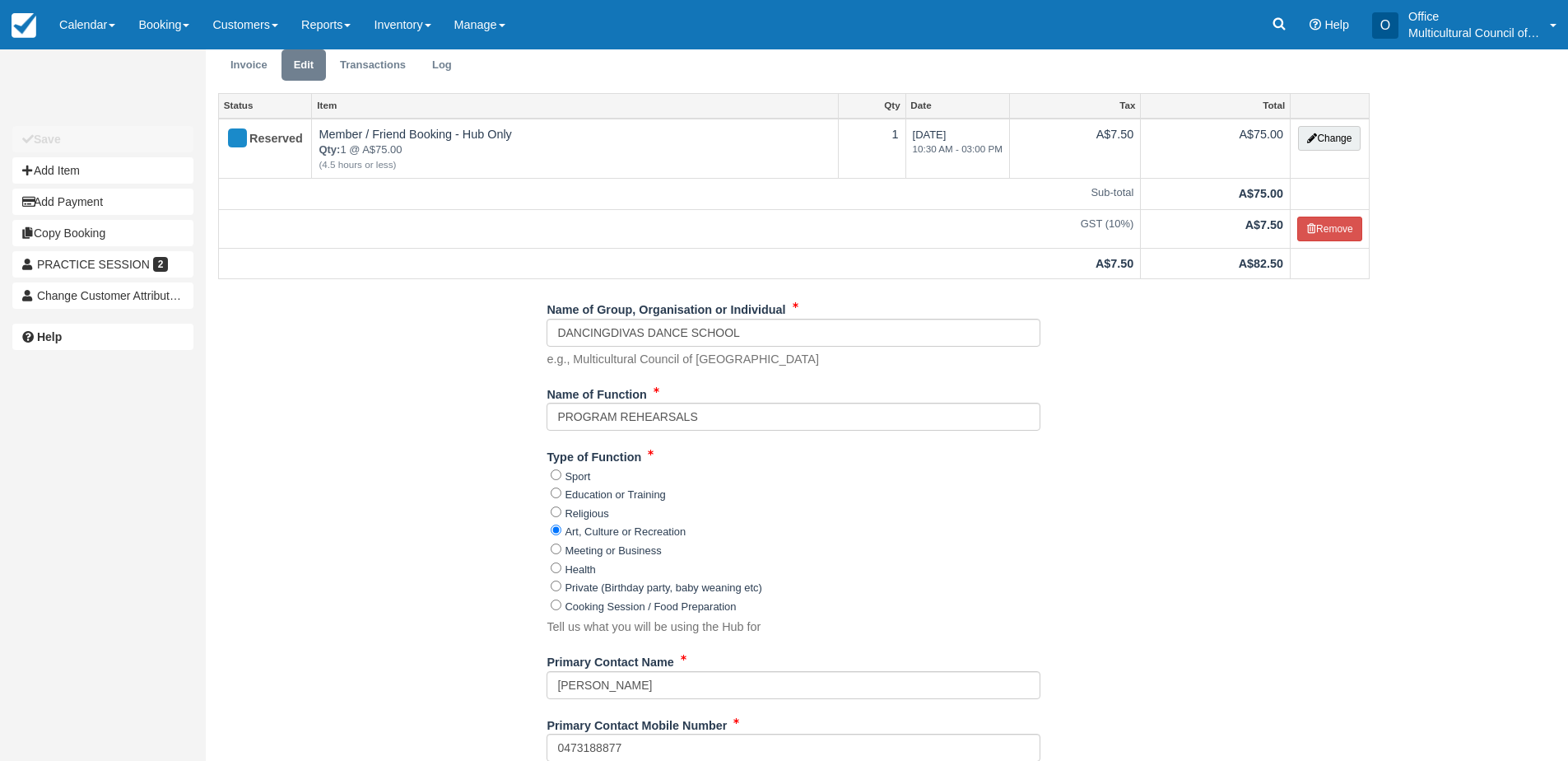
scroll to position [82, 0]
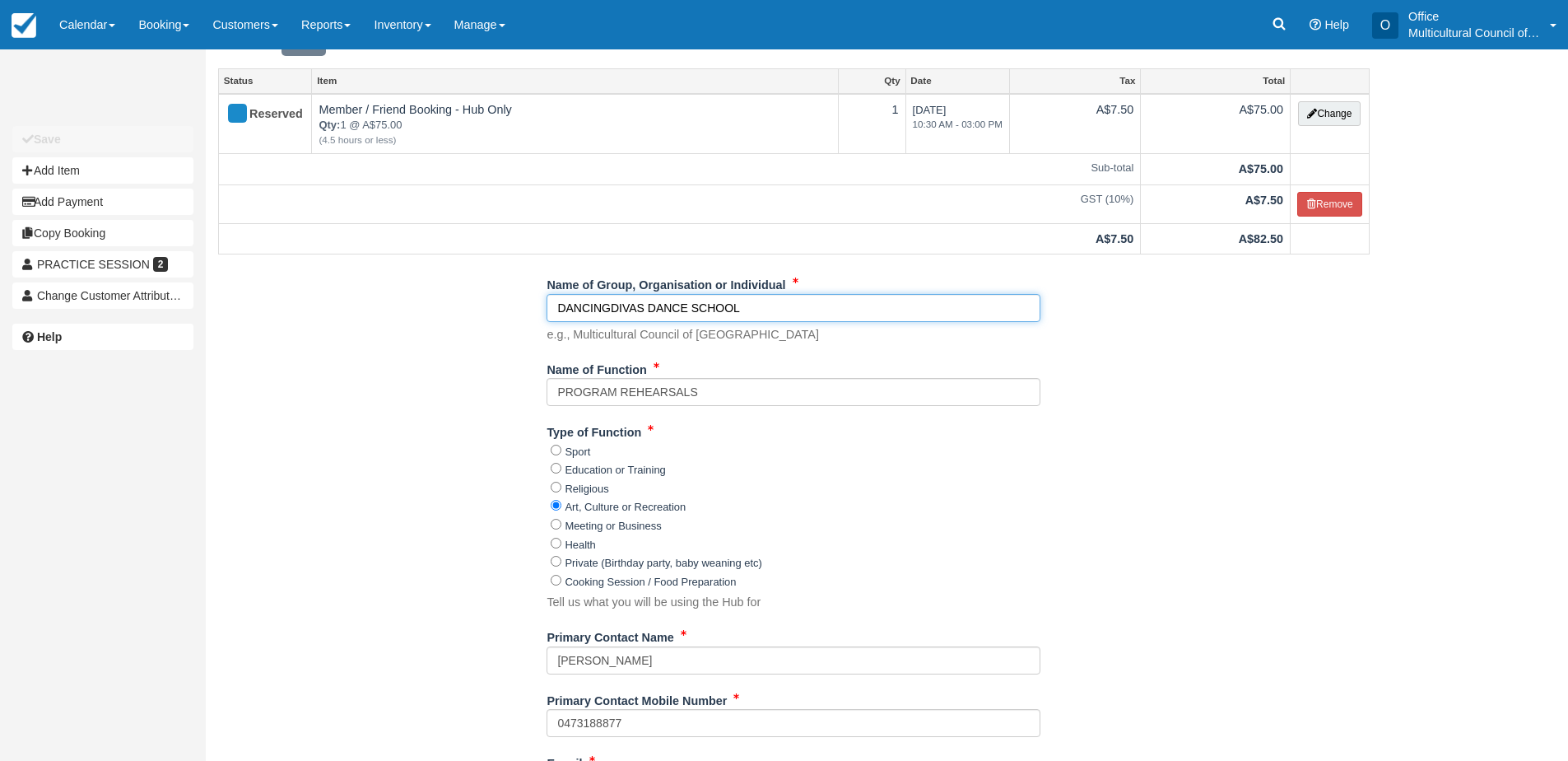
drag, startPoint x: 778, startPoint y: 306, endPoint x: 538, endPoint y: 307, distance: 240.0
drag, startPoint x: 614, startPoint y: 312, endPoint x: 532, endPoint y: 306, distance: 82.2
paste input "ian Festivals Association of Tasmania"
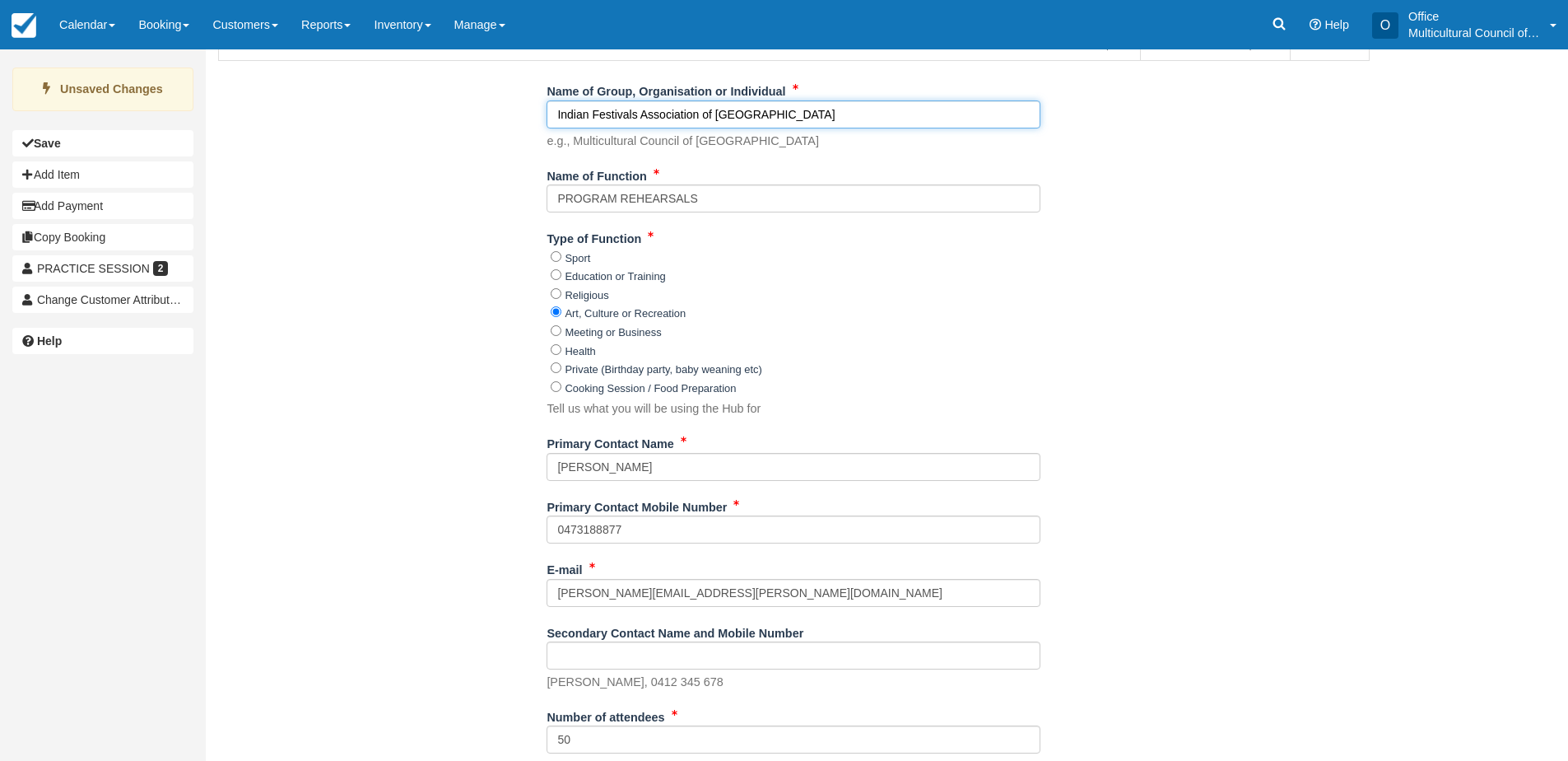
scroll to position [247, 0]
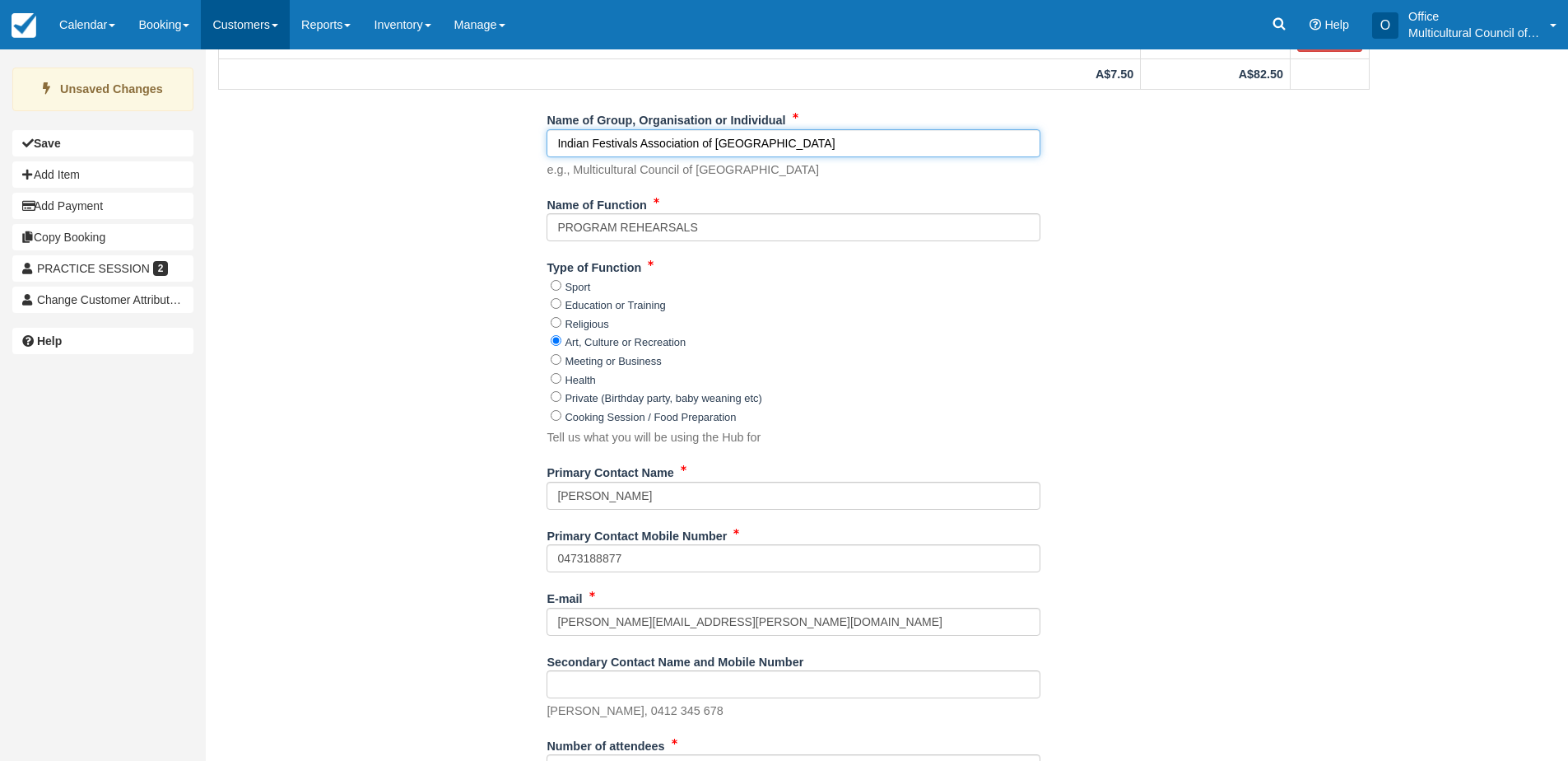
type input "Indian Festivals Association of Tasmania"
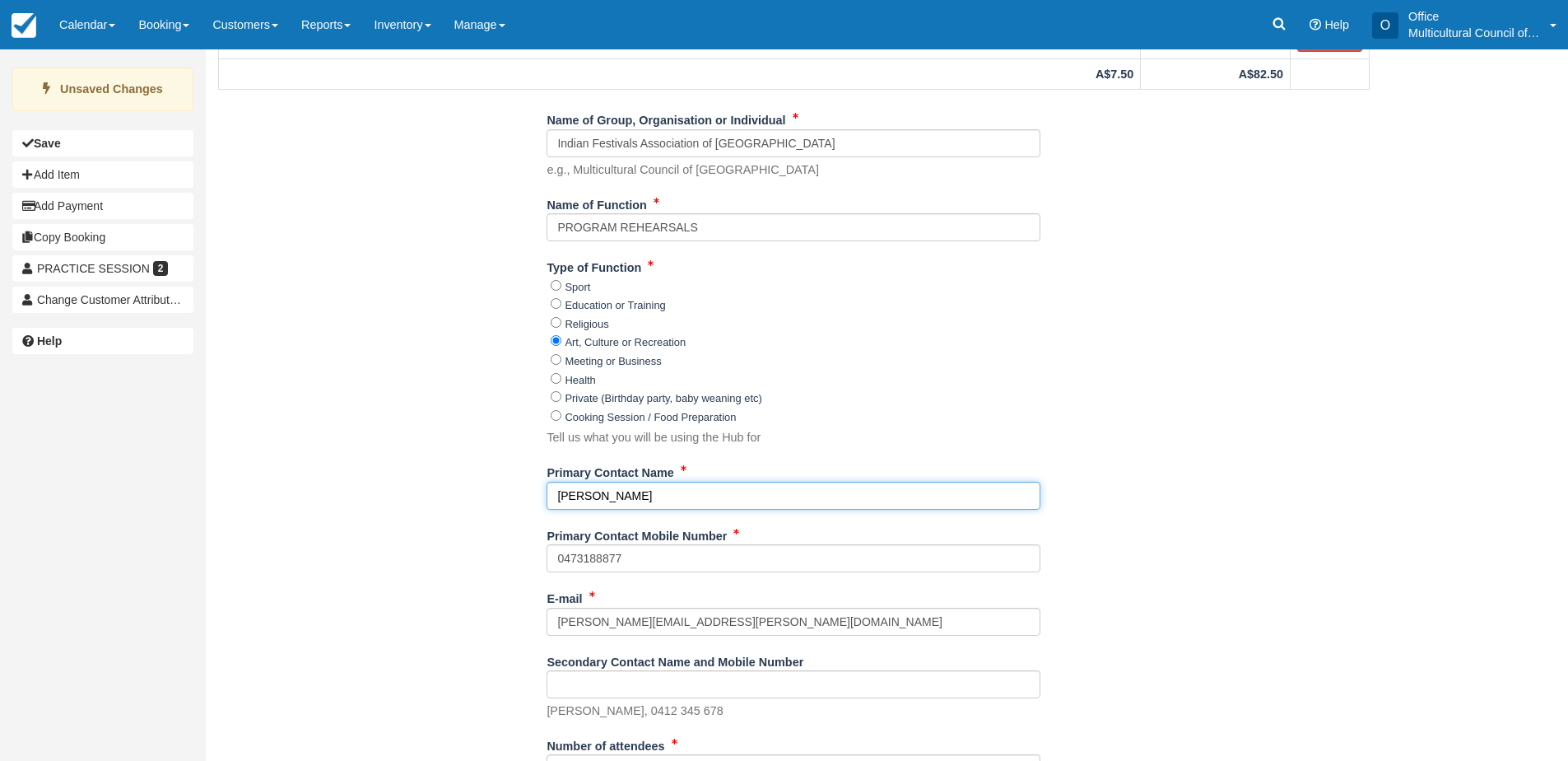
paste input "MANOHAR MAMIDIPALLI"
drag, startPoint x: 661, startPoint y: 495, endPoint x: 545, endPoint y: 495, distance: 116.0
click at [545, 495] on div "Name of Group, Organisation or Individual Indian Festivals Association of Tasma…" at bounding box center [794, 657] width 1176 height 1103
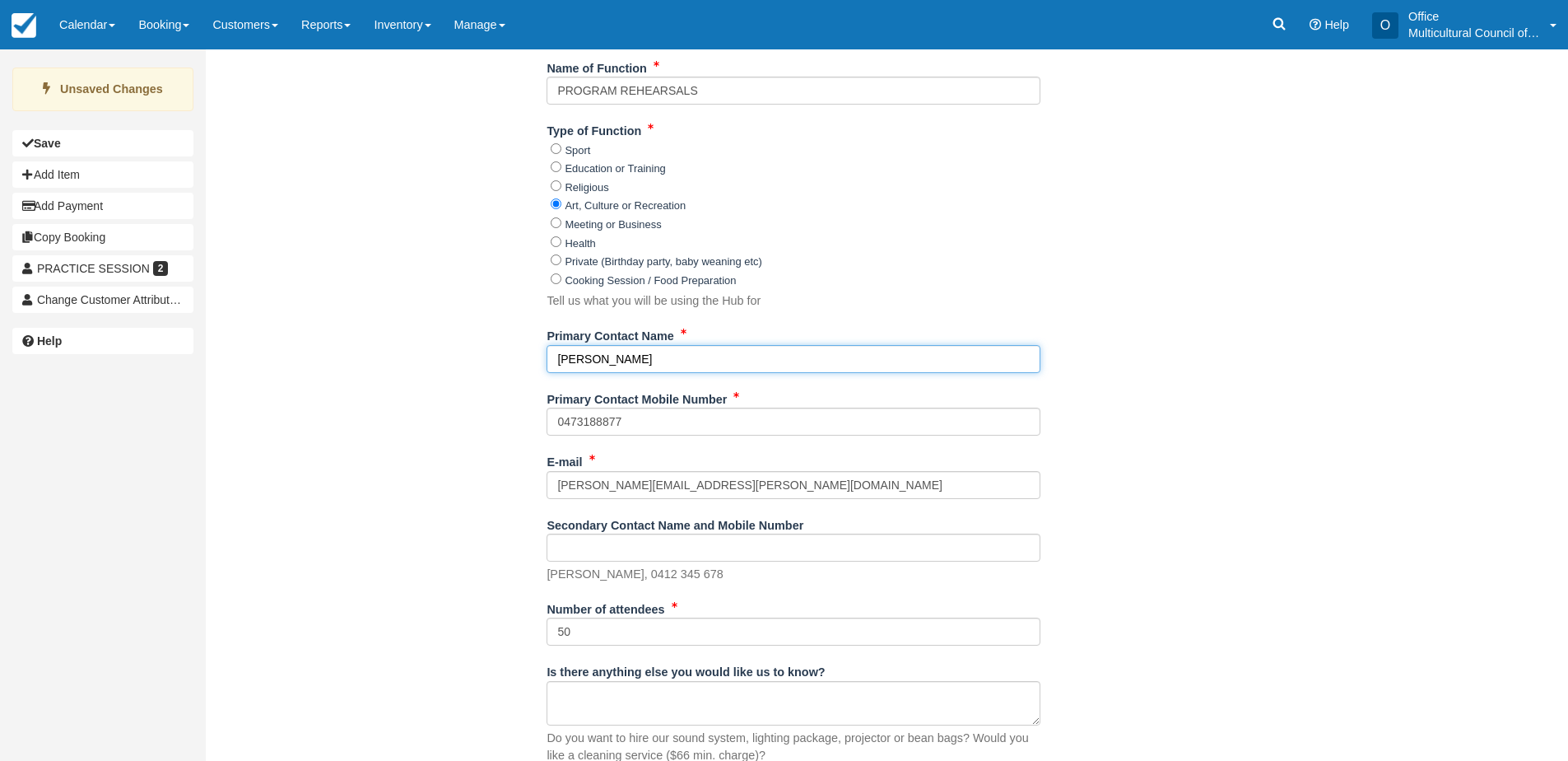
scroll to position [411, 0]
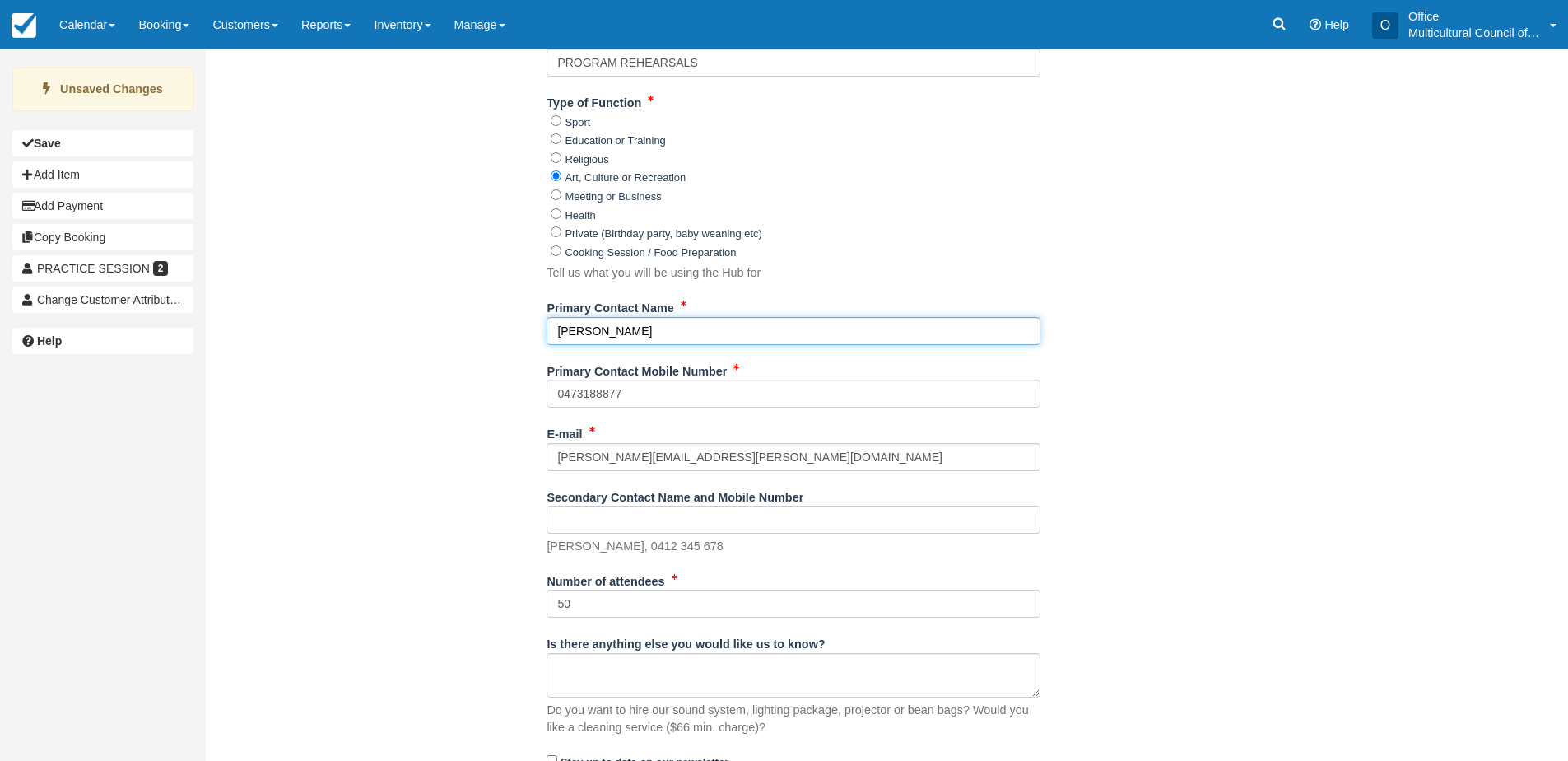
type input "[PERSON_NAME]"
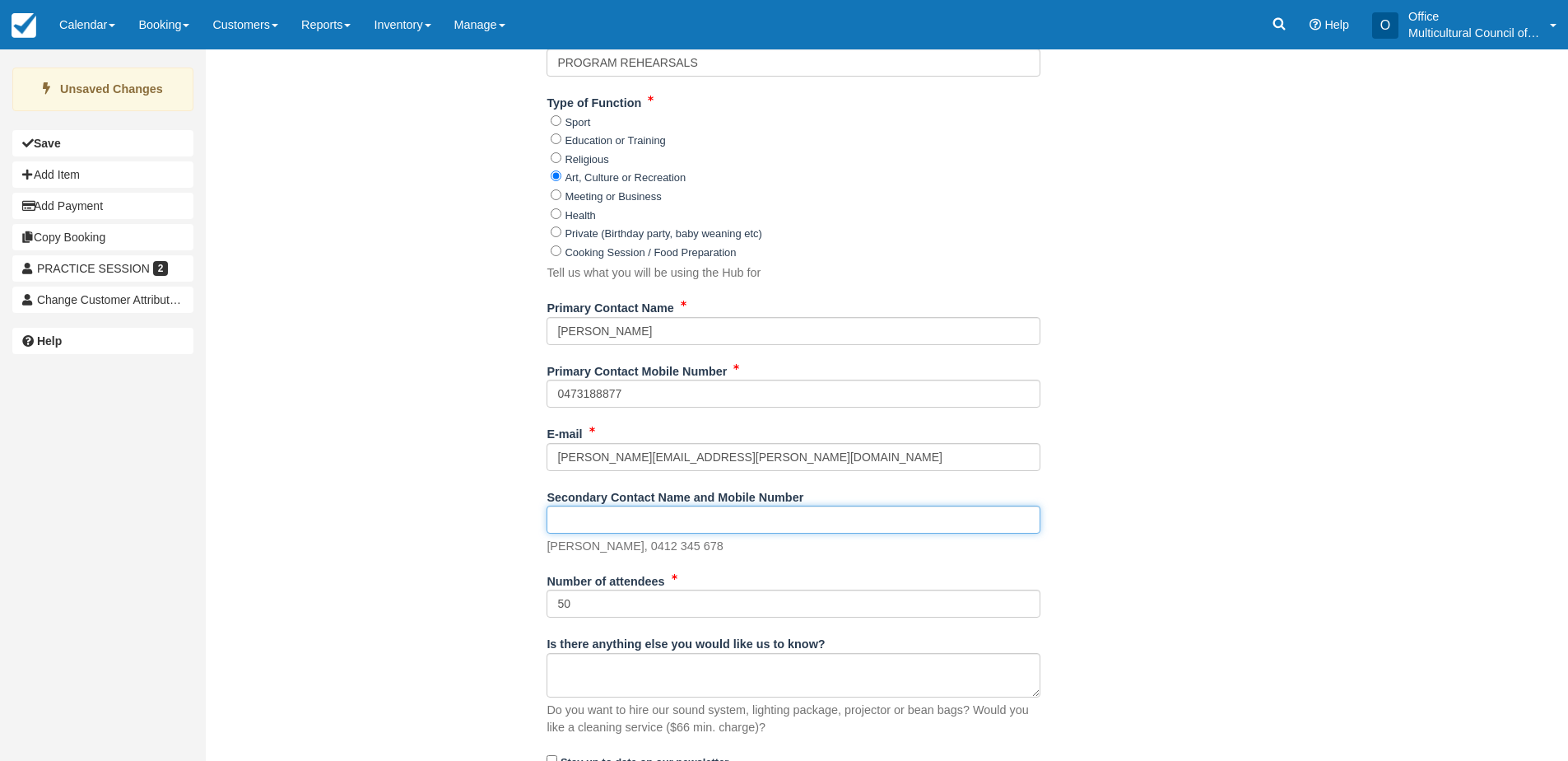
click at [583, 522] on input "Secondary Contact Name and Mobile Number" at bounding box center [793, 520] width 494 height 28
paste input "[PERSON_NAME]"
type input "[PERSON_NAME]"
click at [509, 513] on div "Name of Group, Organisation or Individual Indian Festivals Association of Tasma…" at bounding box center [794, 493] width 1176 height 1103
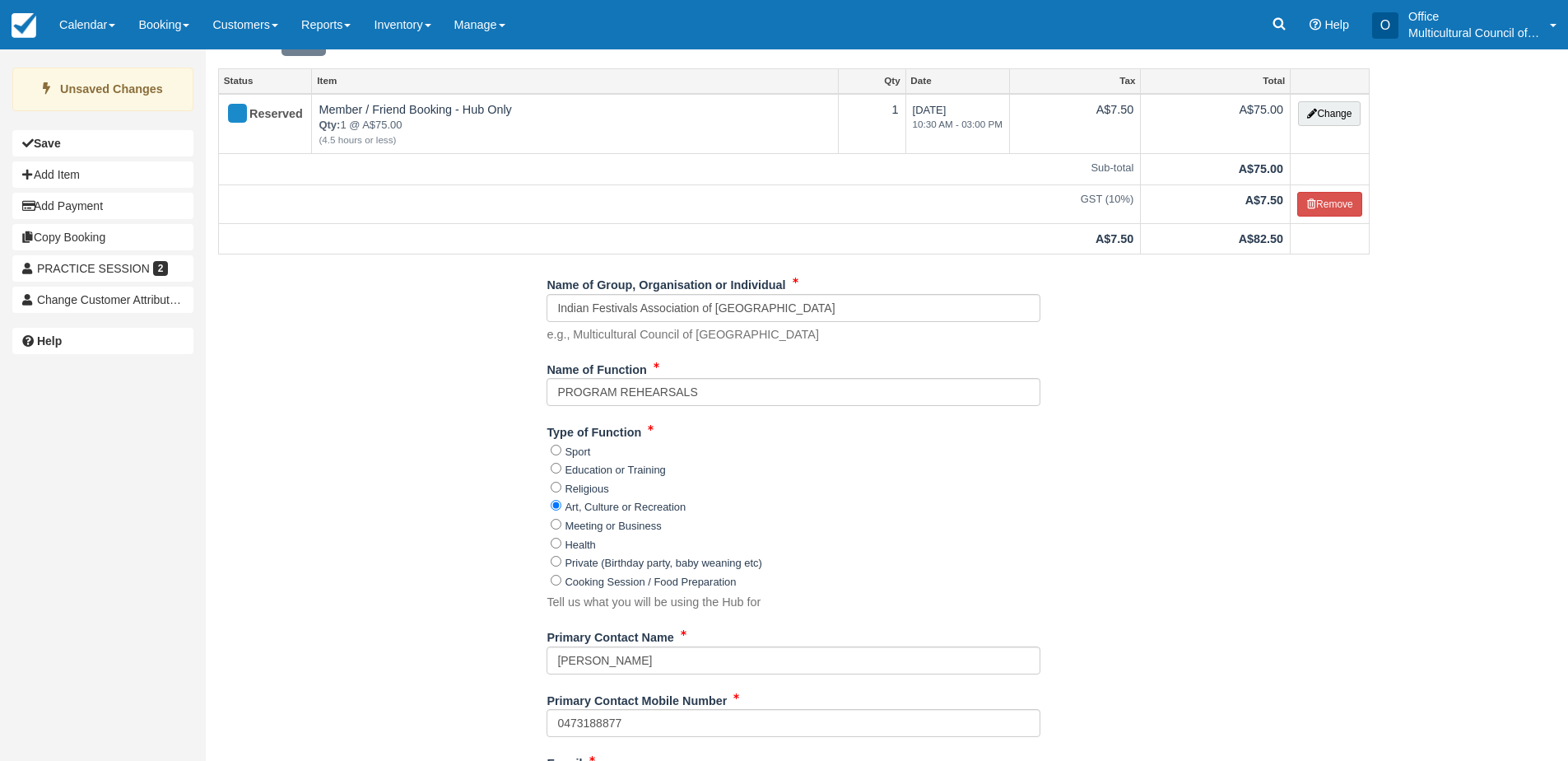
scroll to position [0, 0]
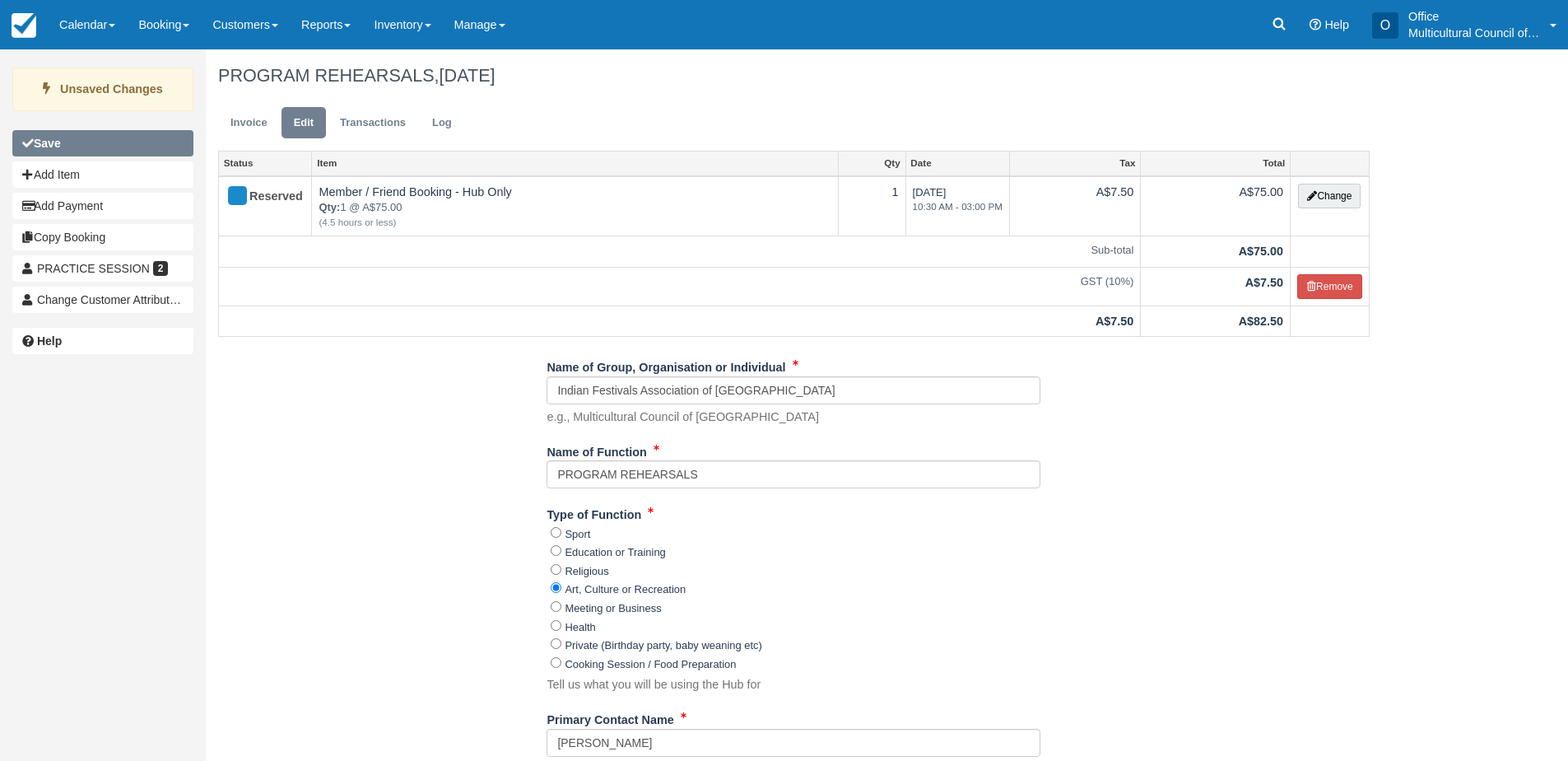
click at [104, 146] on button "Save" at bounding box center [103, 143] width 181 height 27
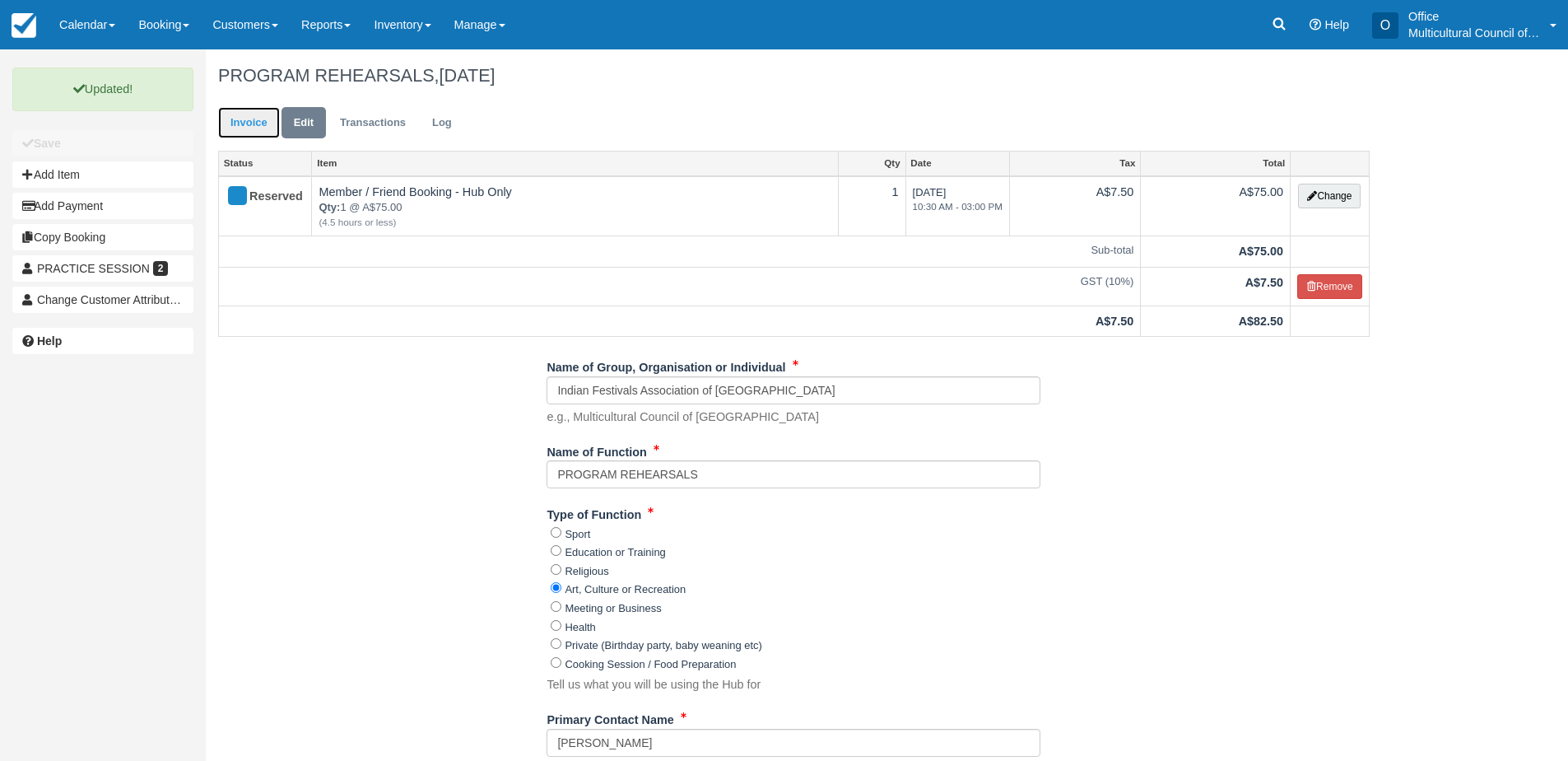
click at [252, 130] on link "Invoice" at bounding box center [249, 123] width 62 height 32
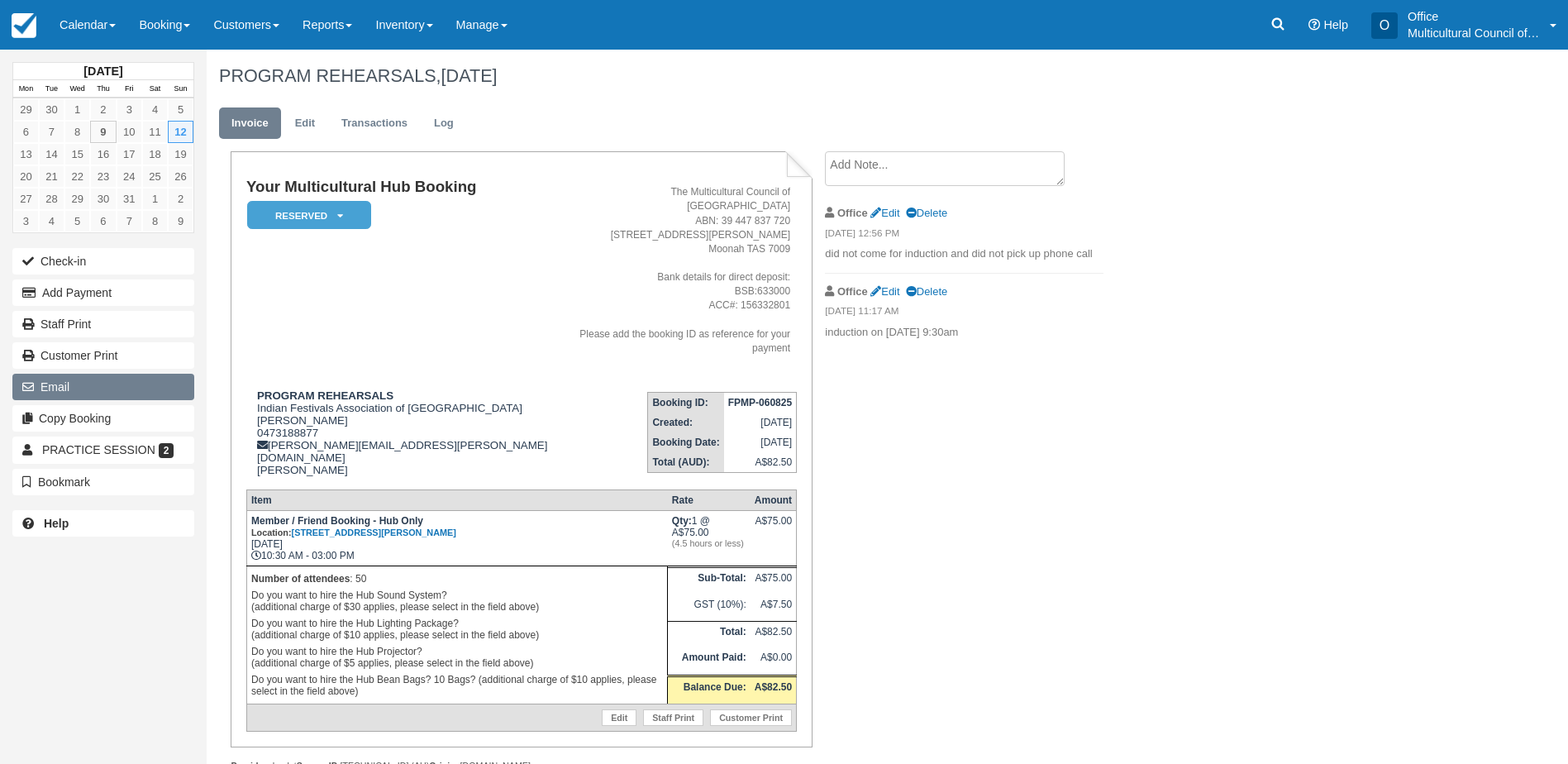
click at [59, 393] on button "Email" at bounding box center [103, 387] width 182 height 27
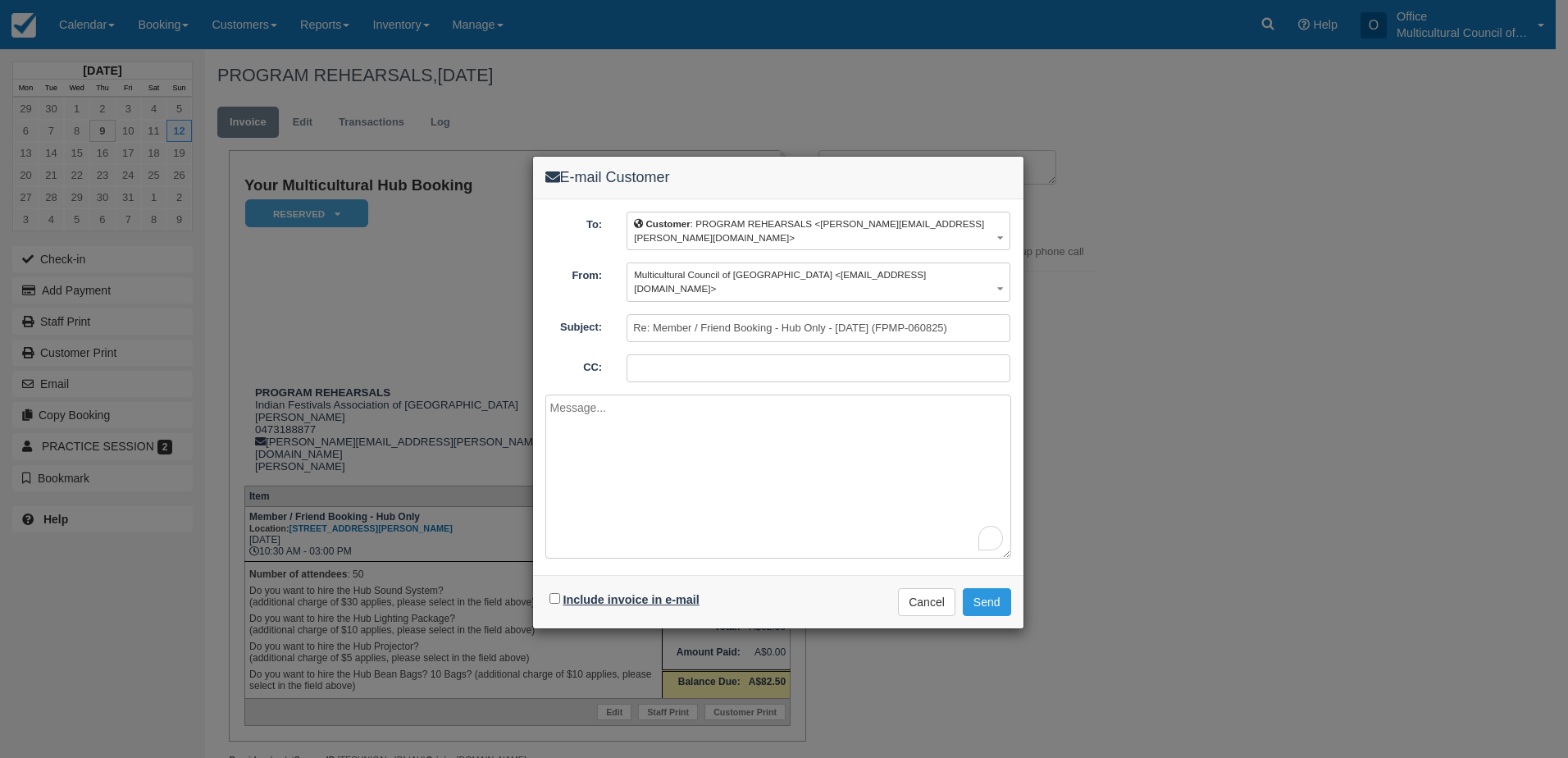
click at [594, 593] on label "Include invoice in e-mail" at bounding box center [632, 599] width 137 height 13
click at [560, 593] on input "Include invoice in e-mail" at bounding box center [555, 598] width 11 height 11
checkbox input "true"
click at [992, 588] on button "Send" at bounding box center [987, 602] width 48 height 28
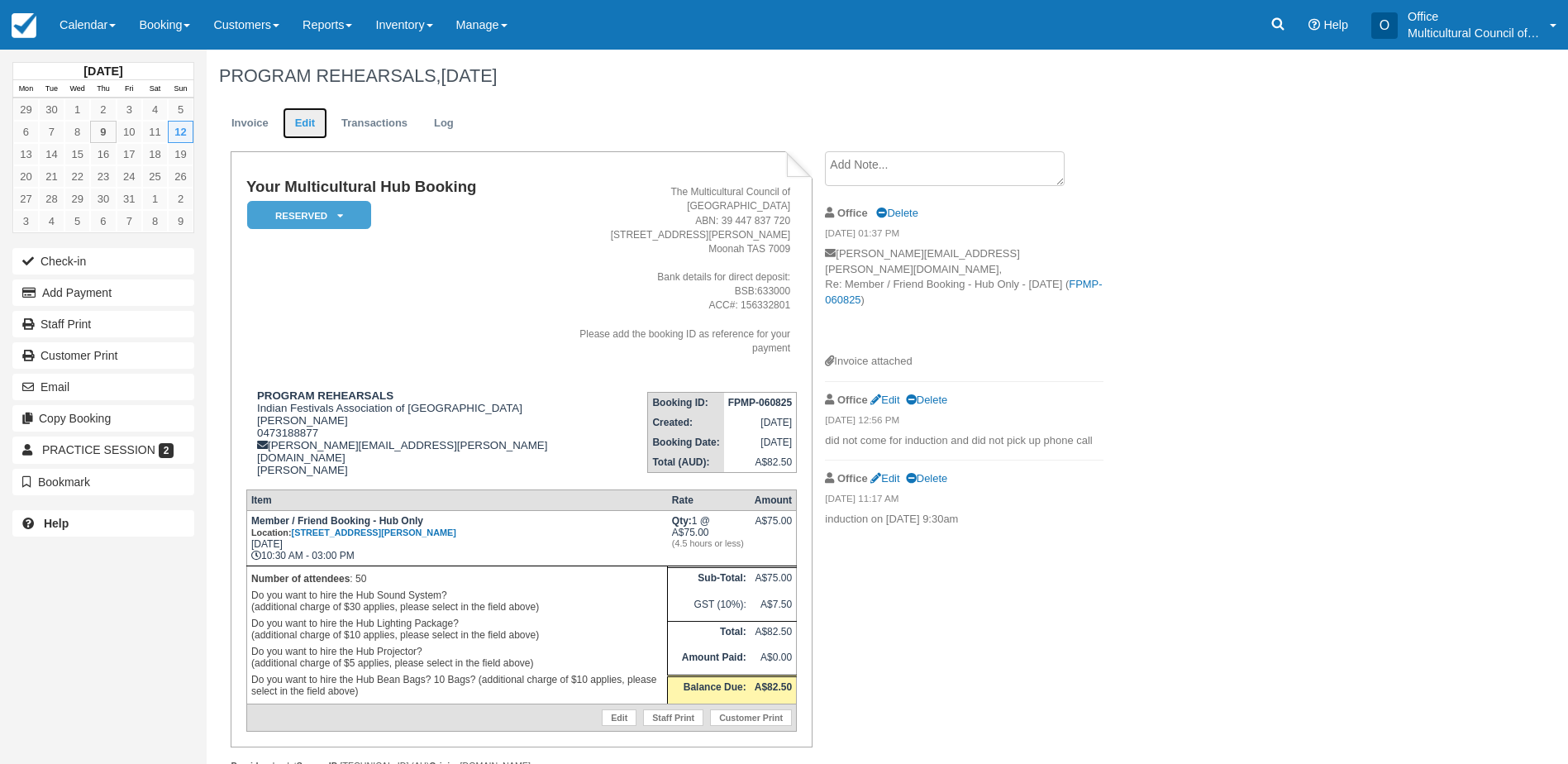
click at [297, 129] on link "Edit" at bounding box center [305, 123] width 44 height 32
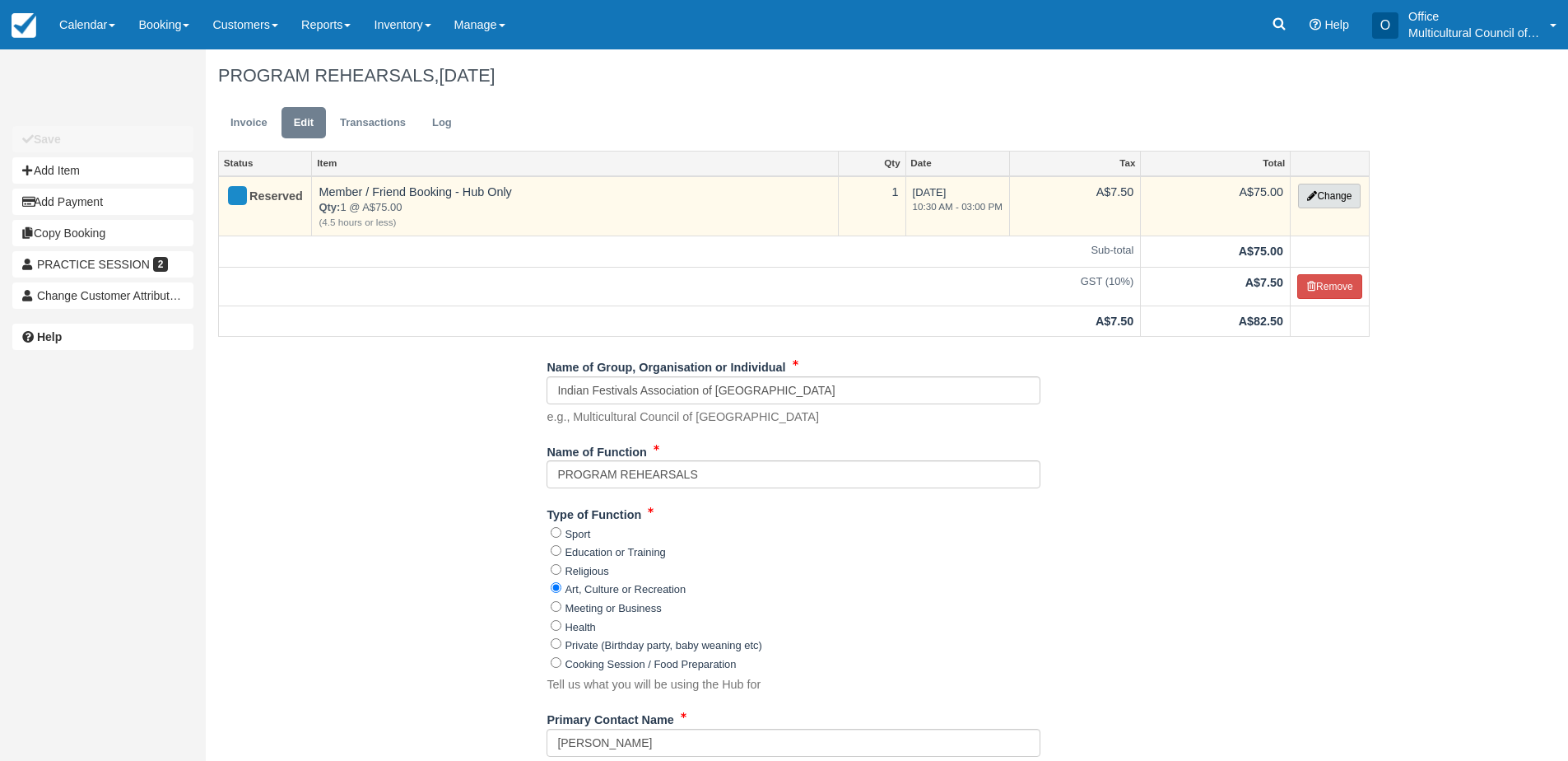
click at [1306, 203] on button "Change" at bounding box center [1329, 196] width 63 height 25
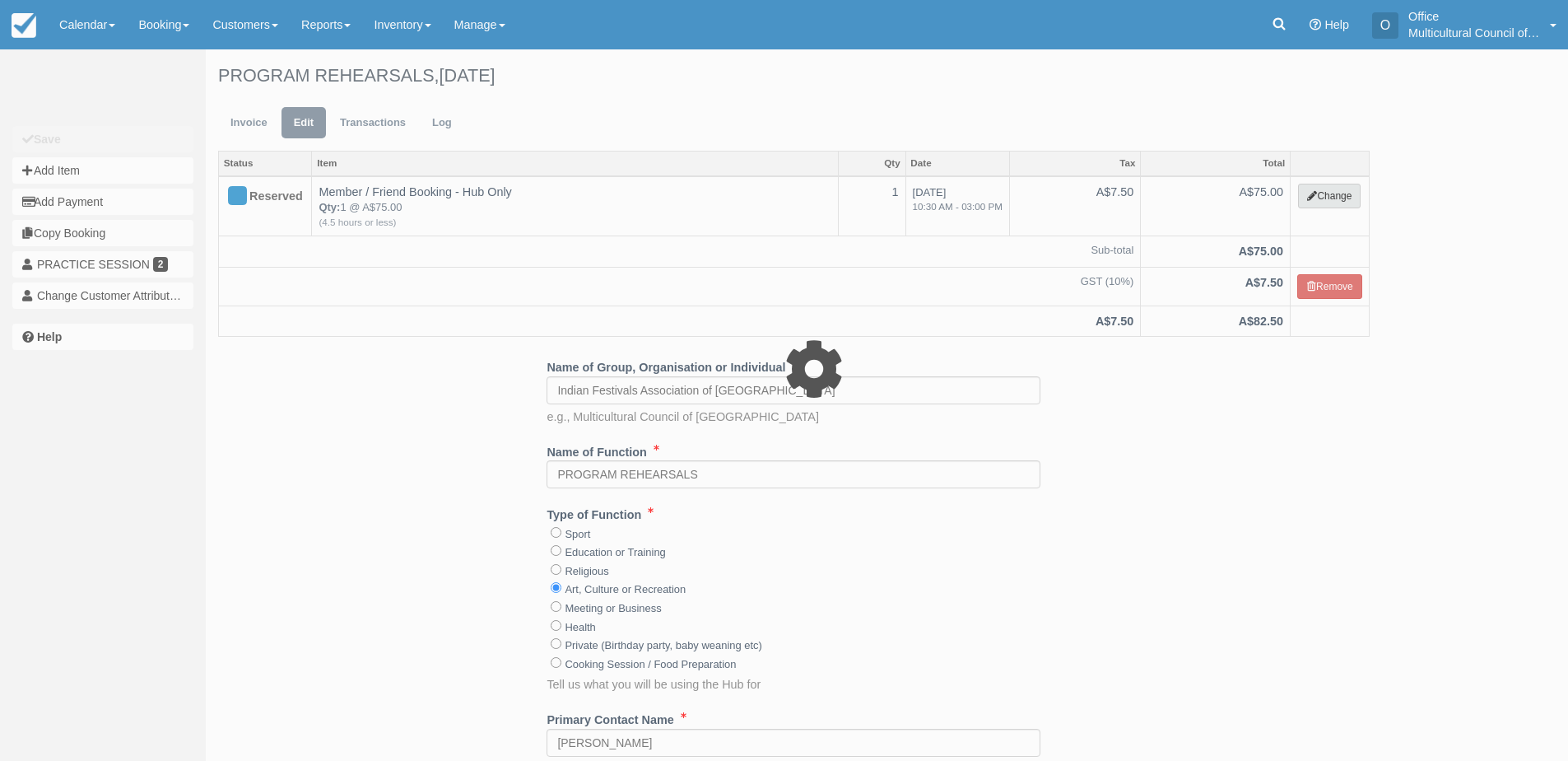
select select "2"
type input "75.00"
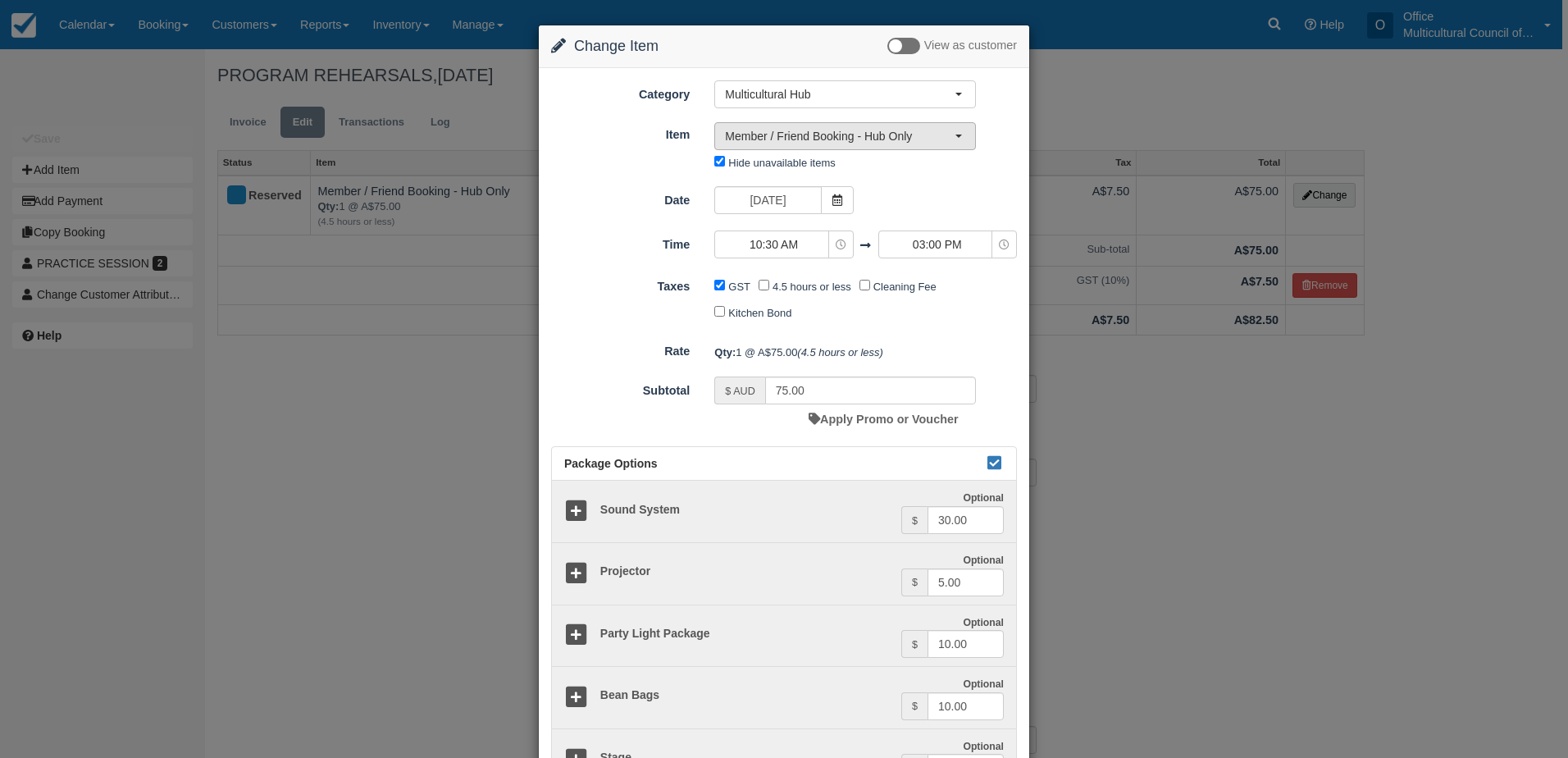
click at [931, 130] on span "Member / Friend Booking - Hub Only" at bounding box center [839, 136] width 230 height 17
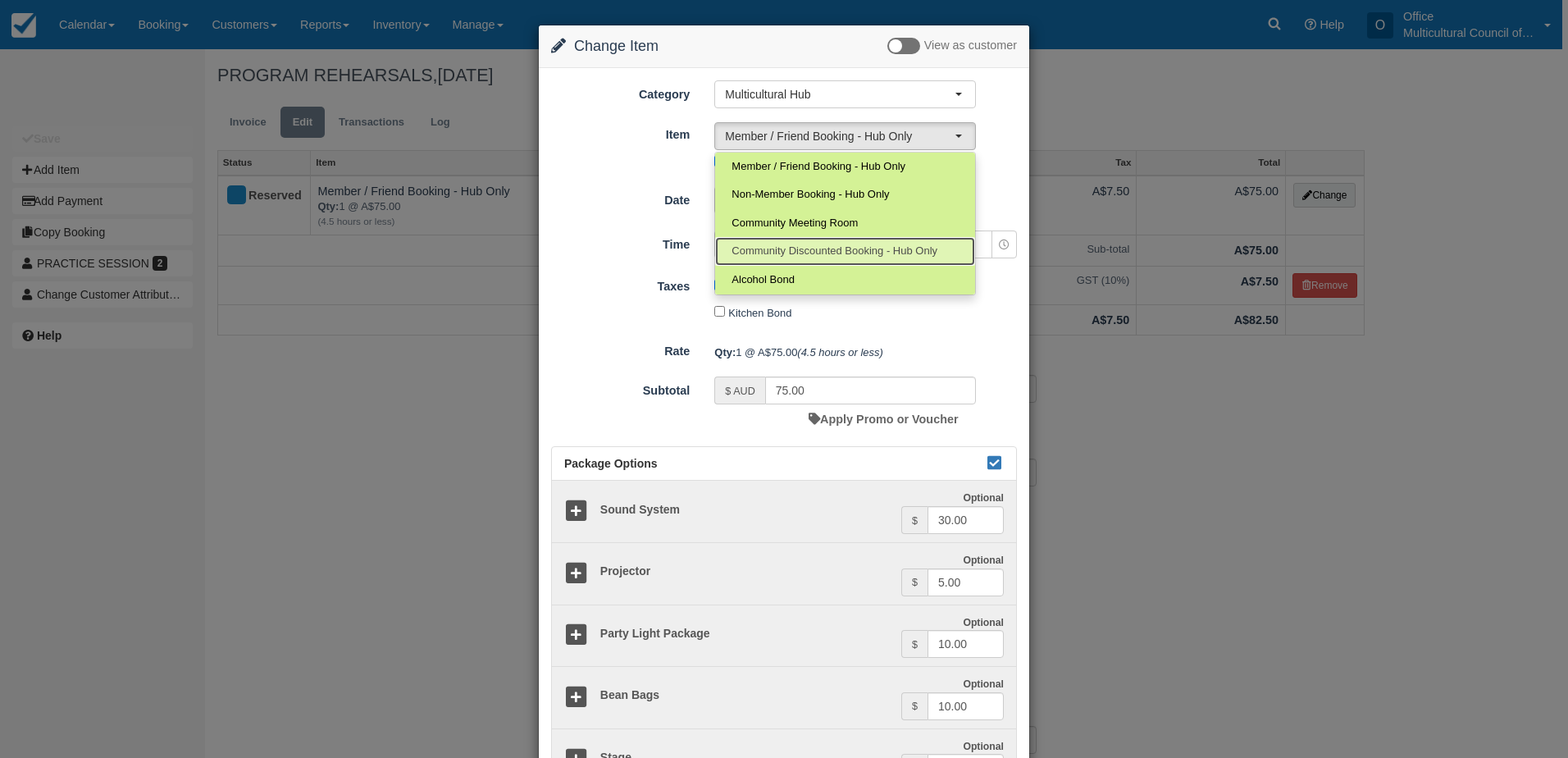
click at [810, 255] on span "Community Discounted Booking - Hub Only" at bounding box center [834, 251] width 206 height 16
select select "4"
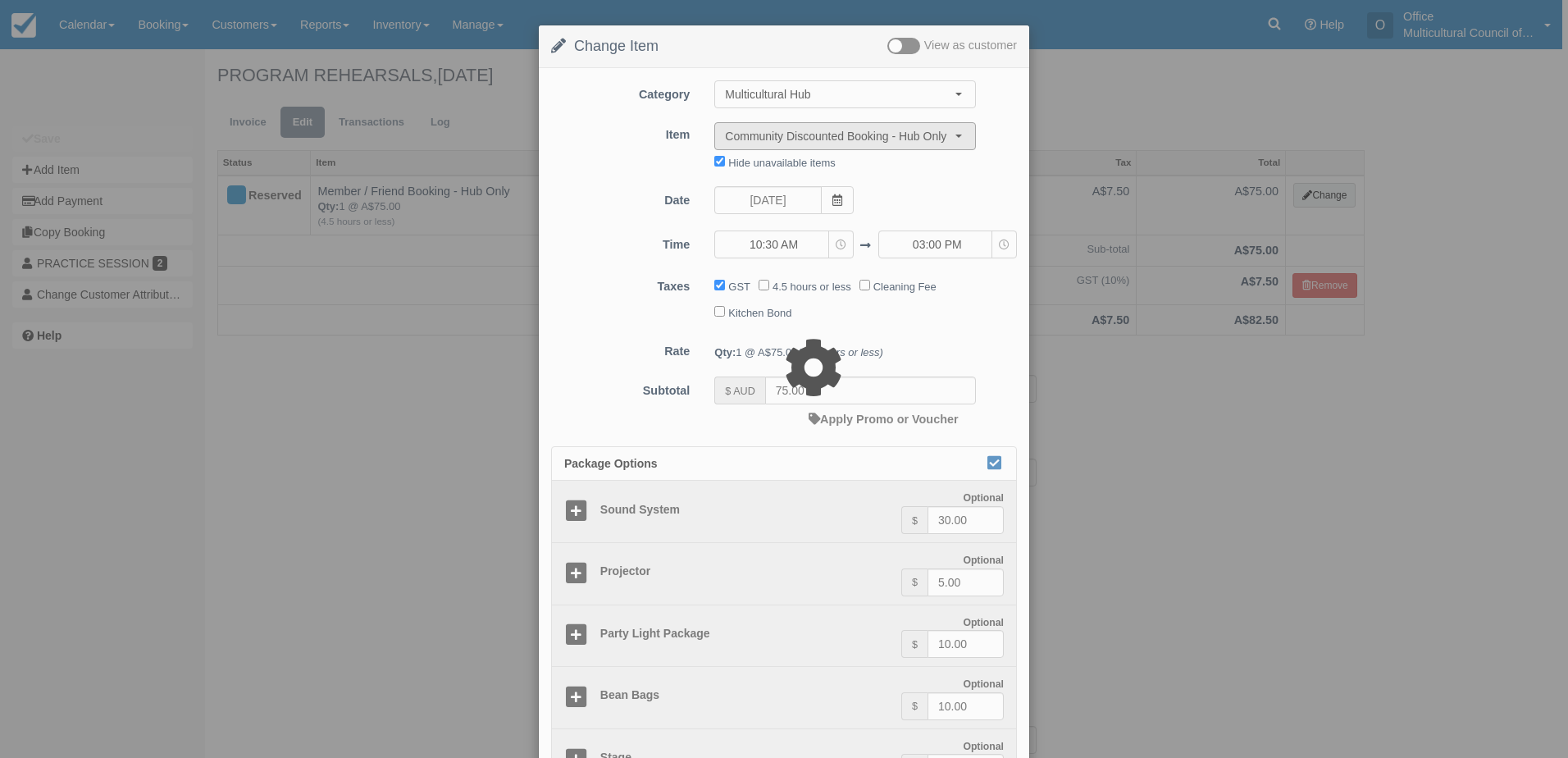
type input "40.00"
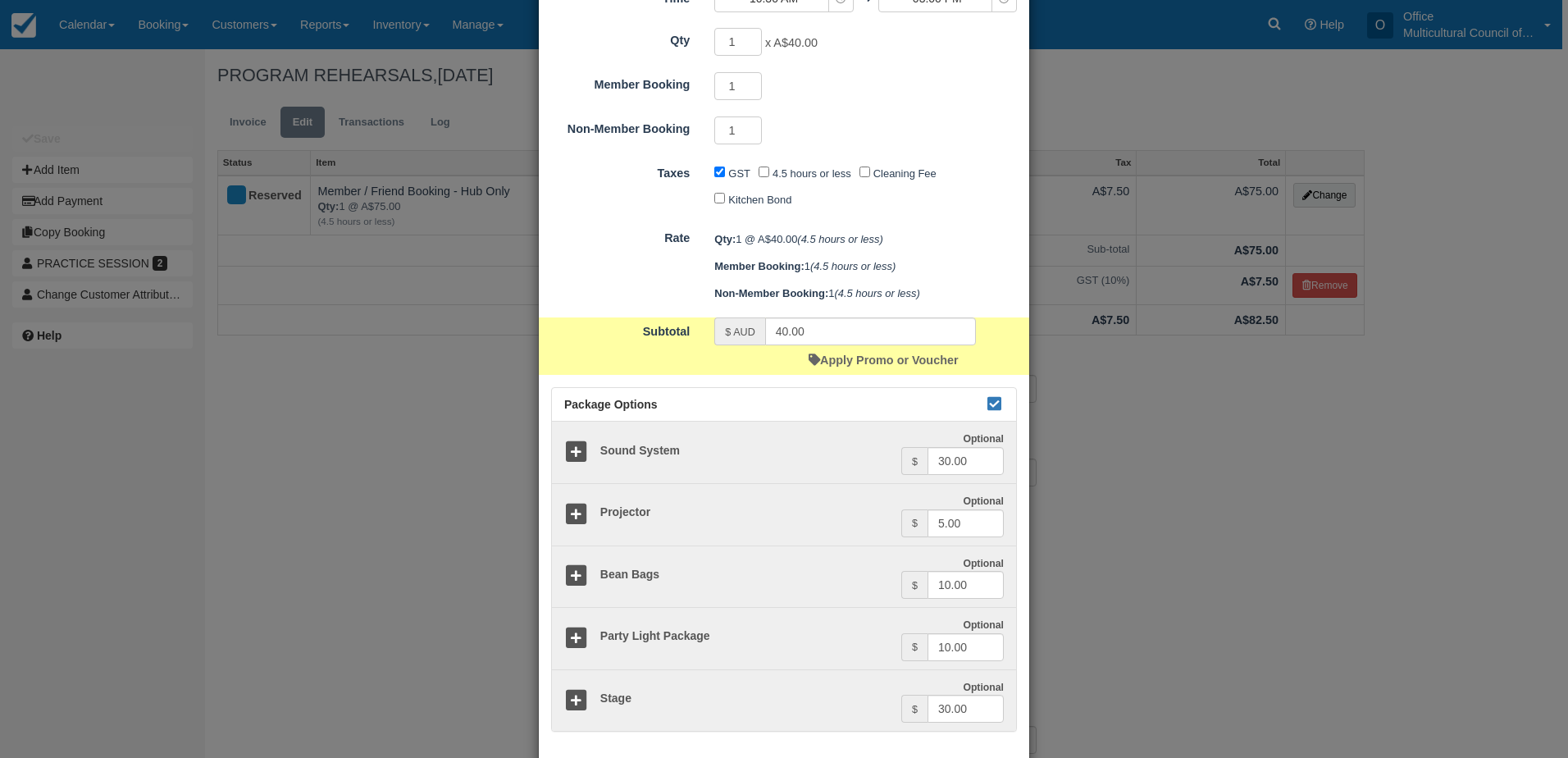
scroll to position [327, 0]
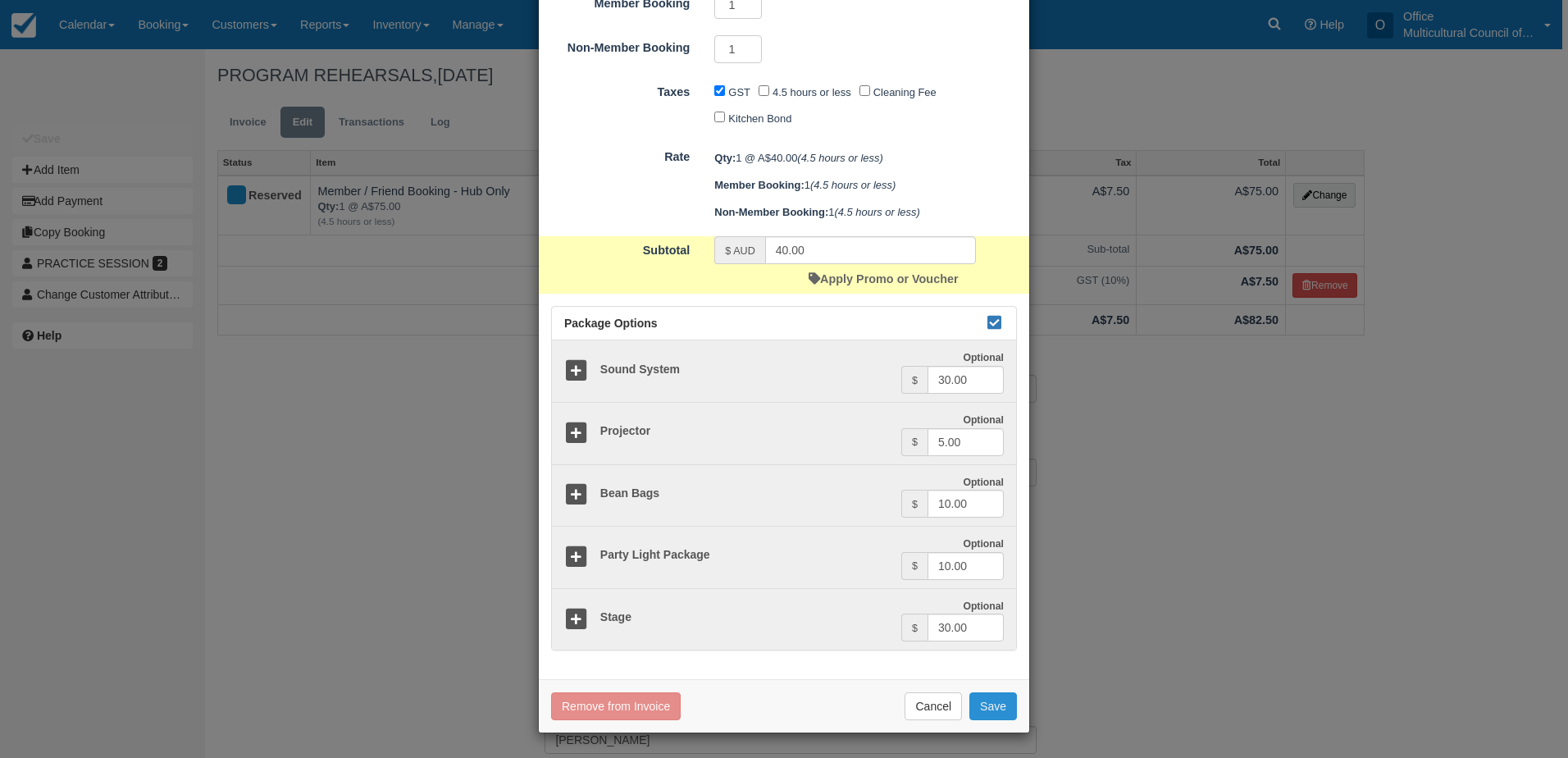
click at [998, 698] on button "Save" at bounding box center [993, 707] width 48 height 28
checkbox input "false"
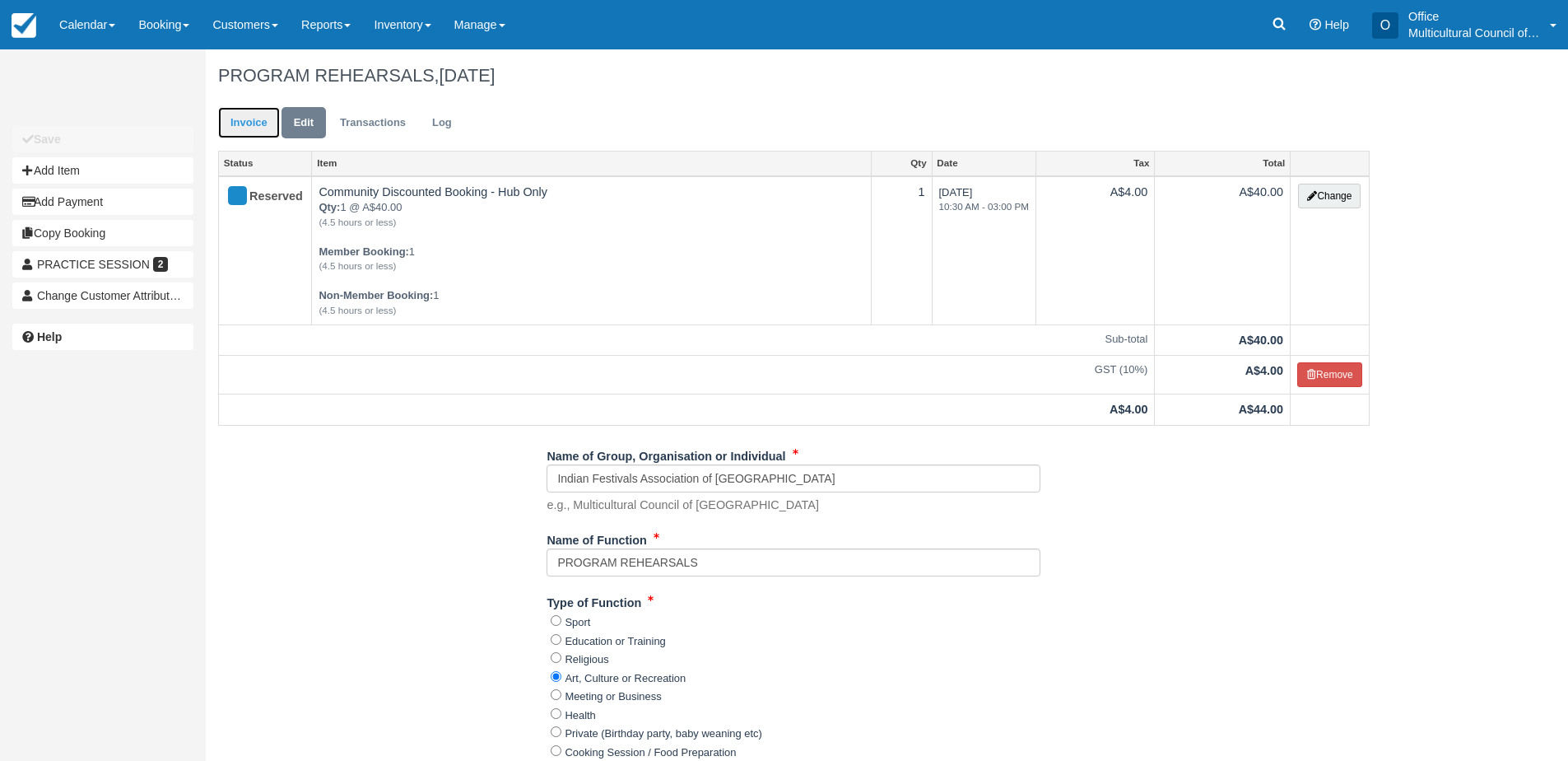
click at [233, 128] on link "Invoice" at bounding box center [249, 123] width 62 height 32
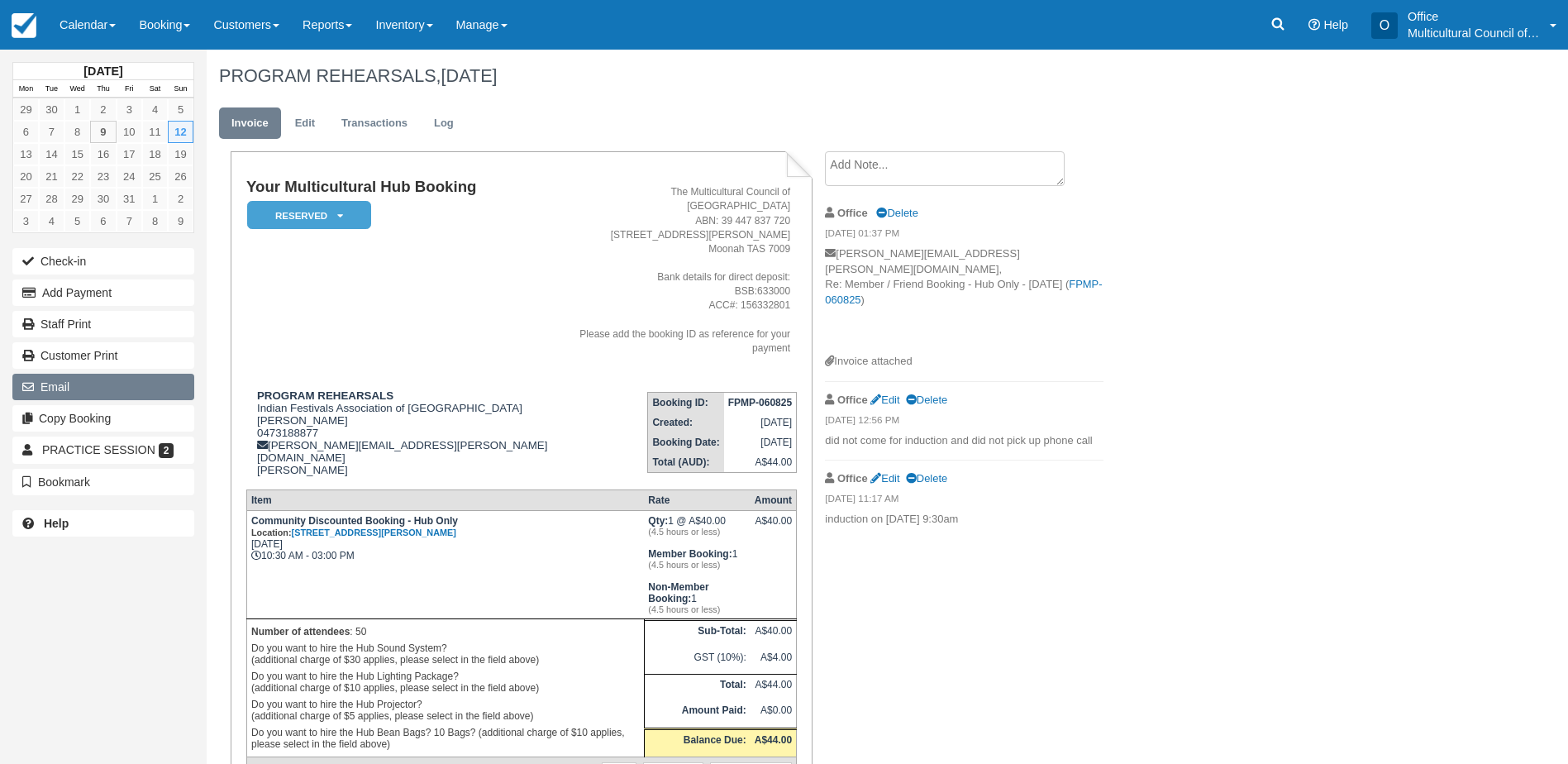
click at [96, 383] on button "Email" at bounding box center [103, 387] width 182 height 27
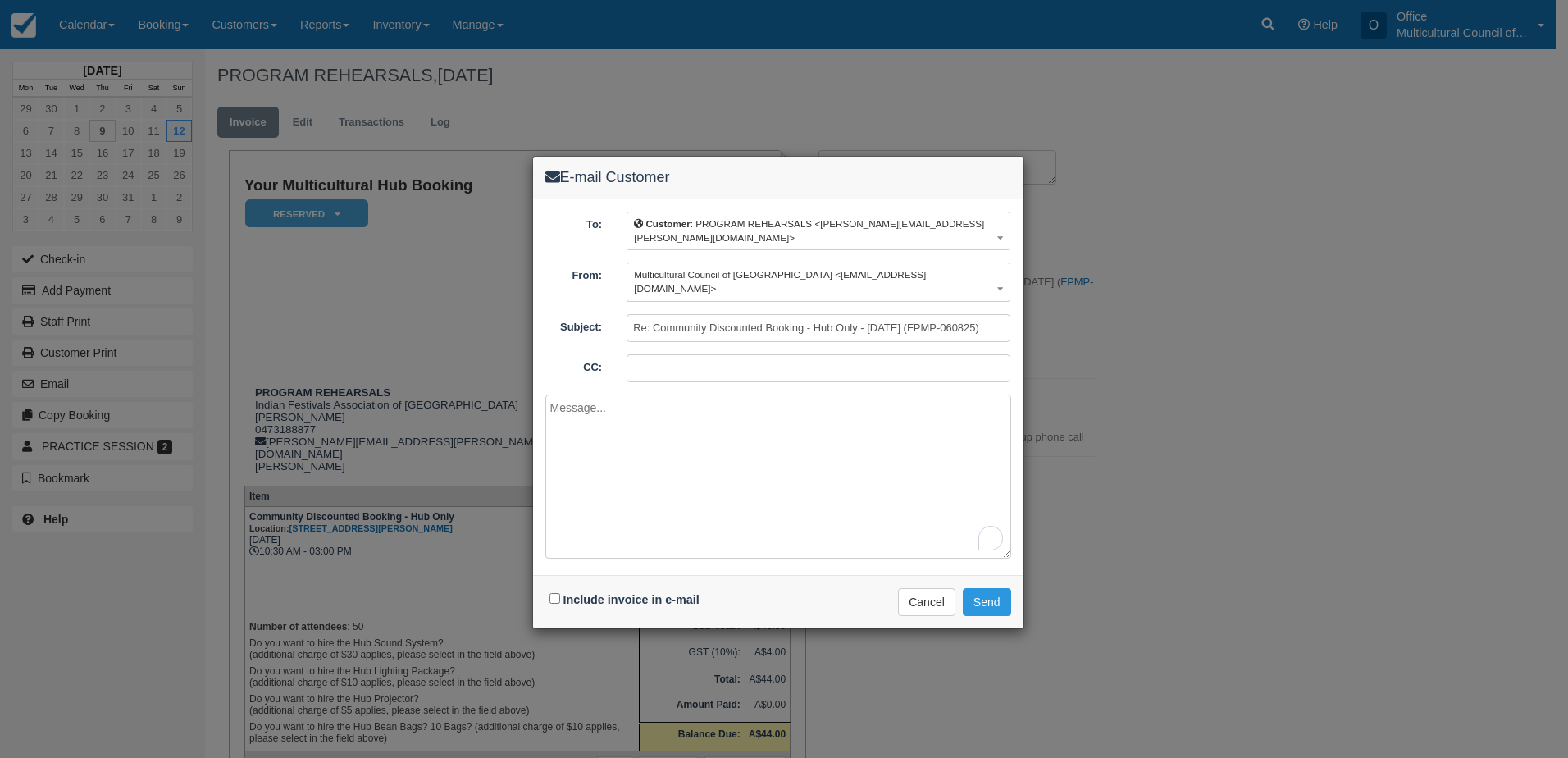
click at [613, 593] on label "Include invoice in e-mail" at bounding box center [632, 599] width 137 height 13
click at [560, 593] on input "Include invoice in e-mail" at bounding box center [555, 598] width 11 height 11
checkbox input "true"
click at [995, 588] on button "Send" at bounding box center [987, 602] width 48 height 28
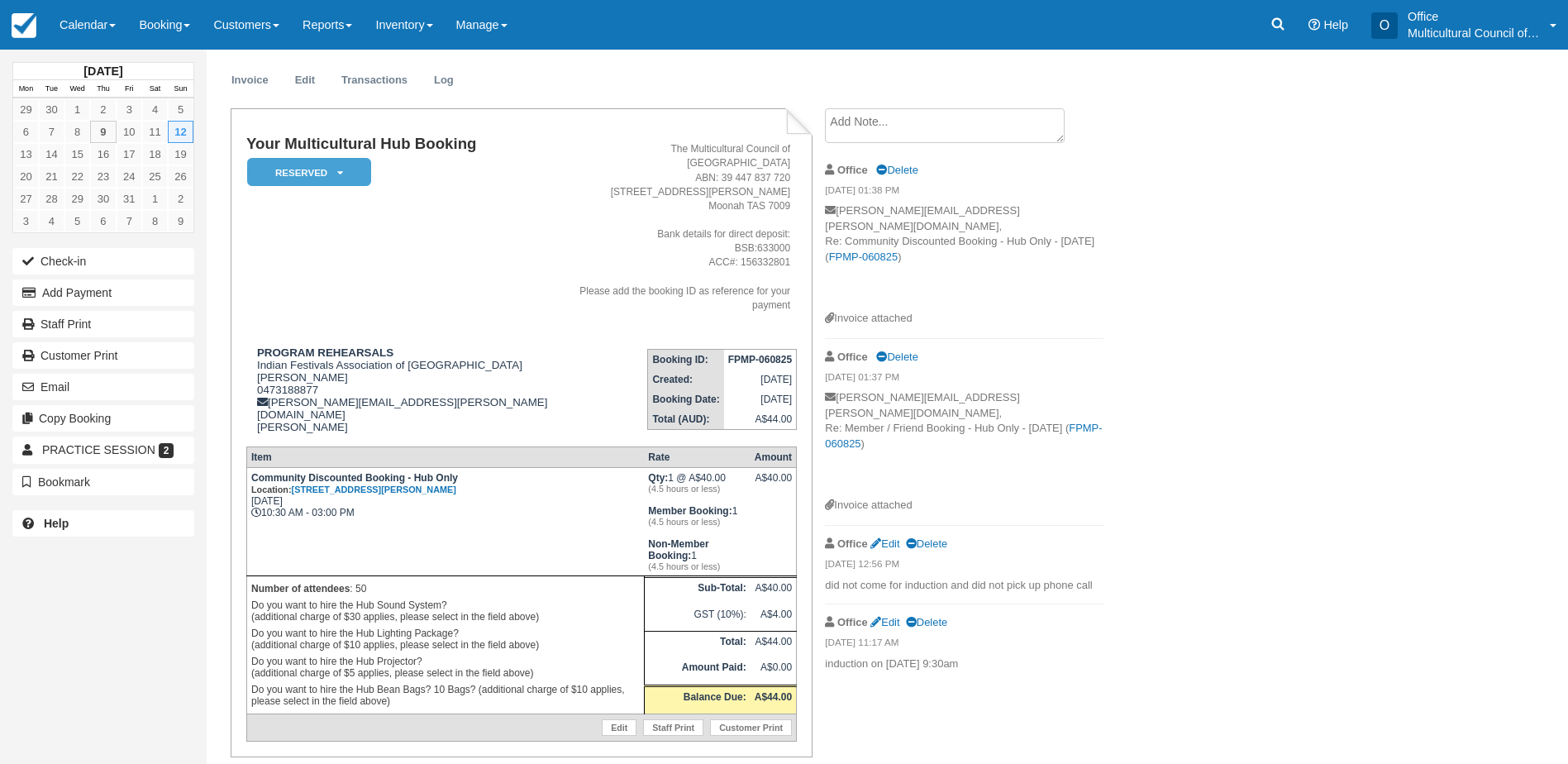
scroll to position [65, 0]
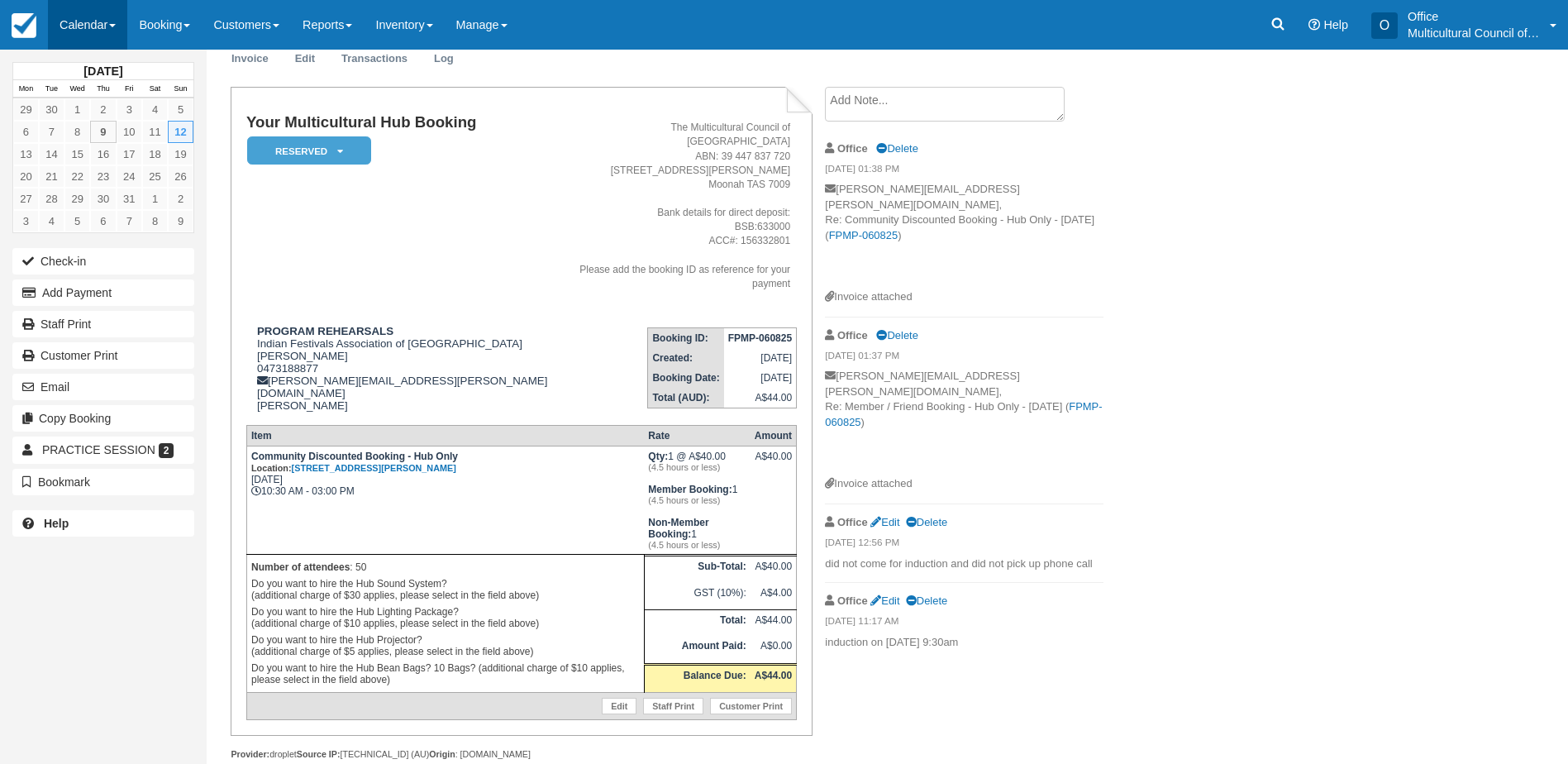
click at [94, 30] on link "Calendar" at bounding box center [87, 25] width 79 height 50
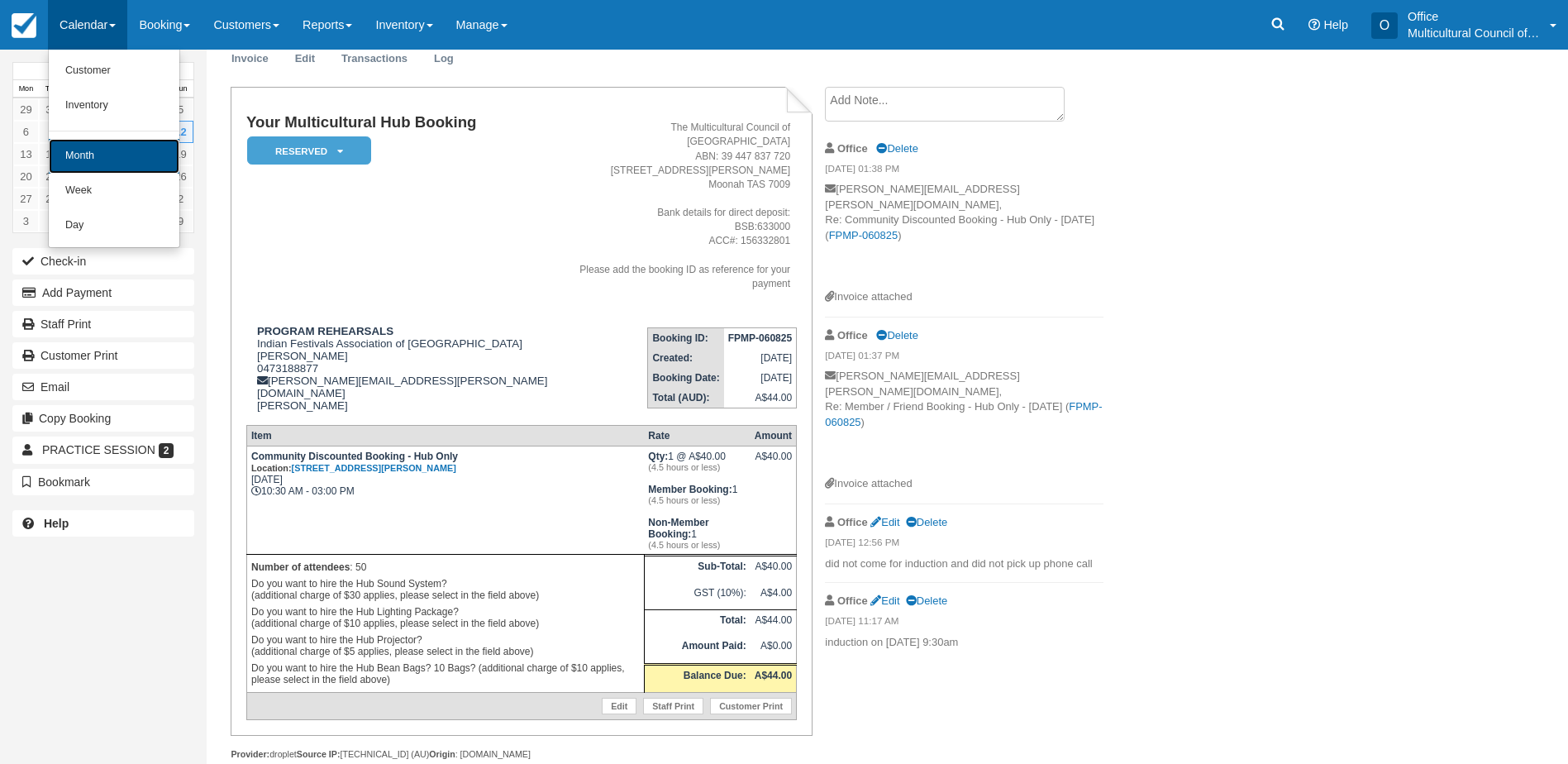
click at [116, 160] on link "Month" at bounding box center [114, 155] width 131 height 35
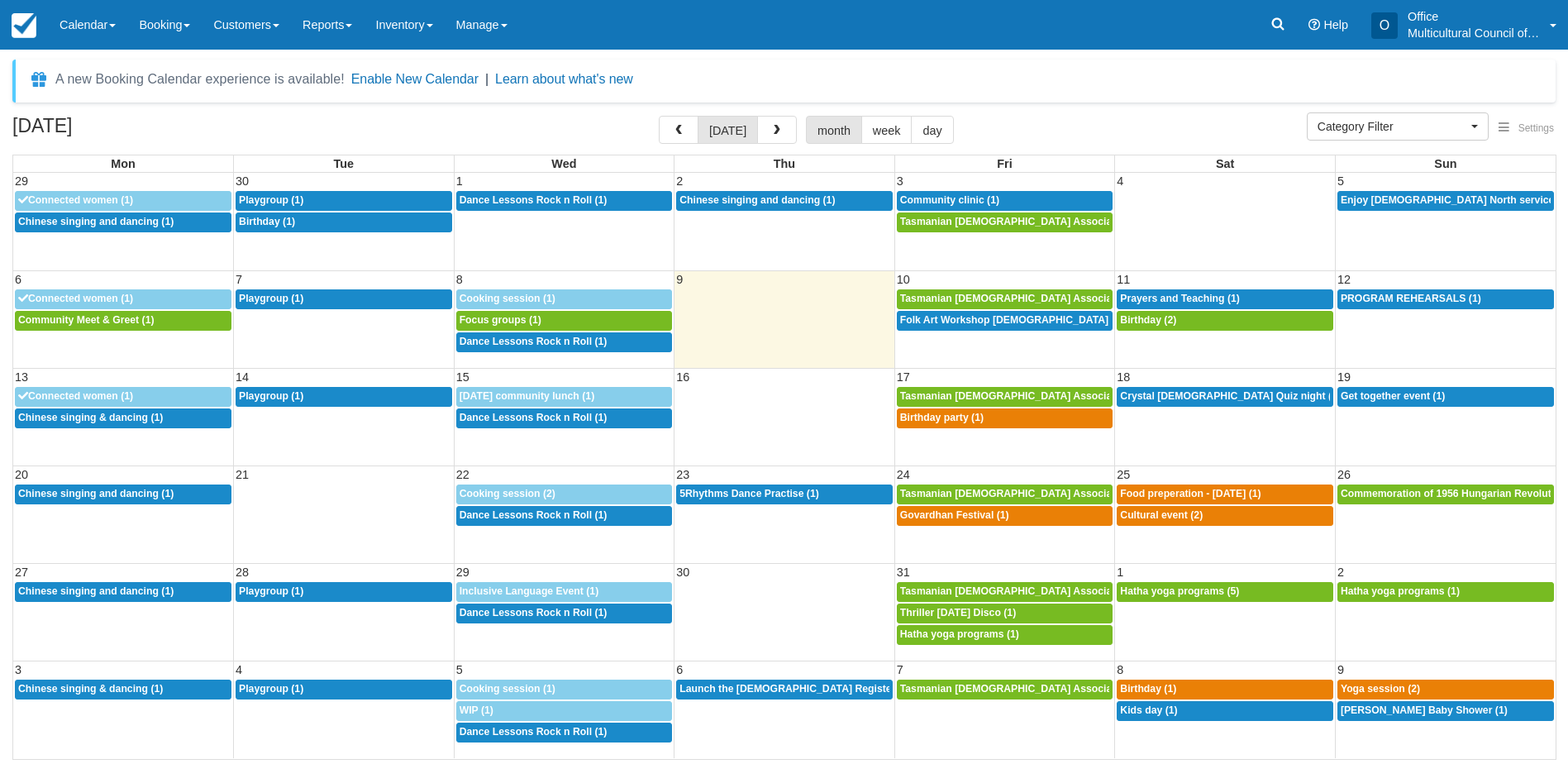
select select
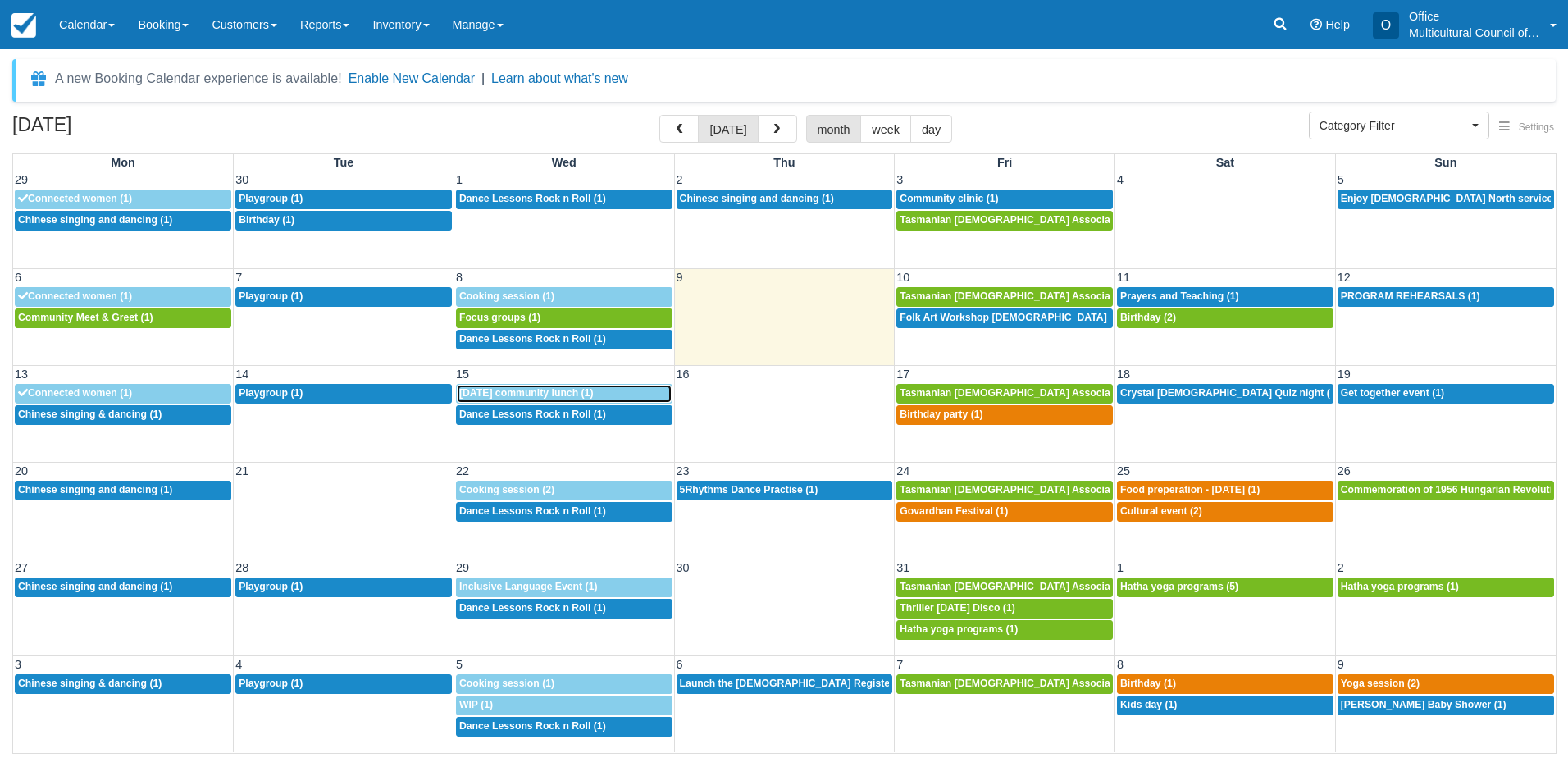
click at [509, 392] on span "Seniors week community lunch (1)" at bounding box center [526, 392] width 135 height 11
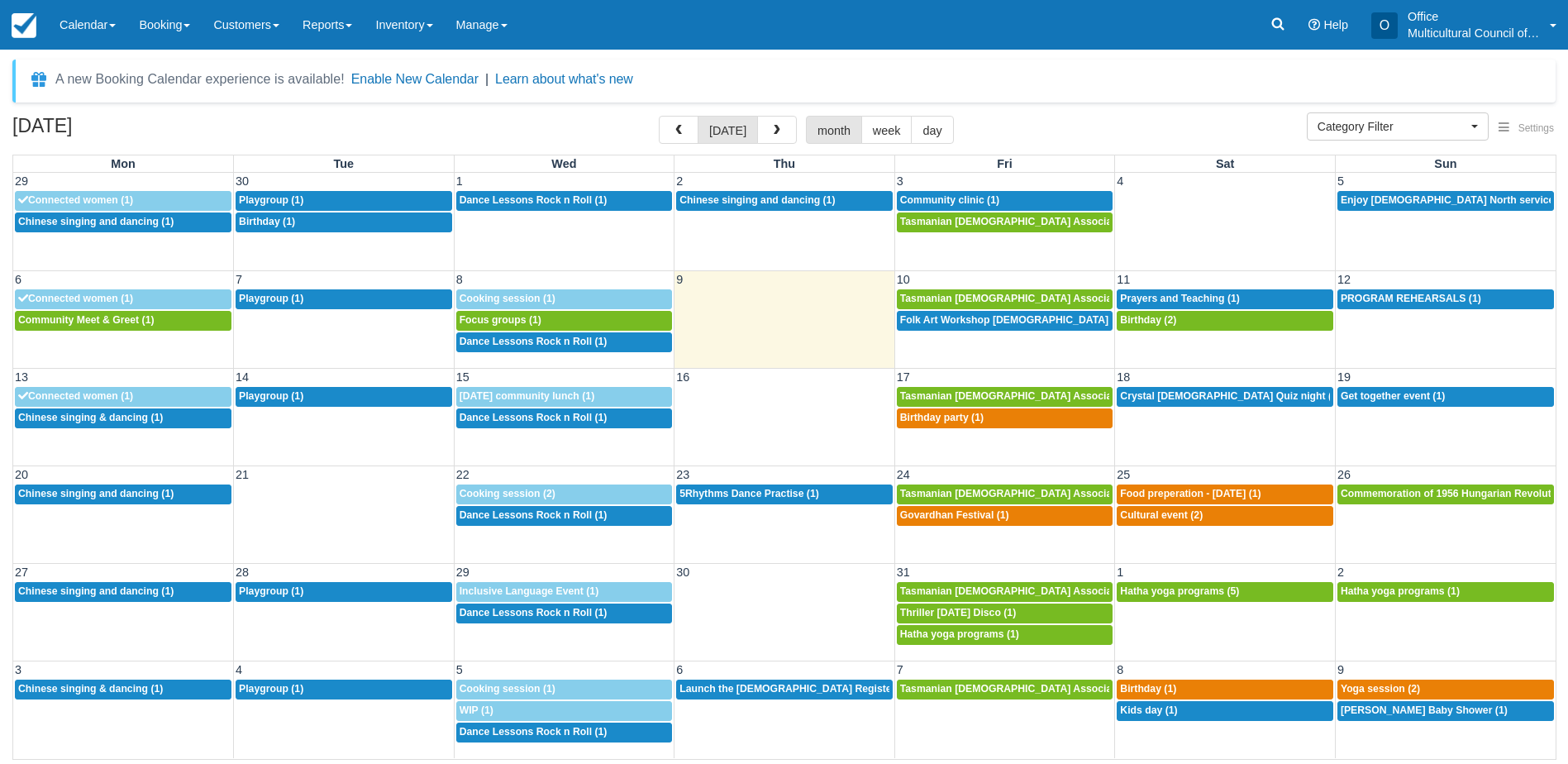
select select
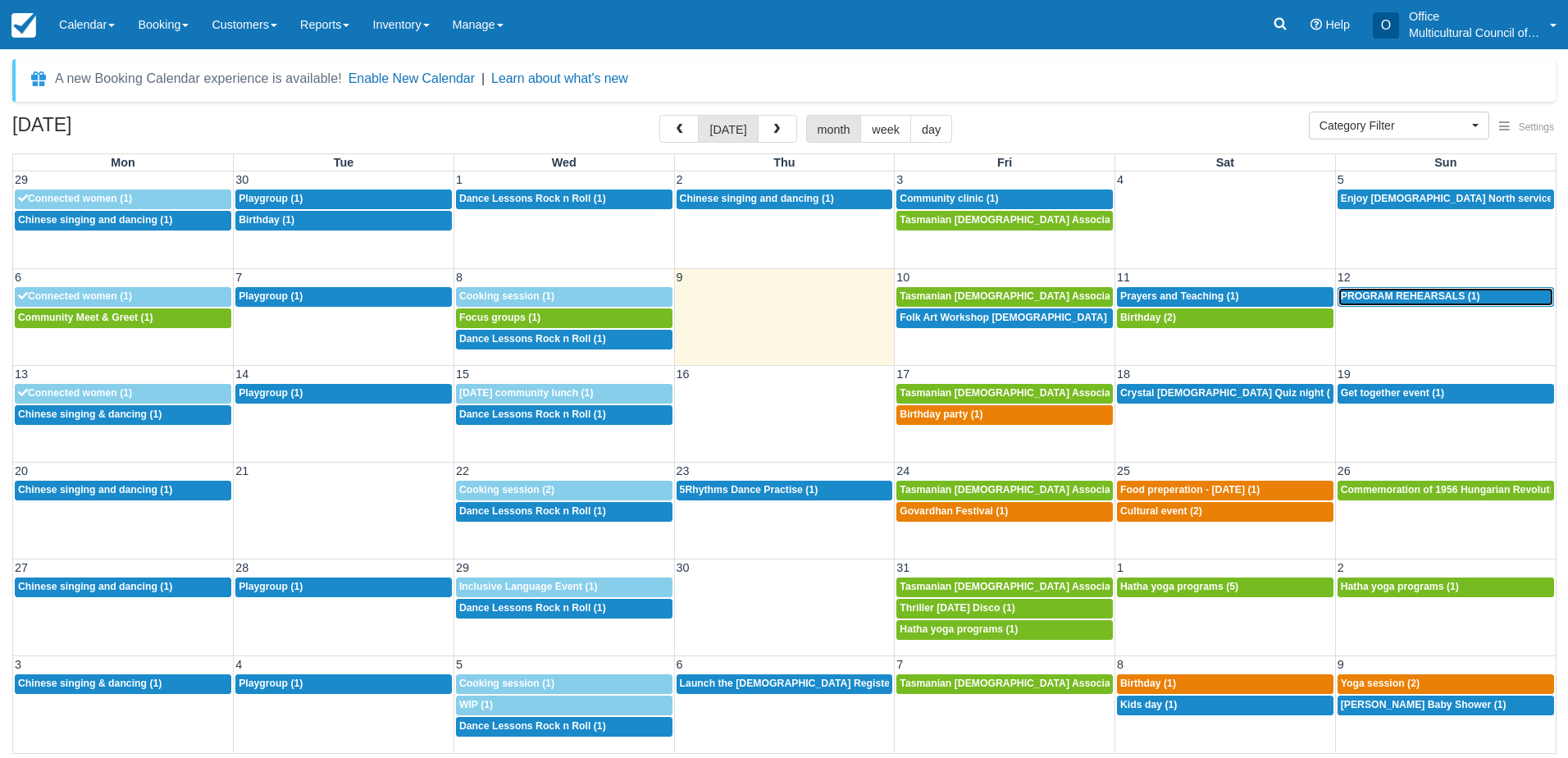
click at [1354, 298] on span "PROGRAM REHEARSALS (1)" at bounding box center [1410, 296] width 139 height 11
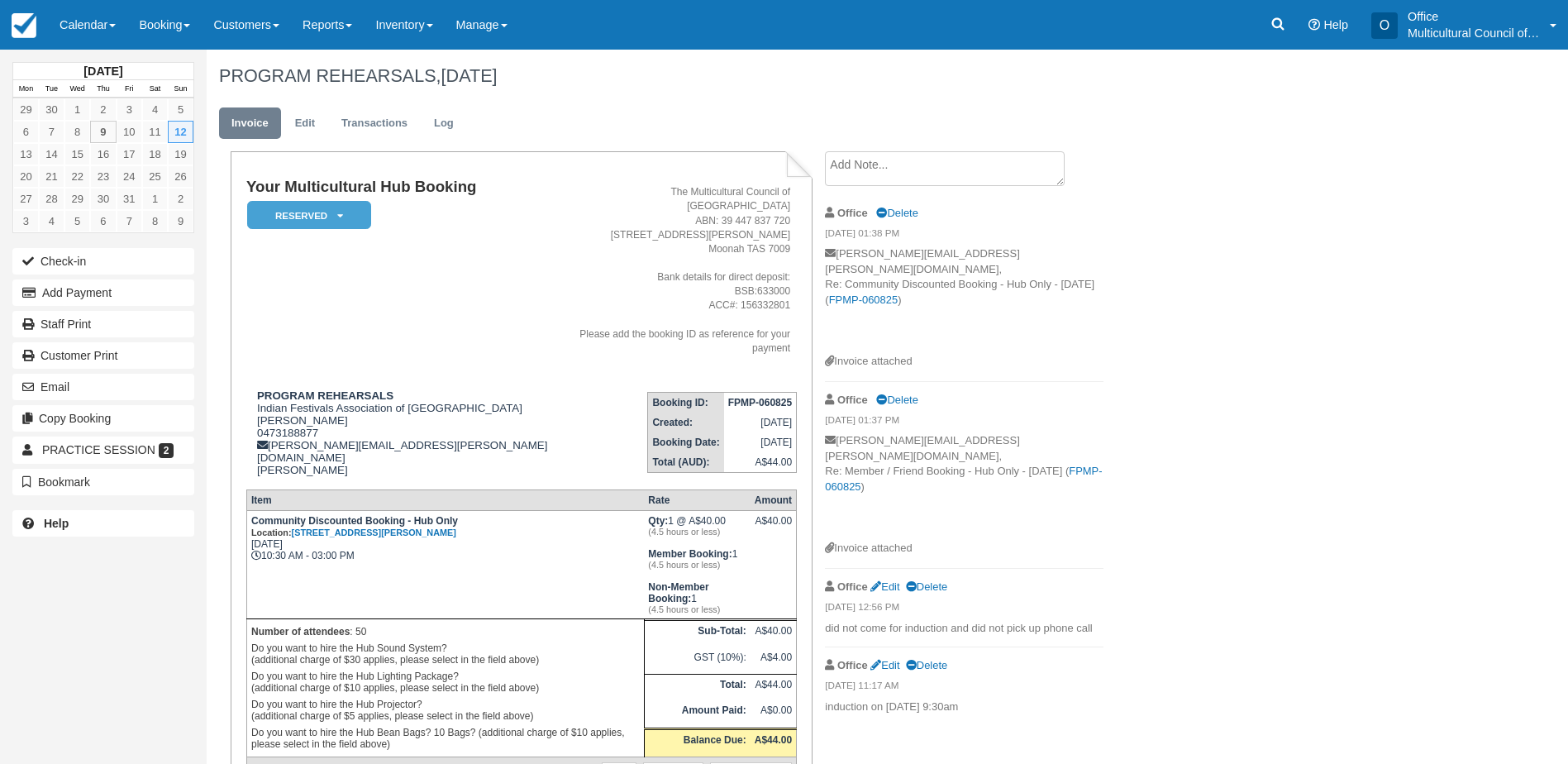
click at [862, 162] on textarea at bounding box center [945, 168] width 240 height 35
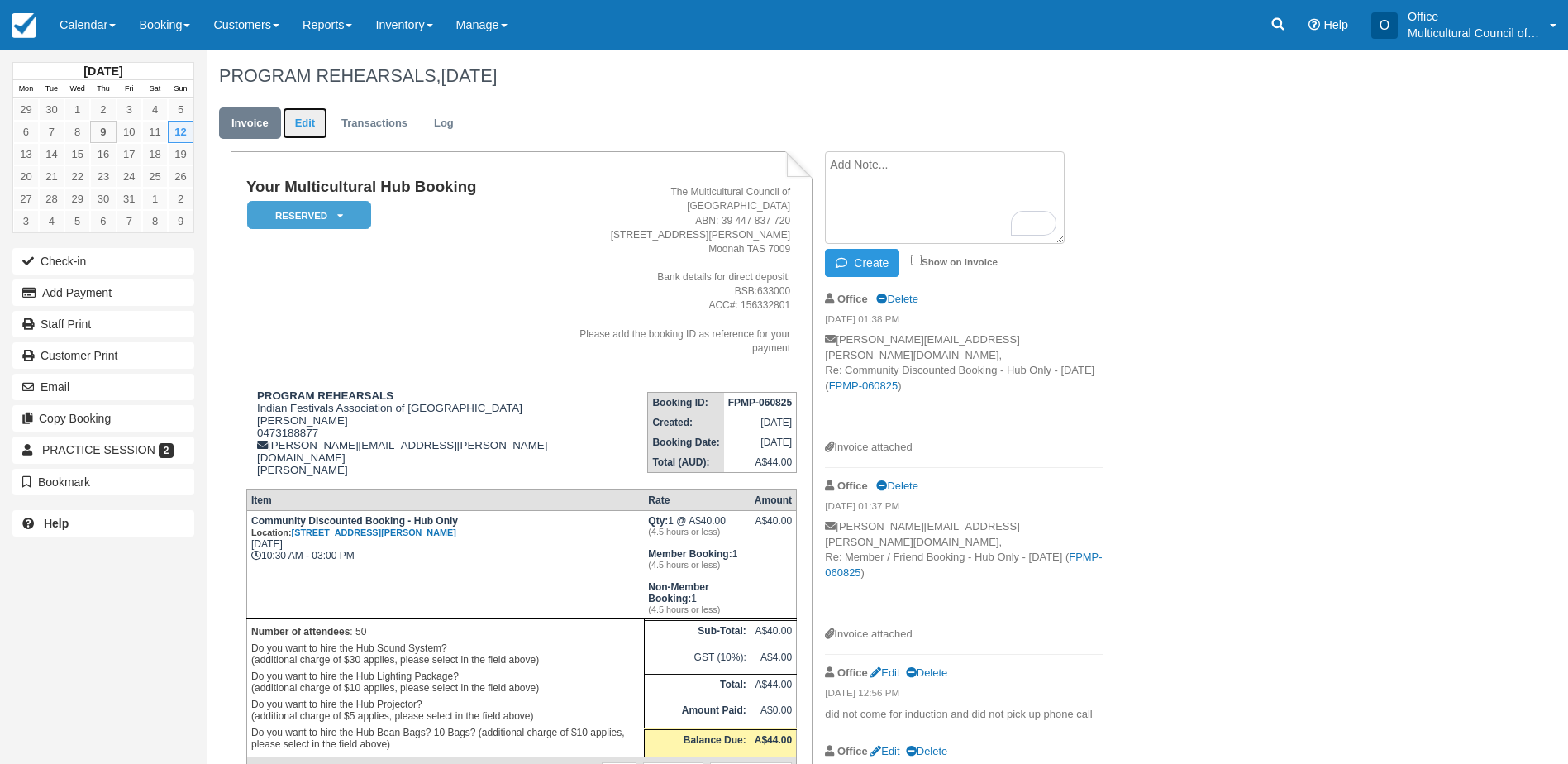
click at [297, 138] on link "Edit" at bounding box center [305, 123] width 44 height 32
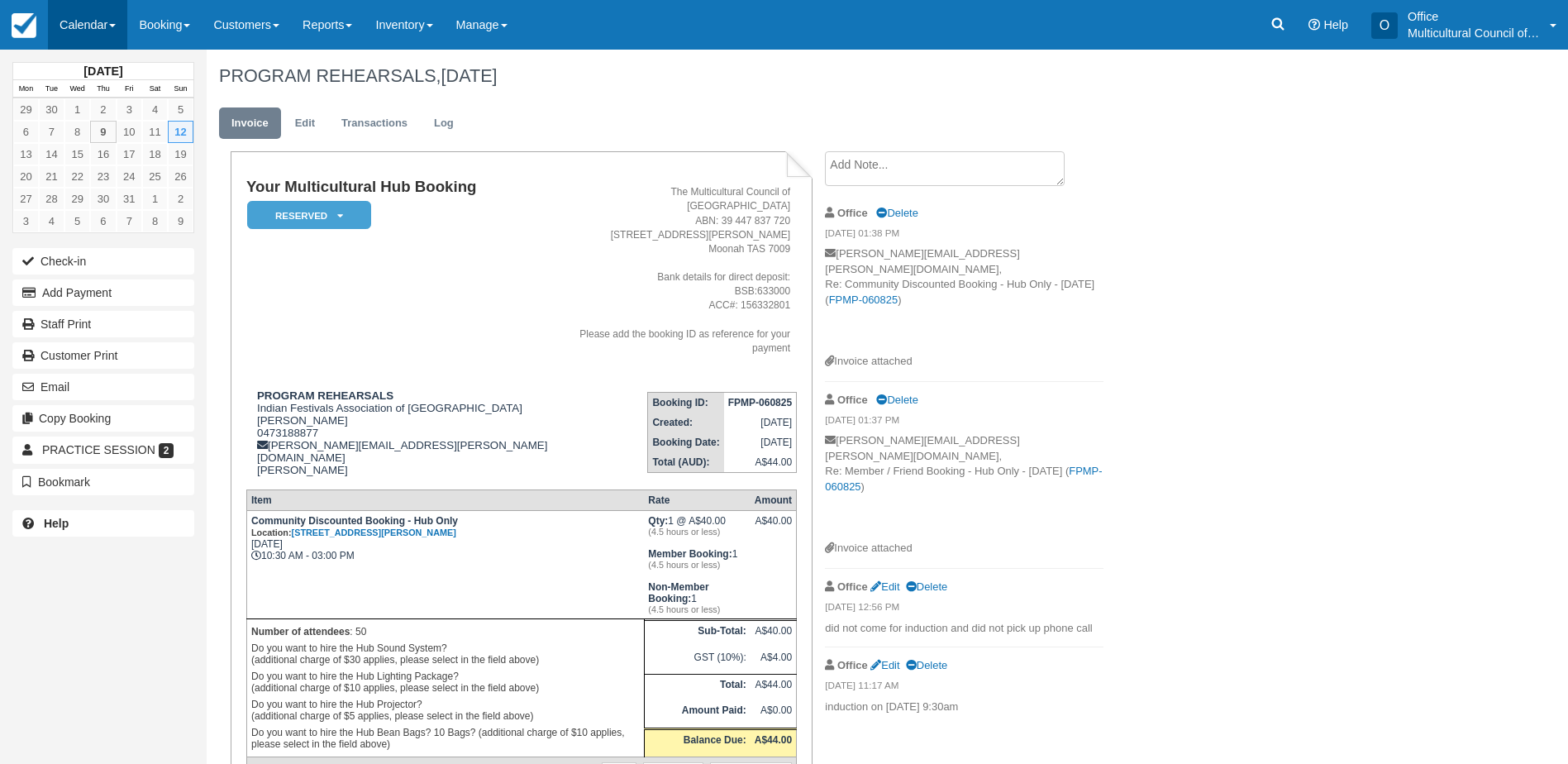
click at [77, 27] on link "Calendar" at bounding box center [87, 25] width 79 height 50
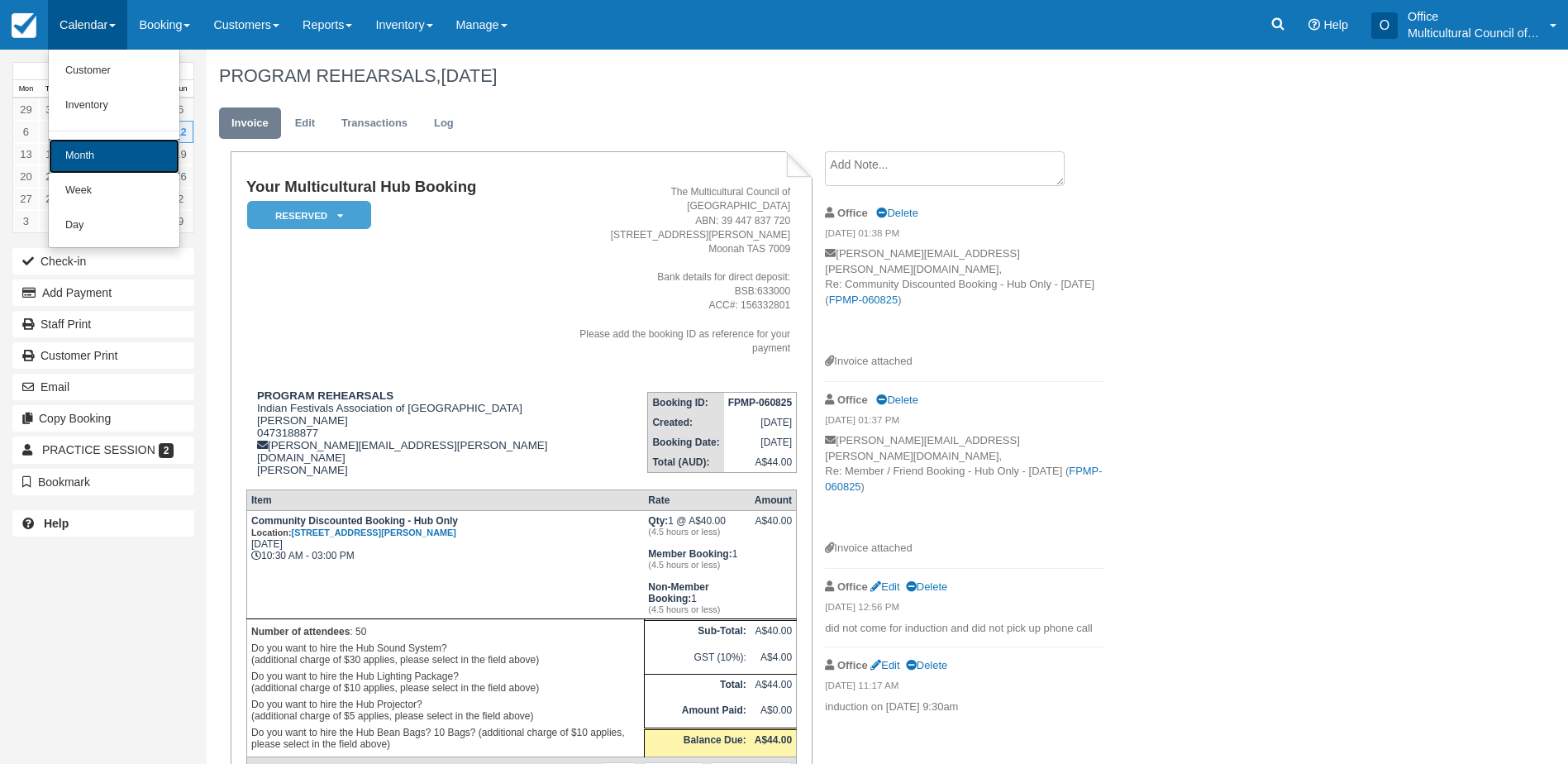
click at [130, 156] on link "Month" at bounding box center [114, 155] width 131 height 35
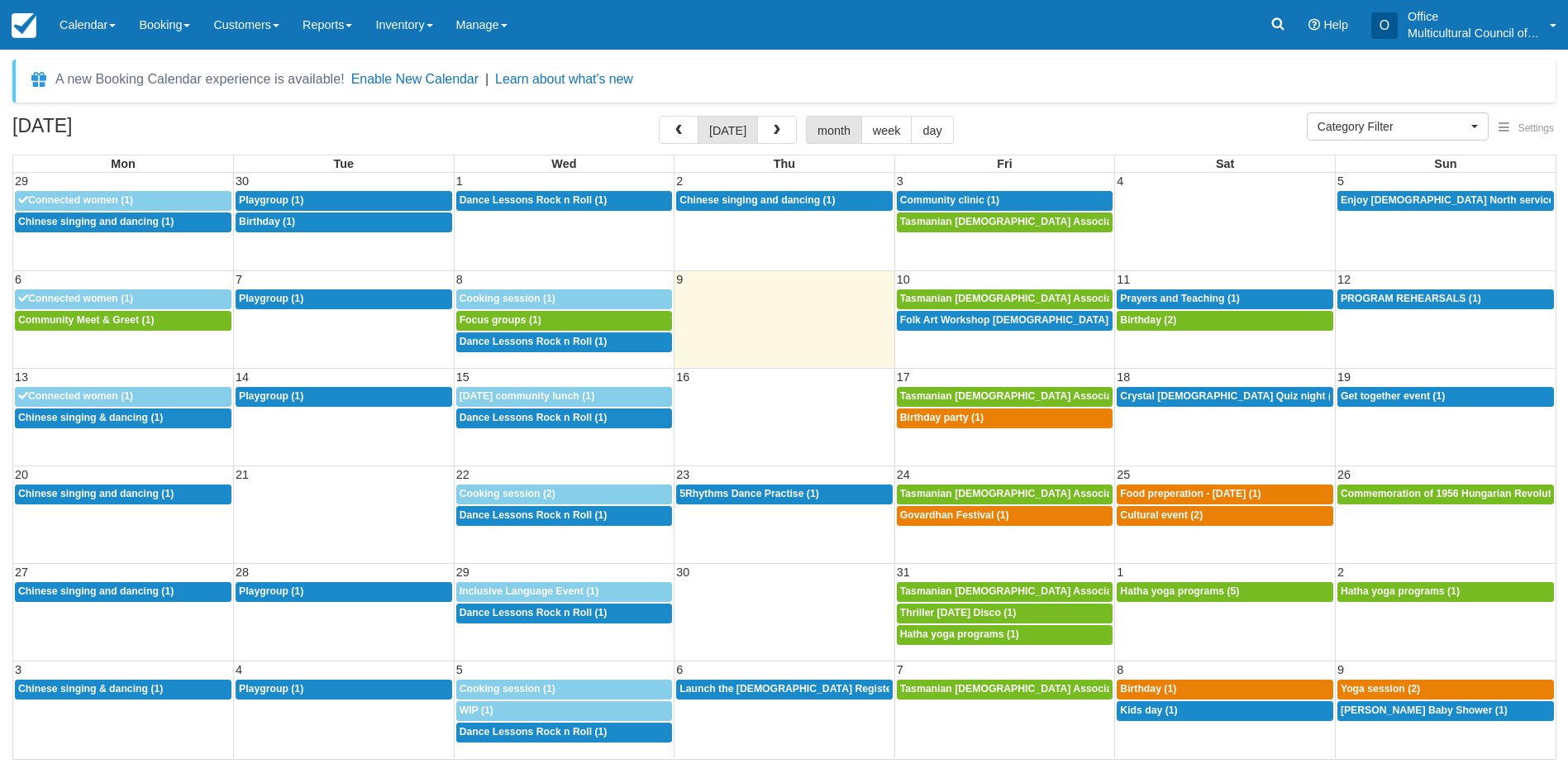
select select
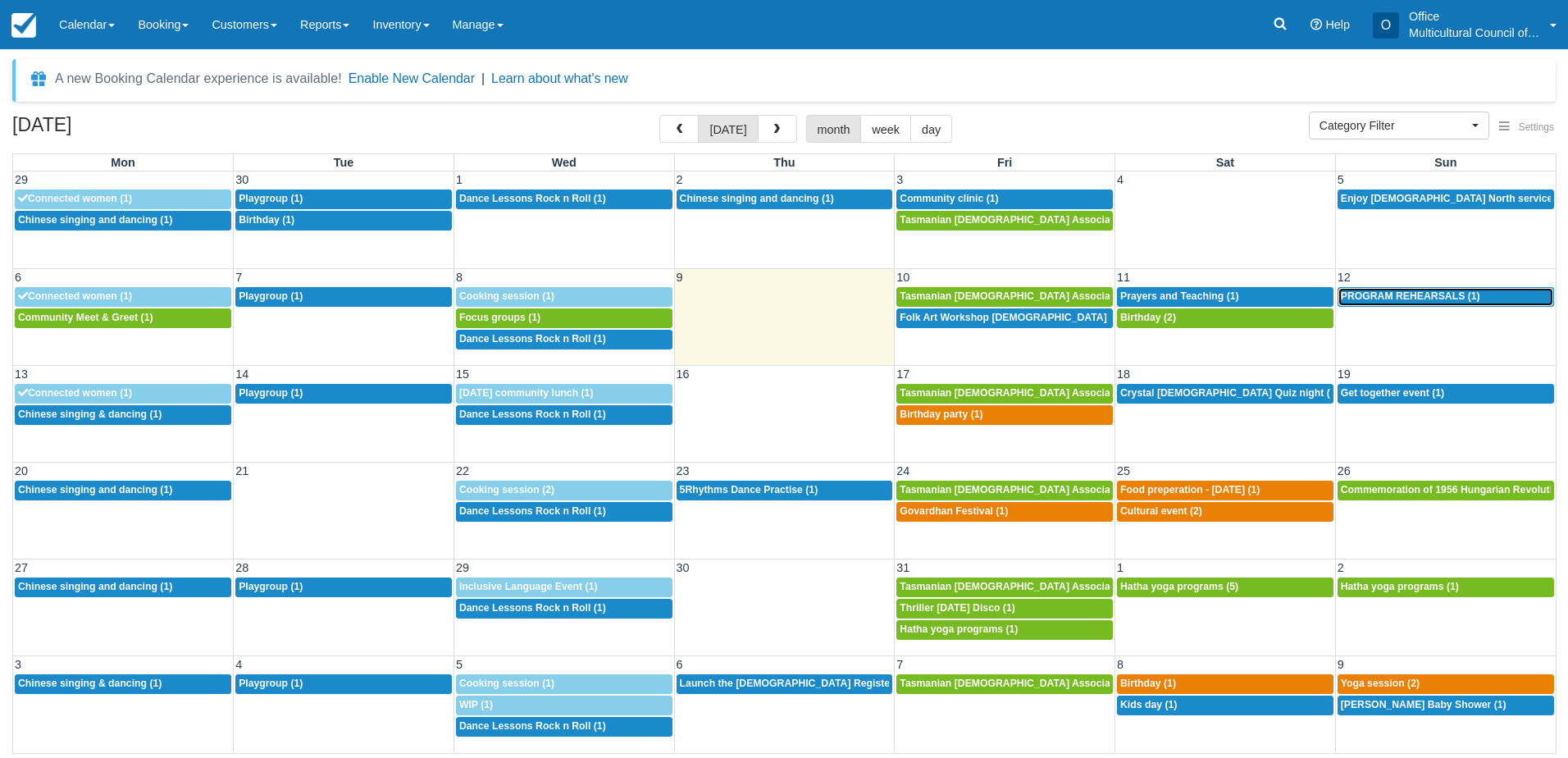
click at [1406, 302] on div "10:30a PROGRAM REHEARSALS (1)" at bounding box center [1446, 297] width 210 height 13
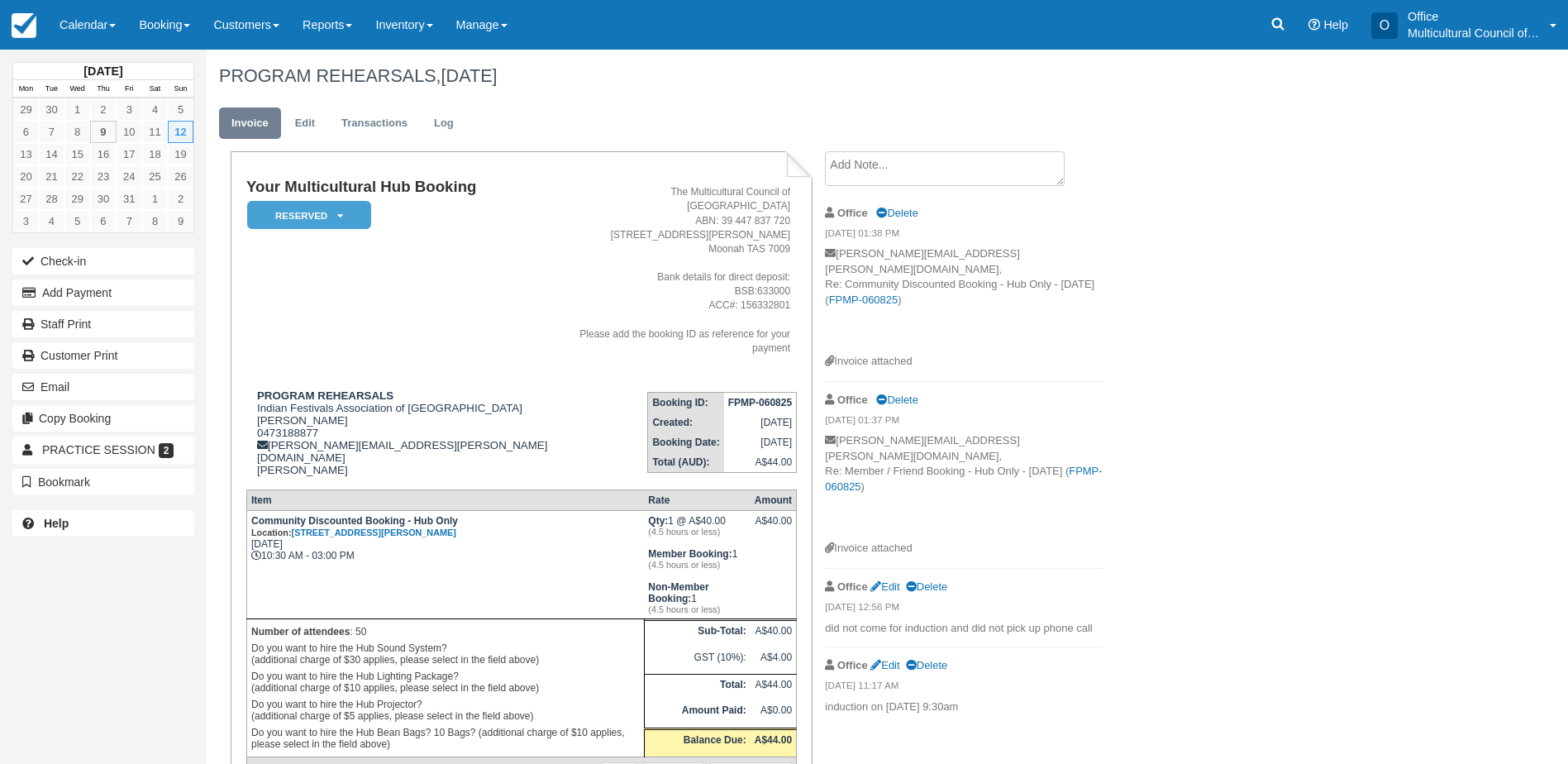
click at [891, 162] on textarea at bounding box center [945, 168] width 240 height 35
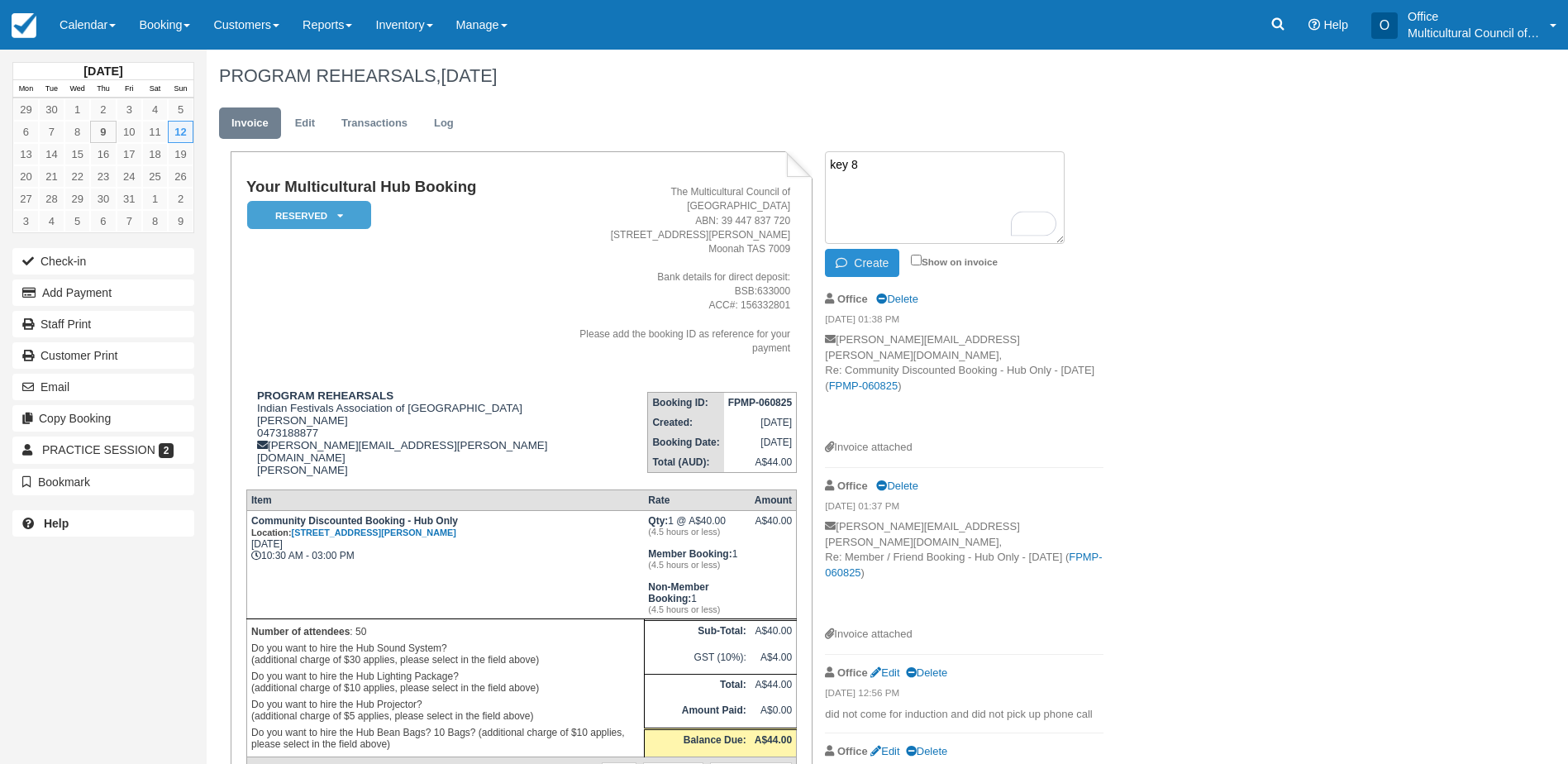
type textarea "key 8"
click at [850, 259] on icon "button" at bounding box center [844, 262] width 18 height 12
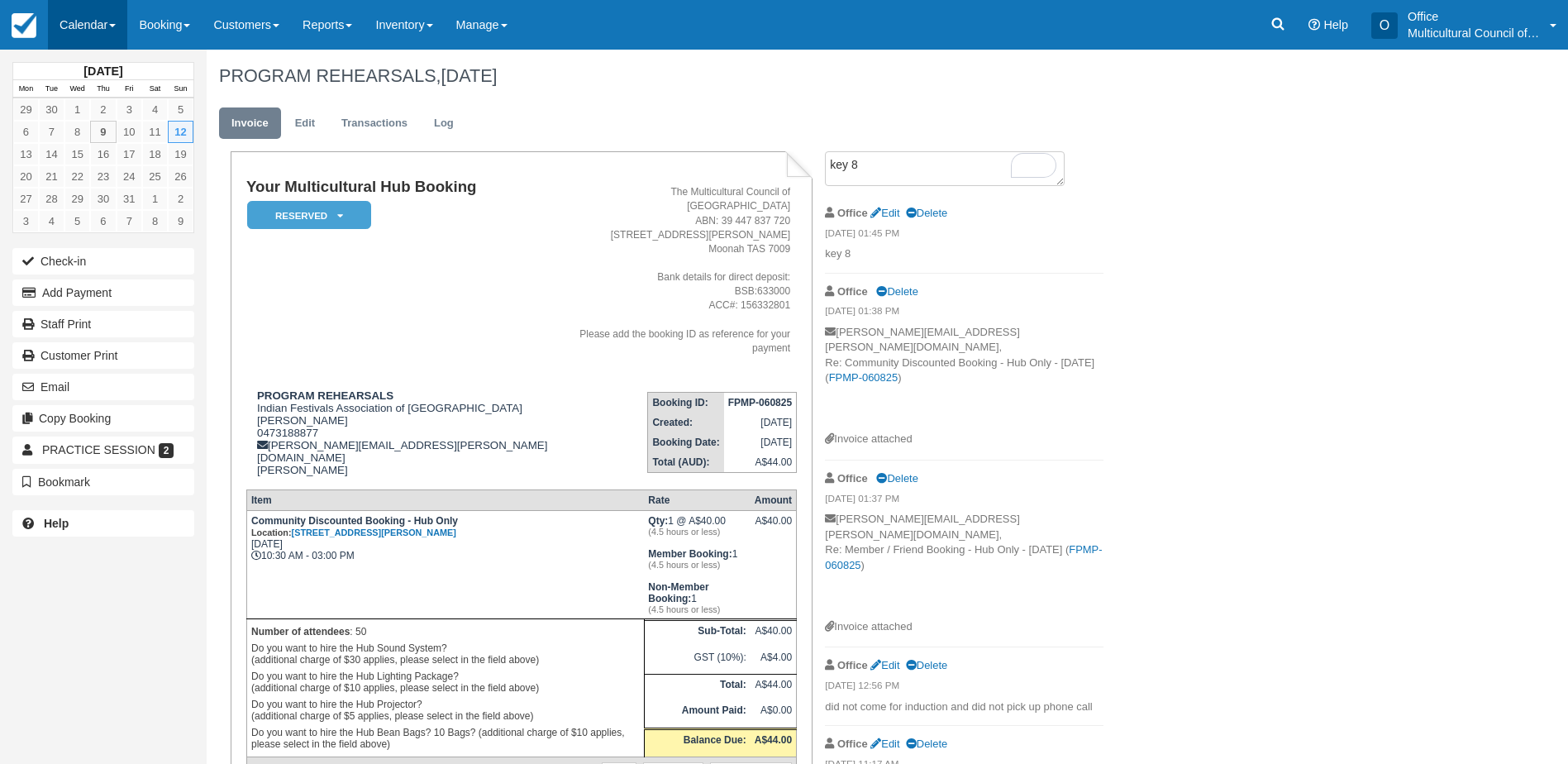
click at [76, 8] on link "Calendar" at bounding box center [87, 25] width 79 height 50
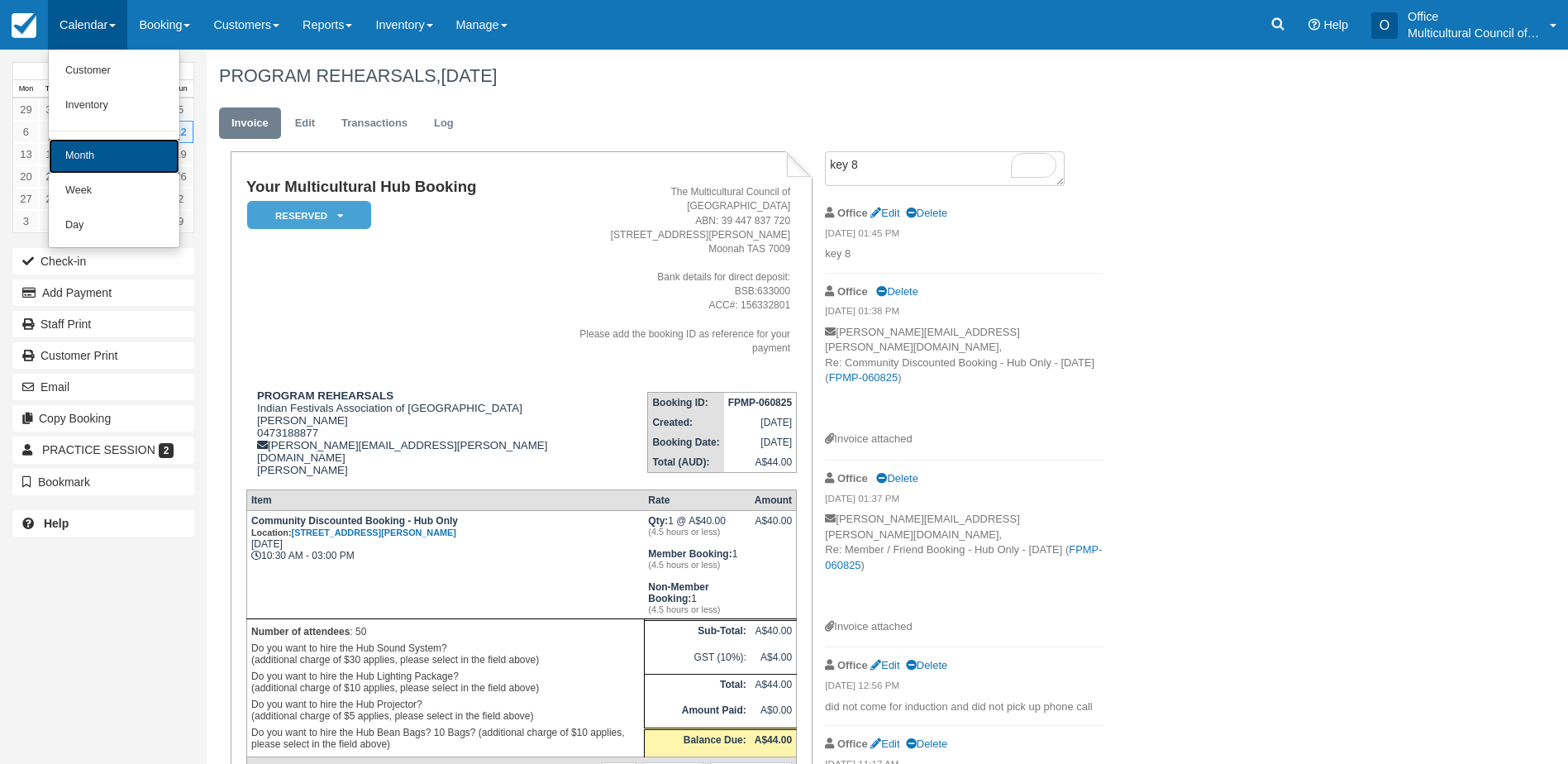
click at [135, 140] on link "Month" at bounding box center [114, 155] width 131 height 35
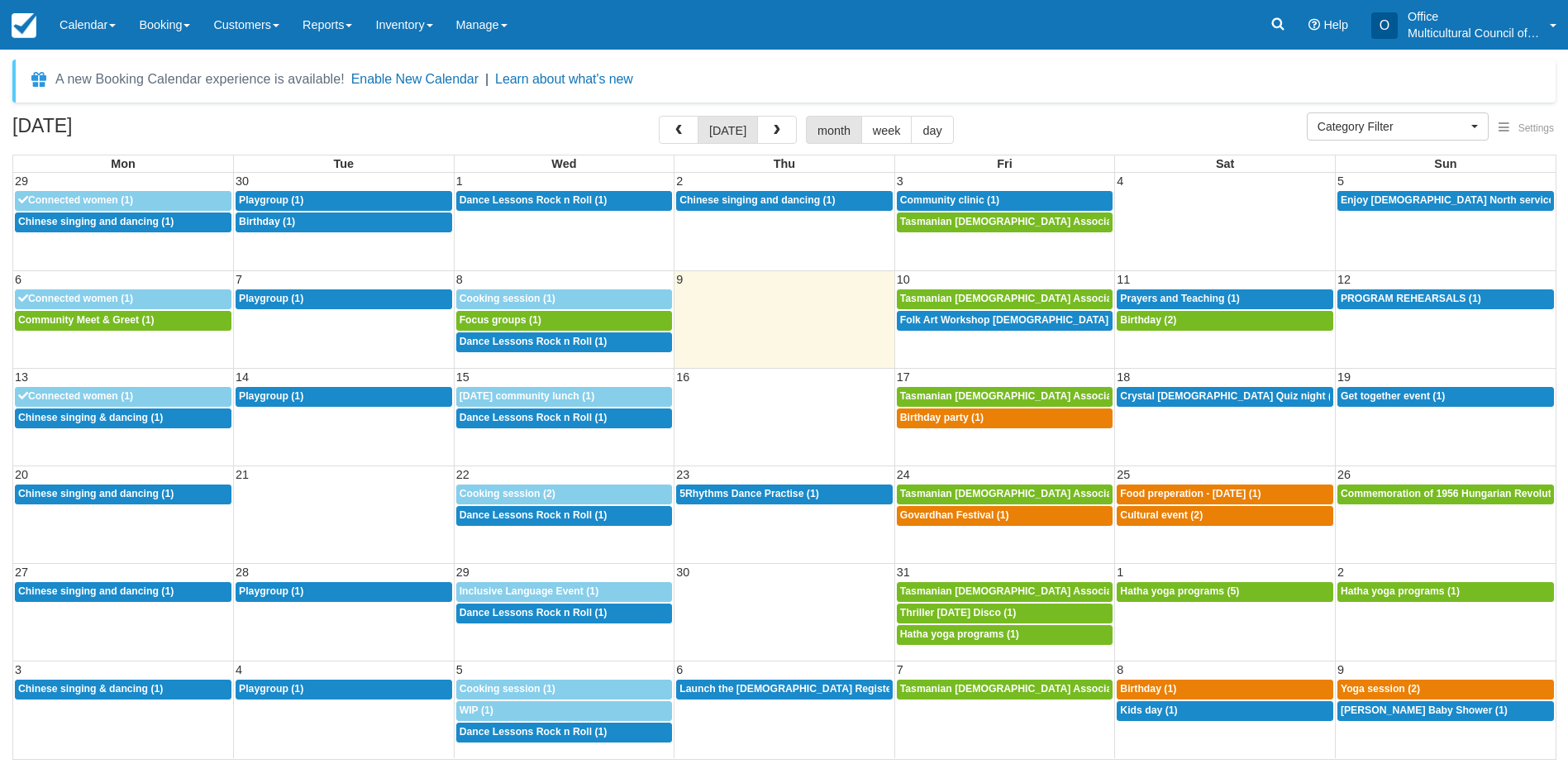
select select
